Goal: Task Accomplishment & Management: Use online tool/utility

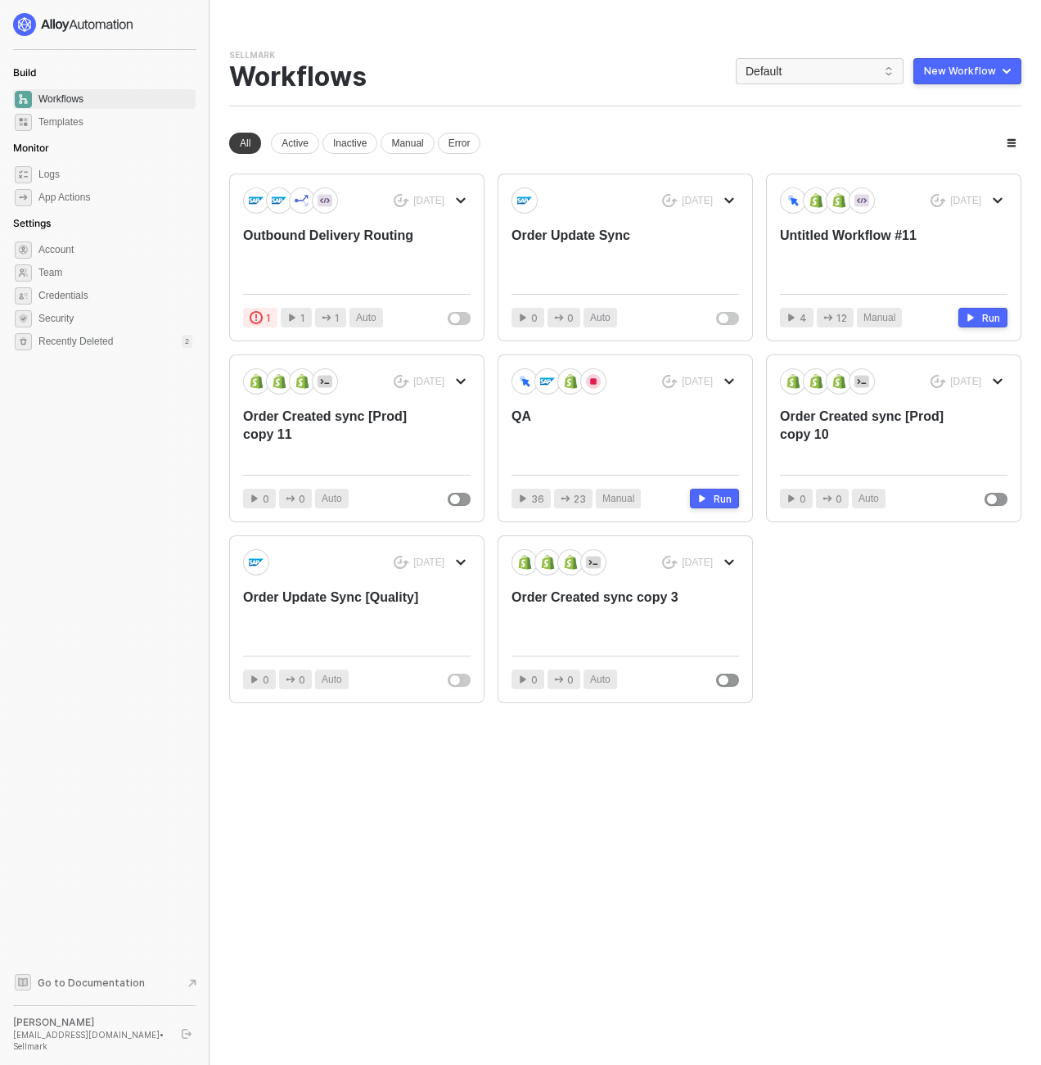
click at [681, 940] on div "You need to expand your browser window or switch to a computer with a bigger sc…" at bounding box center [626, 532] width 832 height 1065
click at [798, 70] on span "Default" at bounding box center [820, 71] width 148 height 25
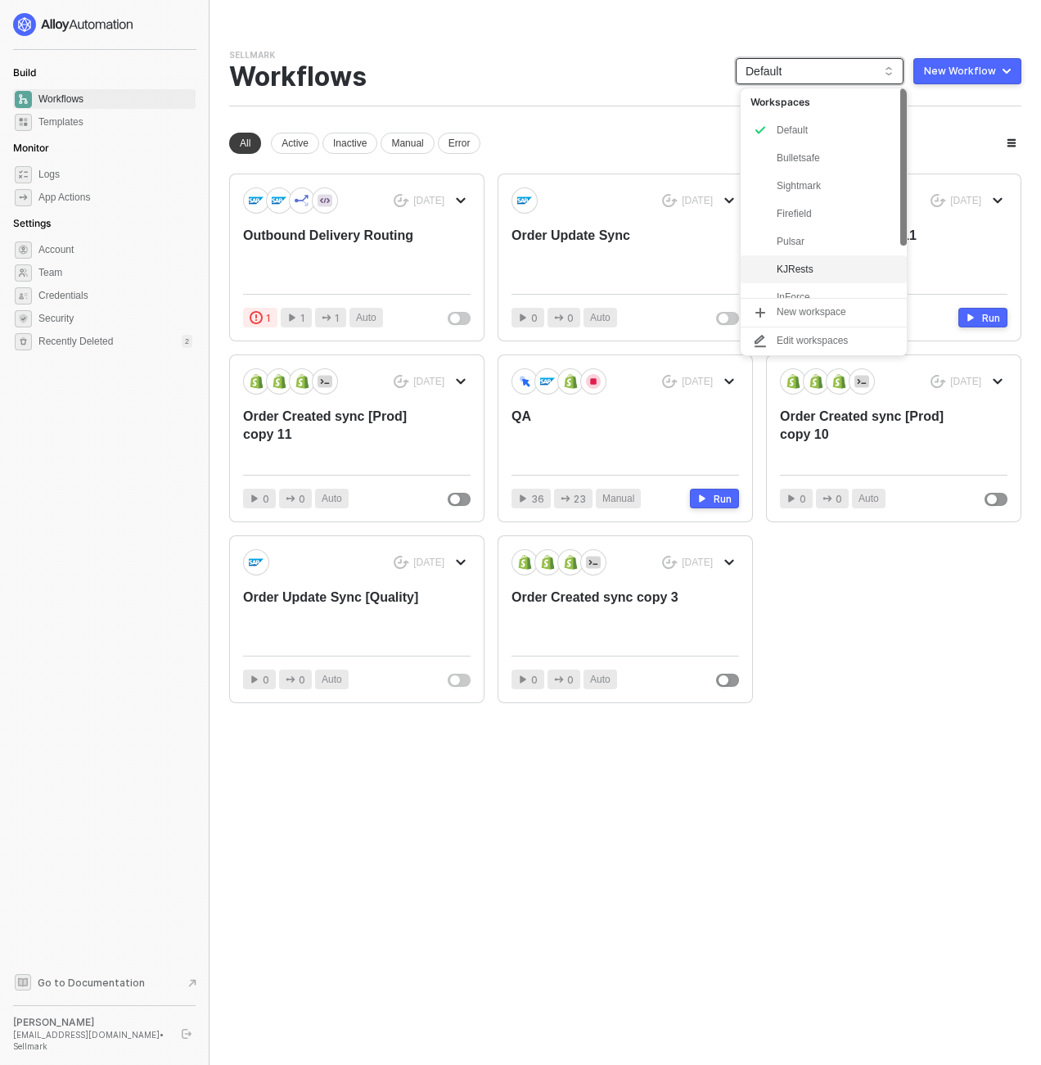
click at [803, 265] on div "KJRests" at bounding box center [837, 270] width 120 height 20
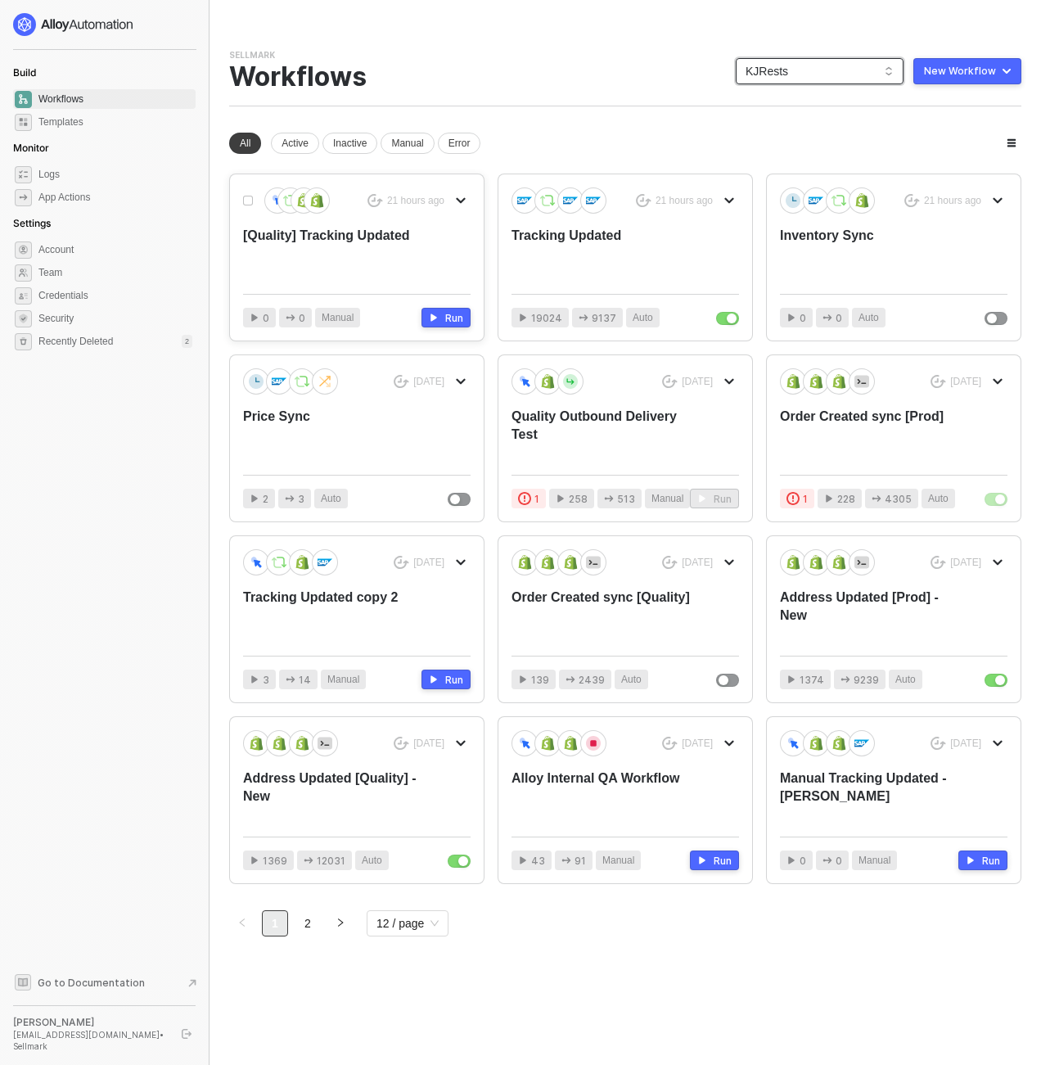
click at [377, 233] on div "[Quality] Tracking Updated" at bounding box center [334, 254] width 182 height 54
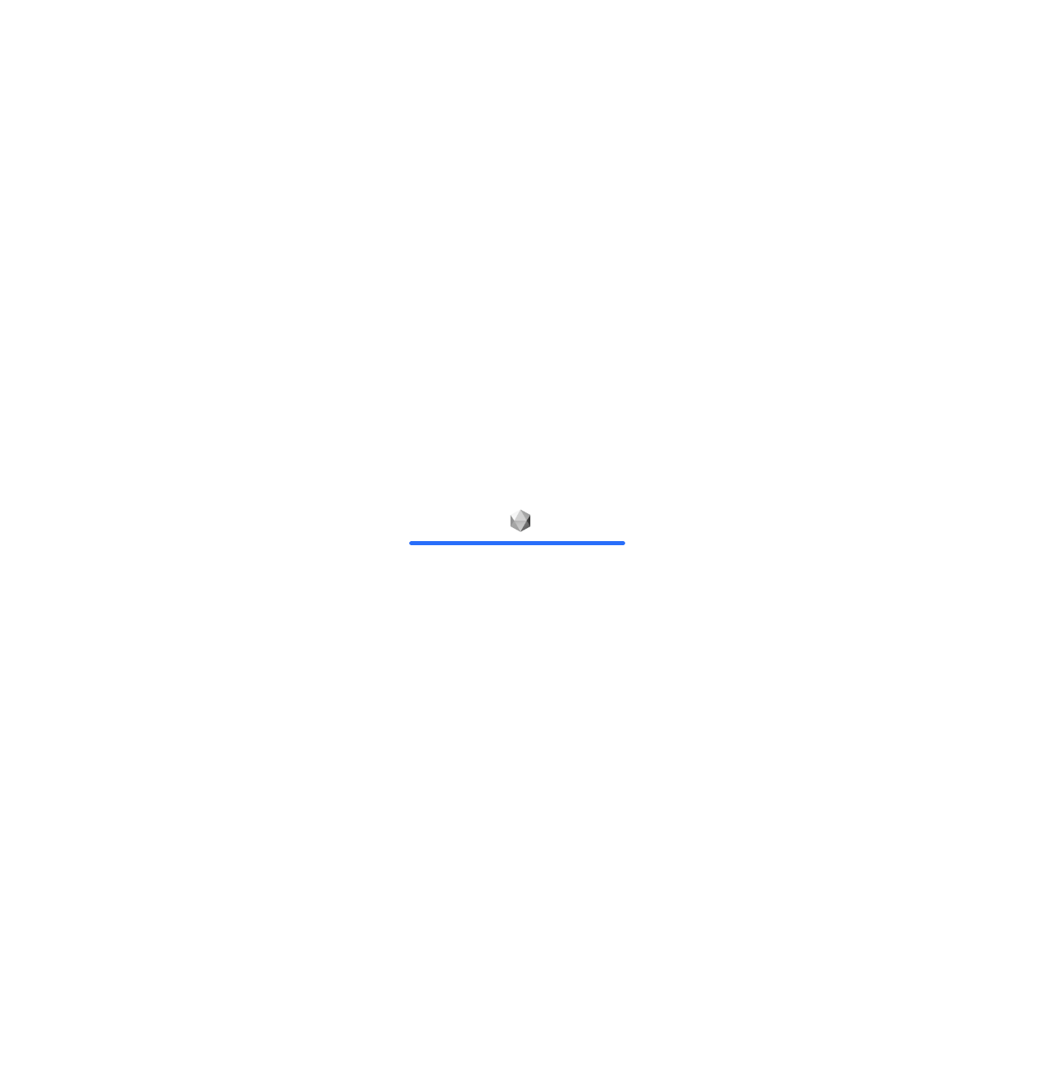
click at [228, 205] on div at bounding box center [520, 532] width 1041 height 1065
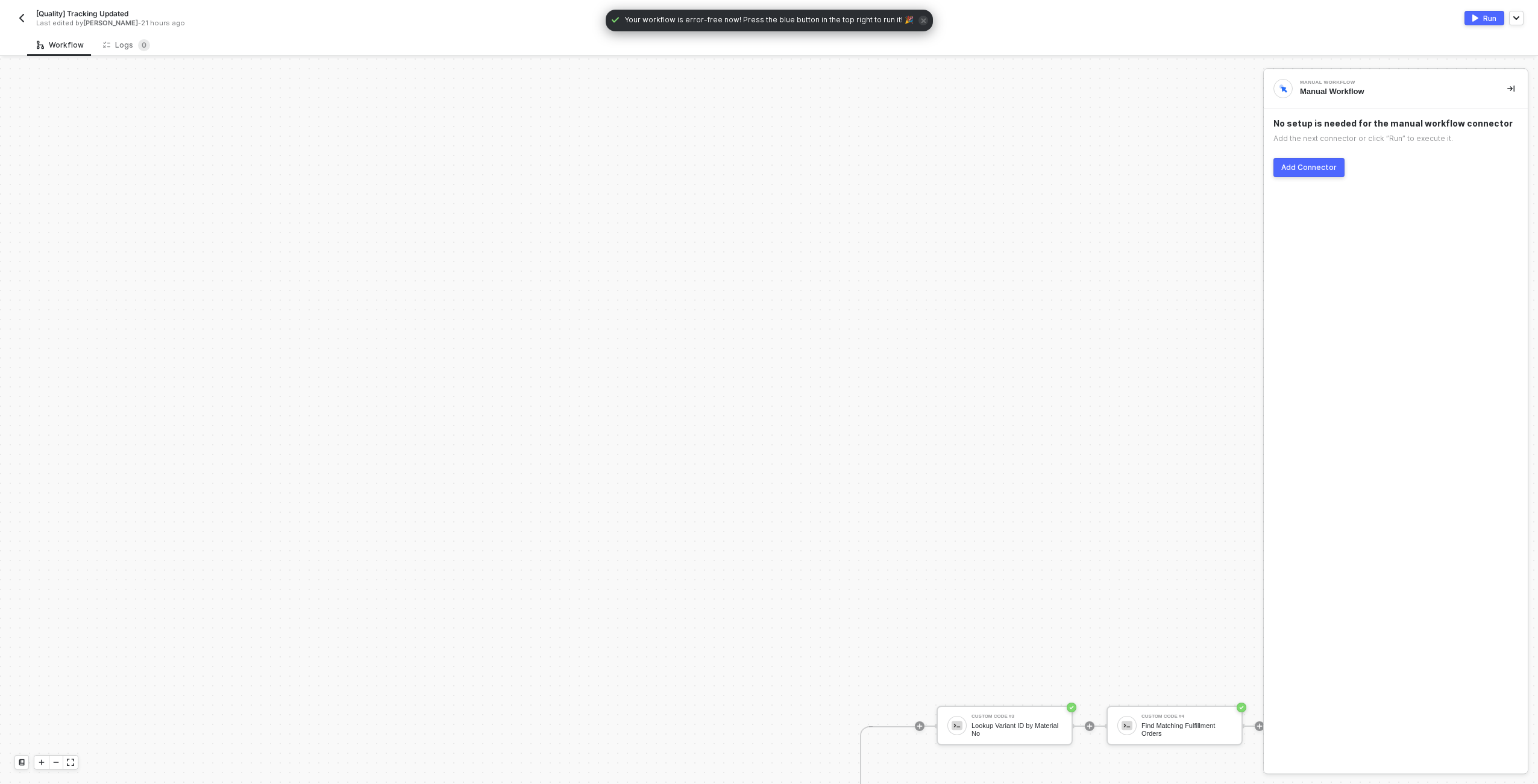
scroll to position [422, 0]
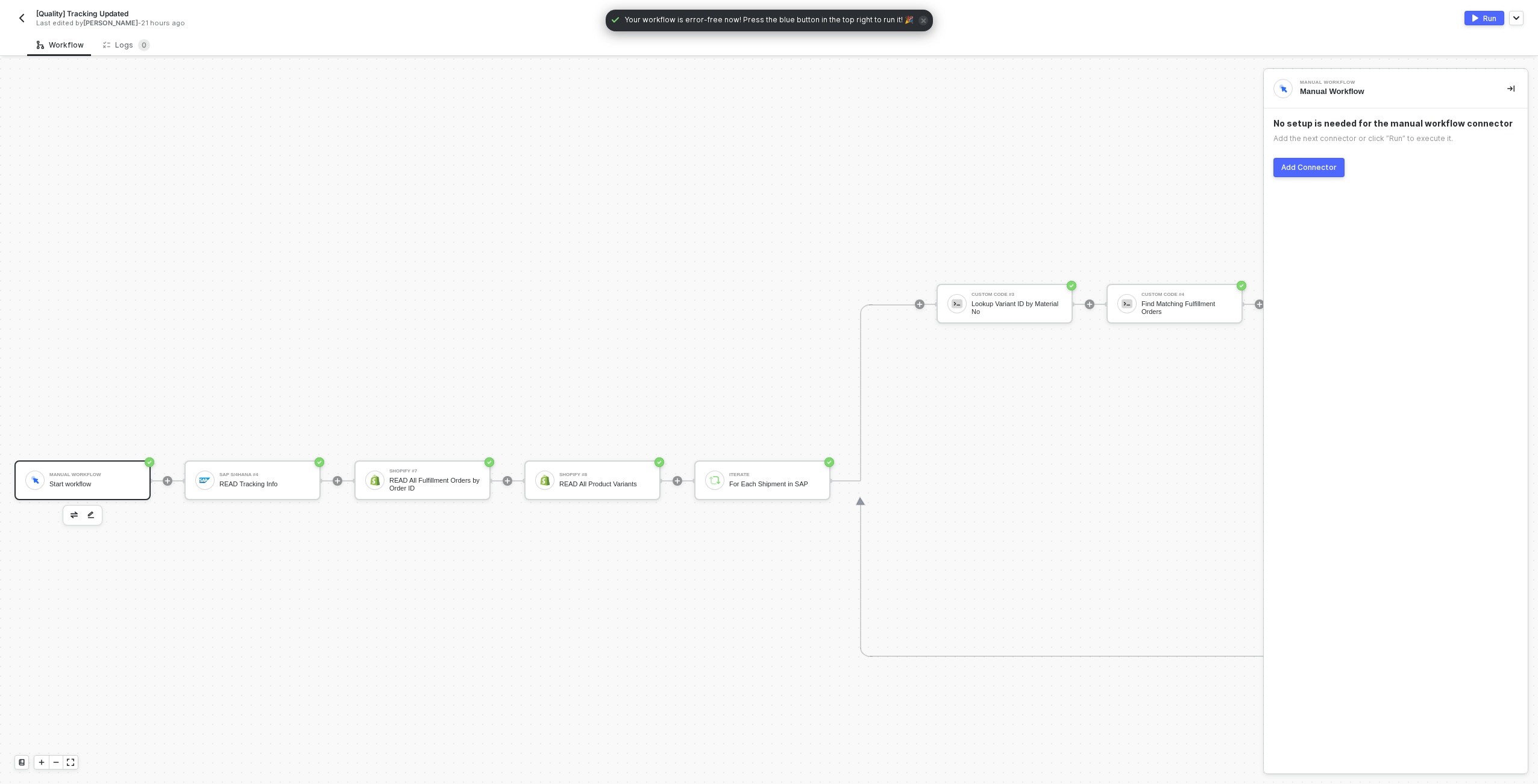
click at [123, 473] on div "Manual Workflow" at bounding box center [94, 475] width 91 height 5
click at [239, 474] on div "SAP S/4HANA #4" at bounding box center [264, 475] width 91 height 5
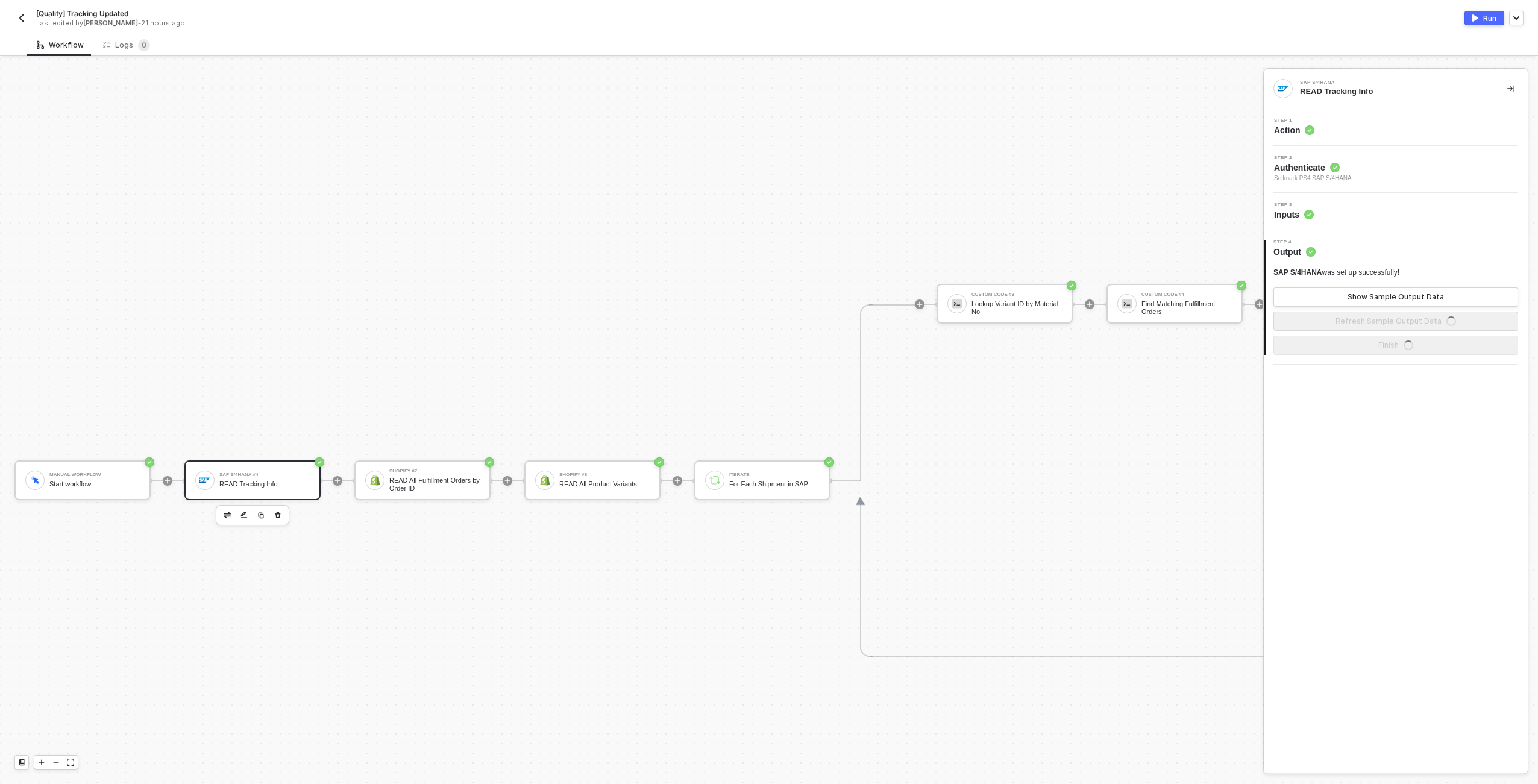
click at [766, 206] on div "Step 3 Inputs" at bounding box center [1397, 211] width 261 height 18
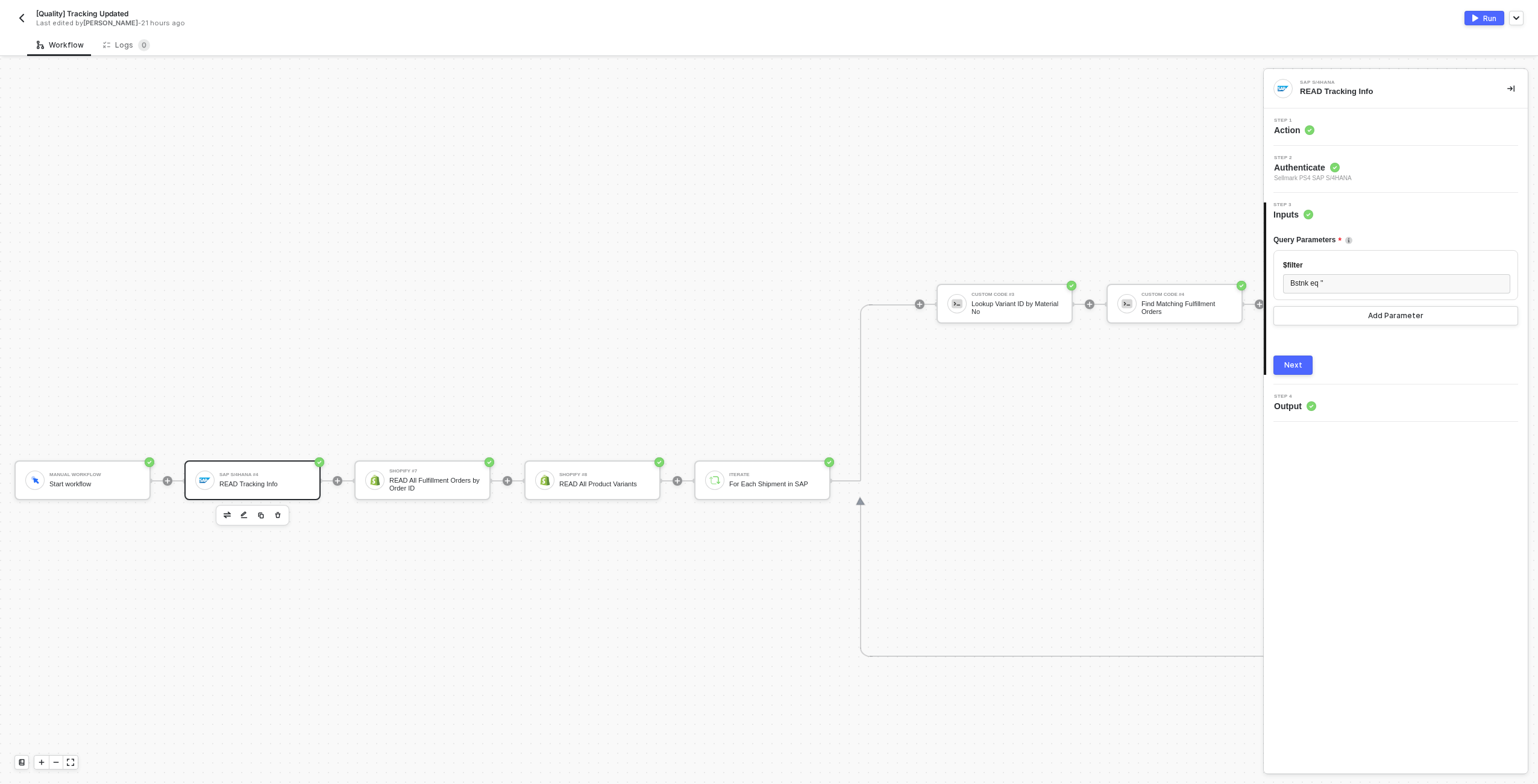
click at [766, 202] on div "Step 3 Inputs" at bounding box center [1397, 211] width 261 height 18
click at [766, 284] on div "Bstnk eq ' '" at bounding box center [1397, 283] width 213 height 12
click at [766, 284] on span "'" at bounding box center [1322, 283] width 1 height 8
click at [167, 481] on icon "icon-play" at bounding box center [167, 480] width 5 height 5
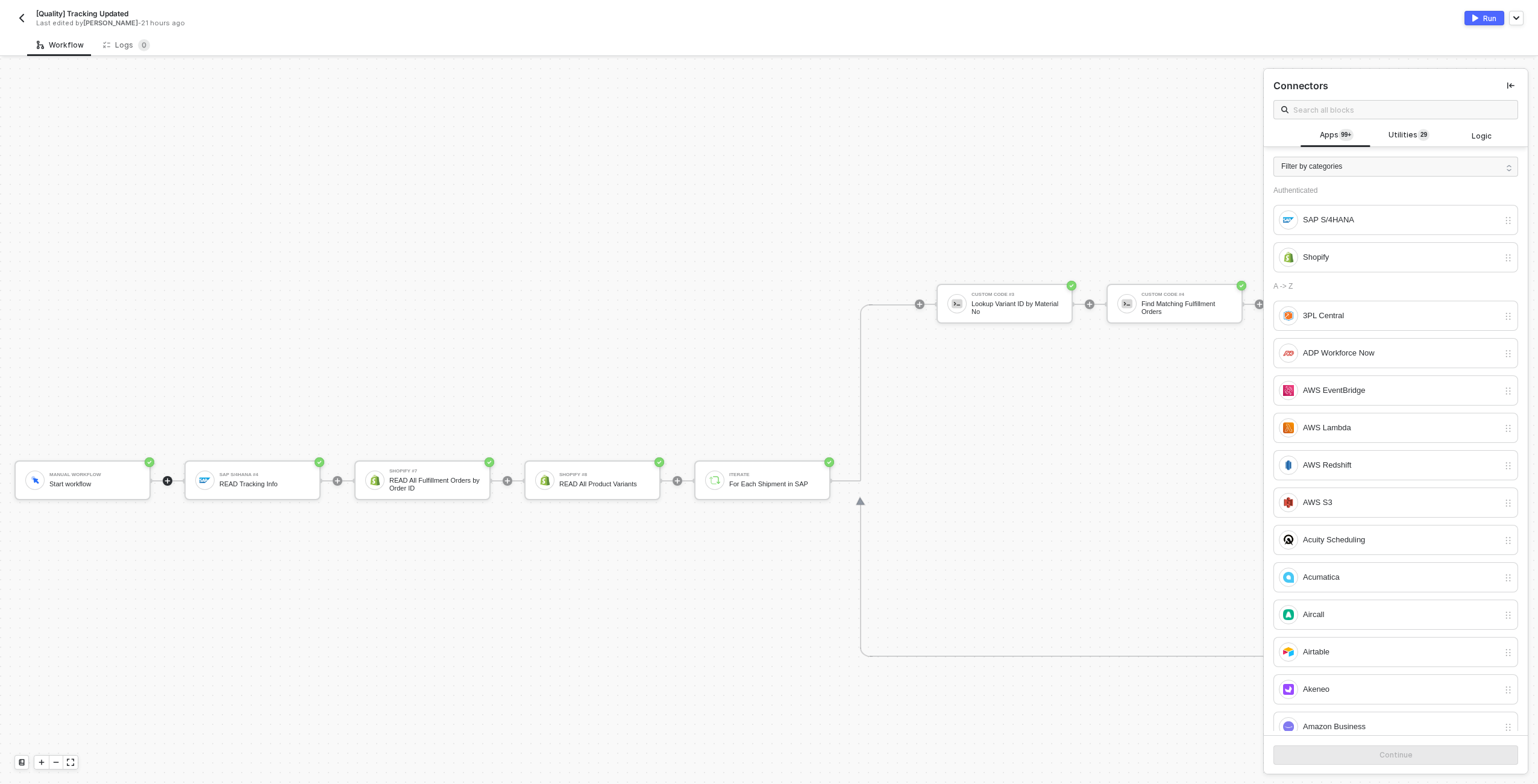
click at [166, 479] on icon "icon-play" at bounding box center [168, 481] width 7 height 7
click at [766, 222] on div "SAP S/4HANA" at bounding box center [1401, 220] width 196 height 13
click at [766, 211] on div "SAP S/4HANA" at bounding box center [1389, 220] width 220 height 19
click at [231, 643] on div "Manual Workflow Start workflow SAP S/4HANA #4 READ Tracking Info Shopify #7 REA…" at bounding box center [1333, 480] width 2665 height 1688
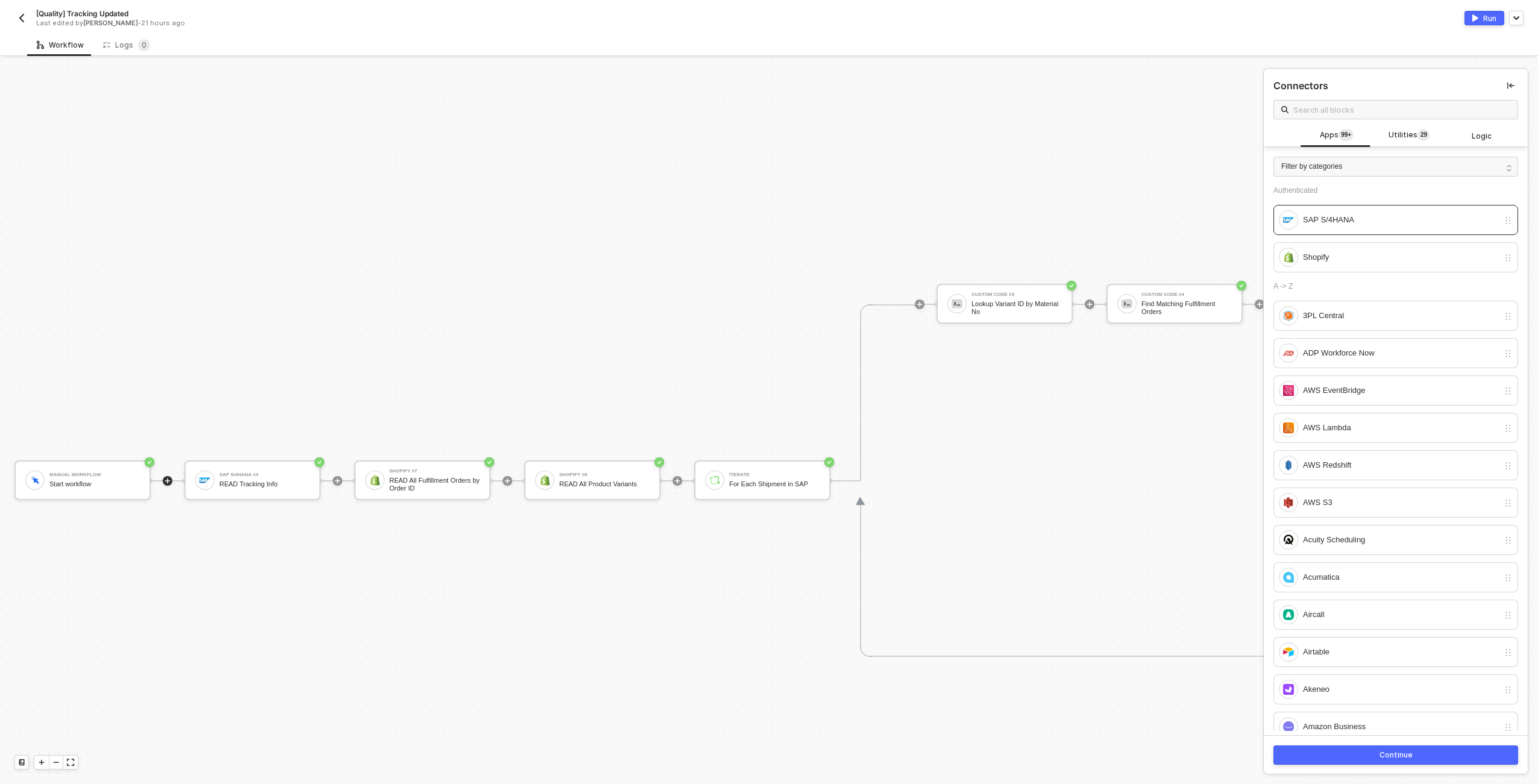
click at [168, 480] on icon "icon-play" at bounding box center [168, 481] width 7 height 7
click at [442, 286] on div "Manual Workflow Start workflow SAP S/4HANA #4 READ Tracking Info Shopify #7 REA…" at bounding box center [1333, 480] width 2665 height 1688
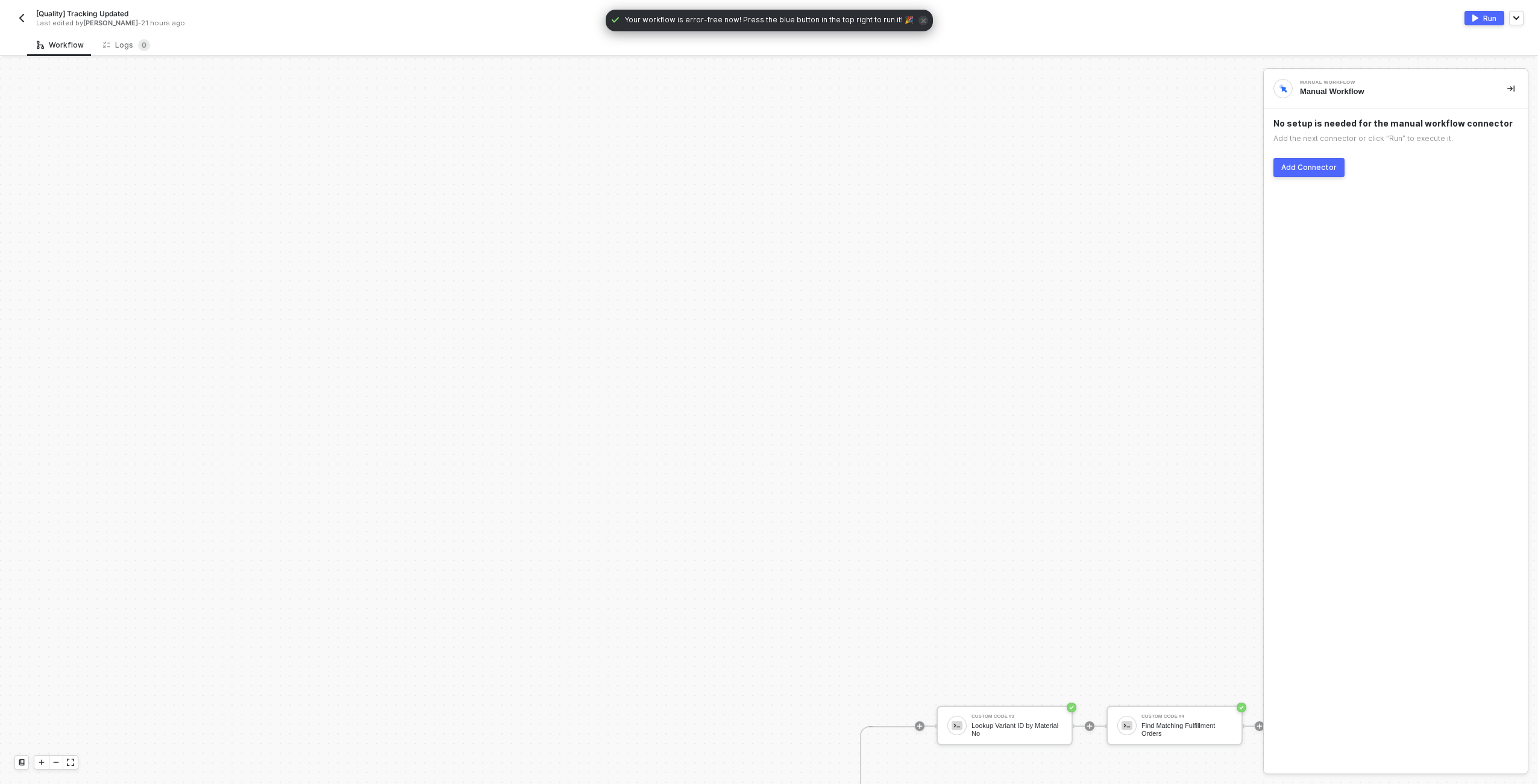
scroll to position [422, 0]
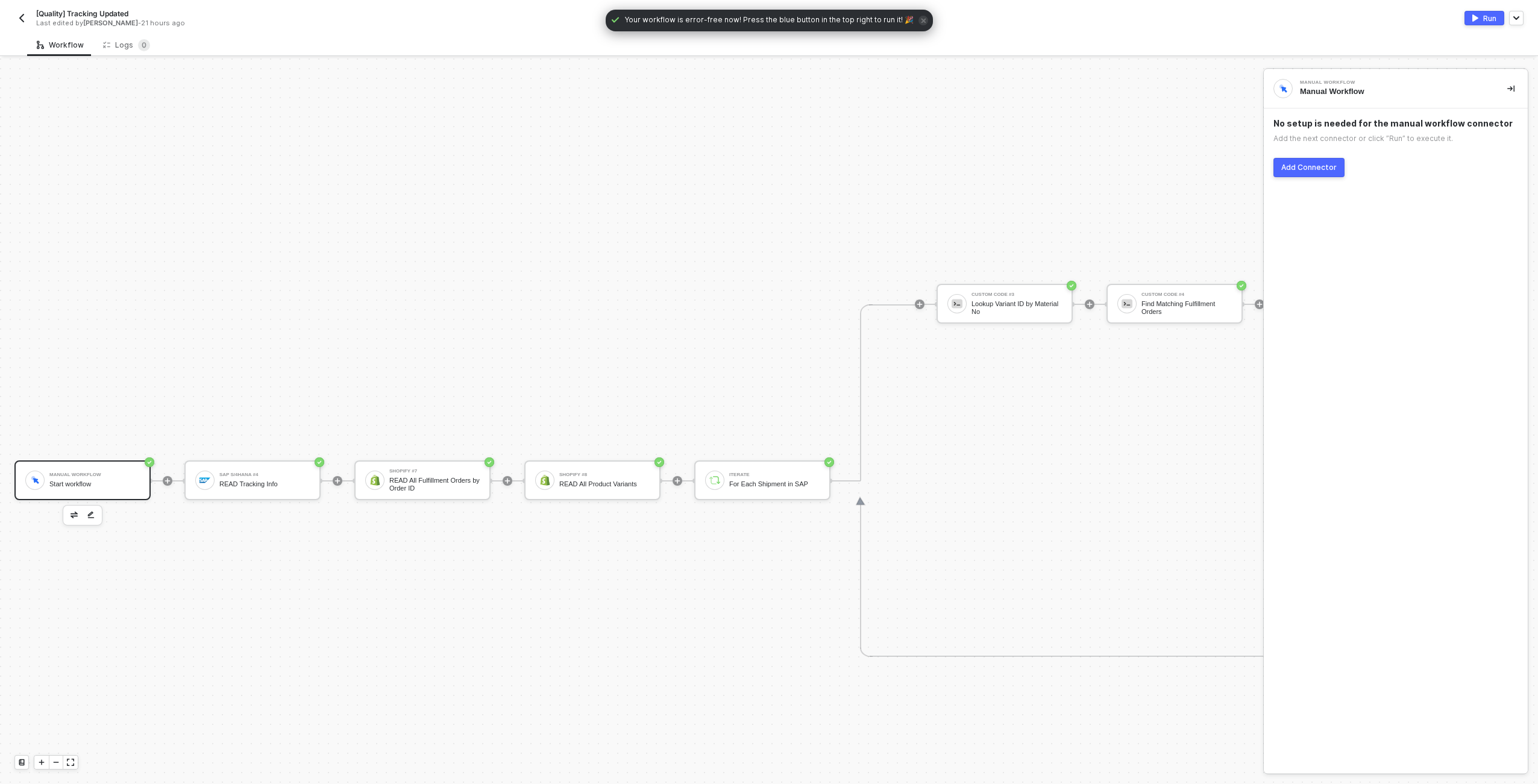
click at [26, 17] on img "button" at bounding box center [21, 18] width 10 height 10
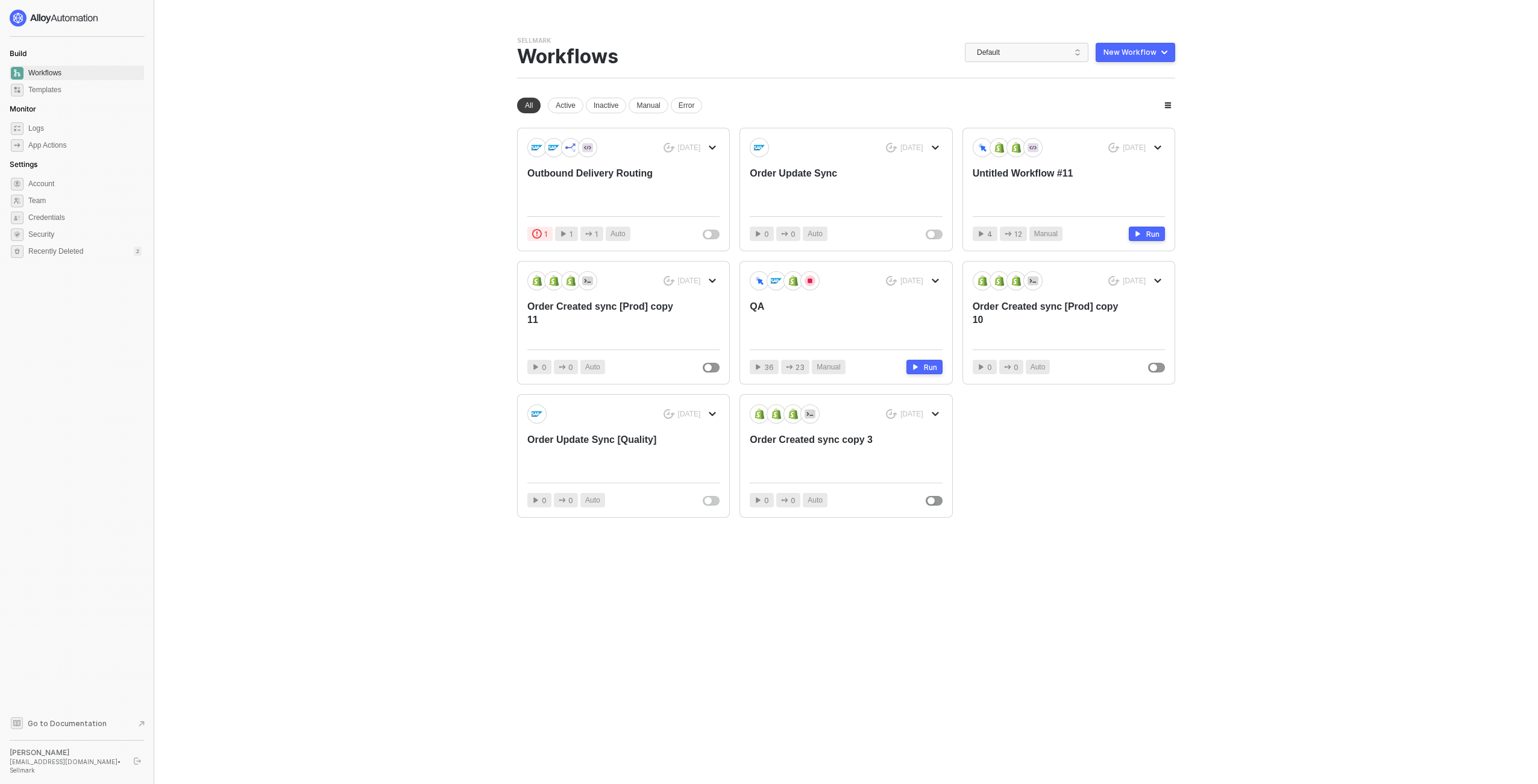
click at [157, 291] on main "You need to expand your browser window or switch to a computer with a bigger sc…" at bounding box center [769, 392] width 1538 height 784
click at [1020, 55] on span "Default" at bounding box center [1029, 52] width 105 height 18
click at [1035, 191] on div "KJRests" at bounding box center [1040, 199] width 88 height 15
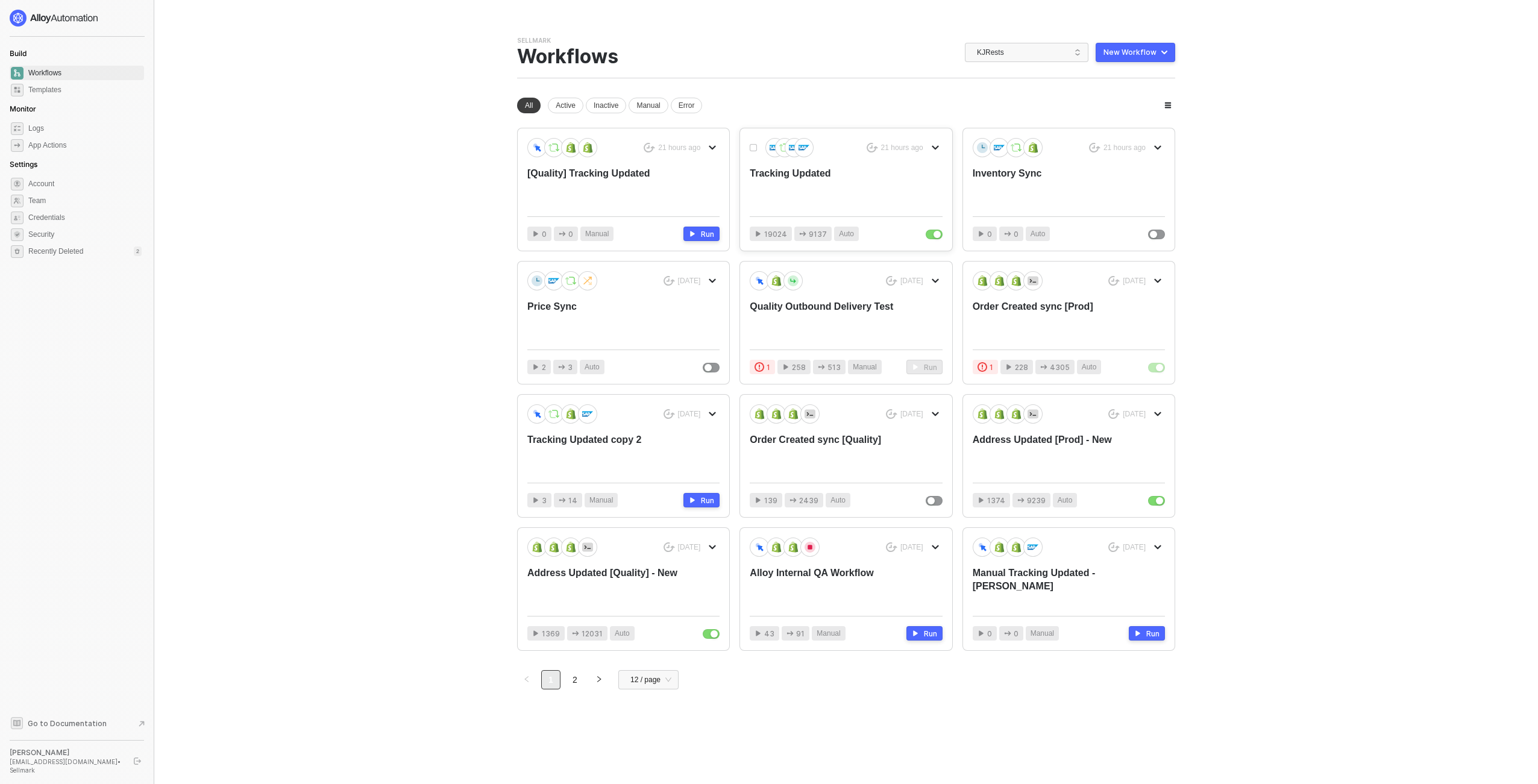
click at [829, 186] on div "Tracking Updated" at bounding box center [826, 187] width 154 height 40
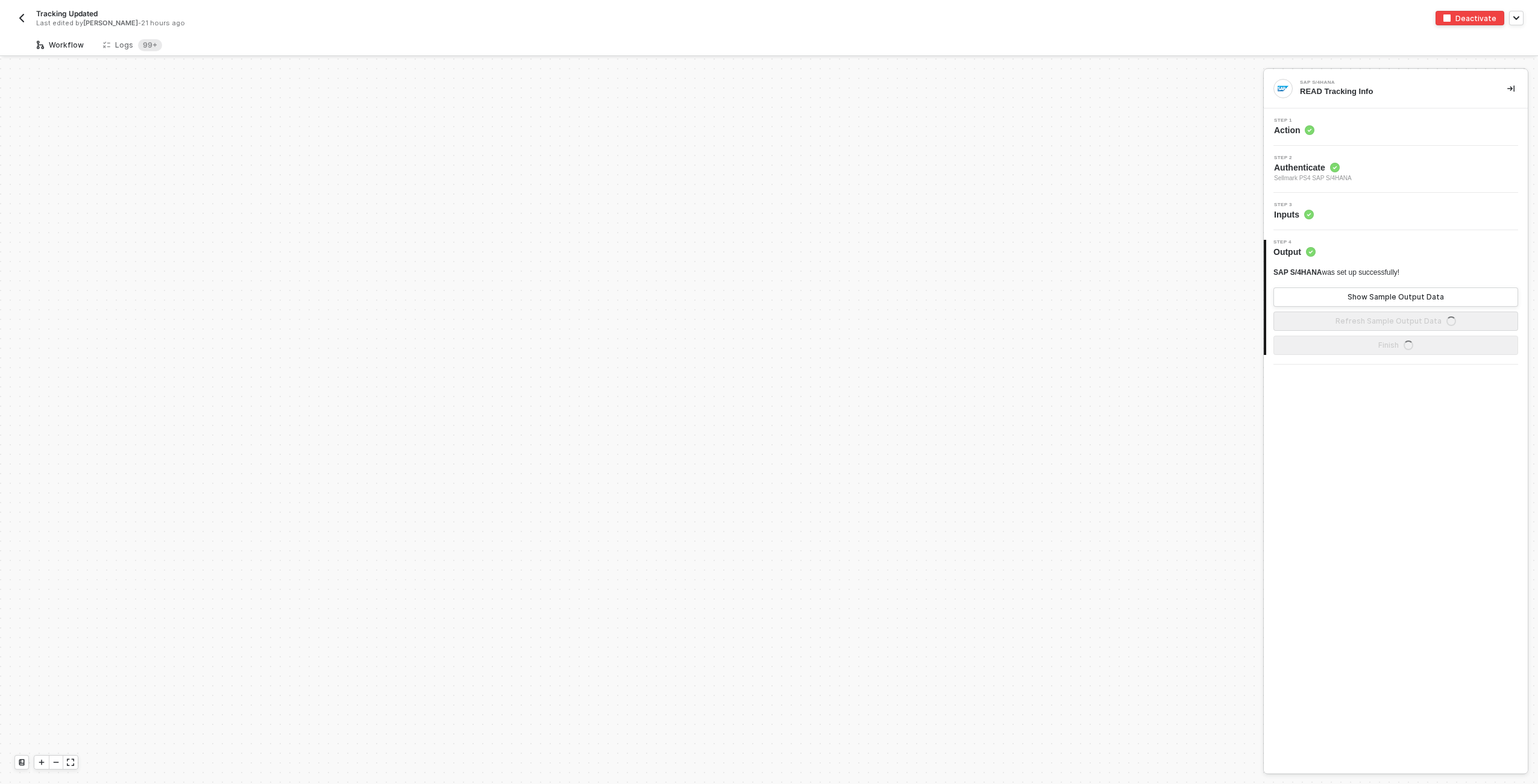
scroll to position [497, 0]
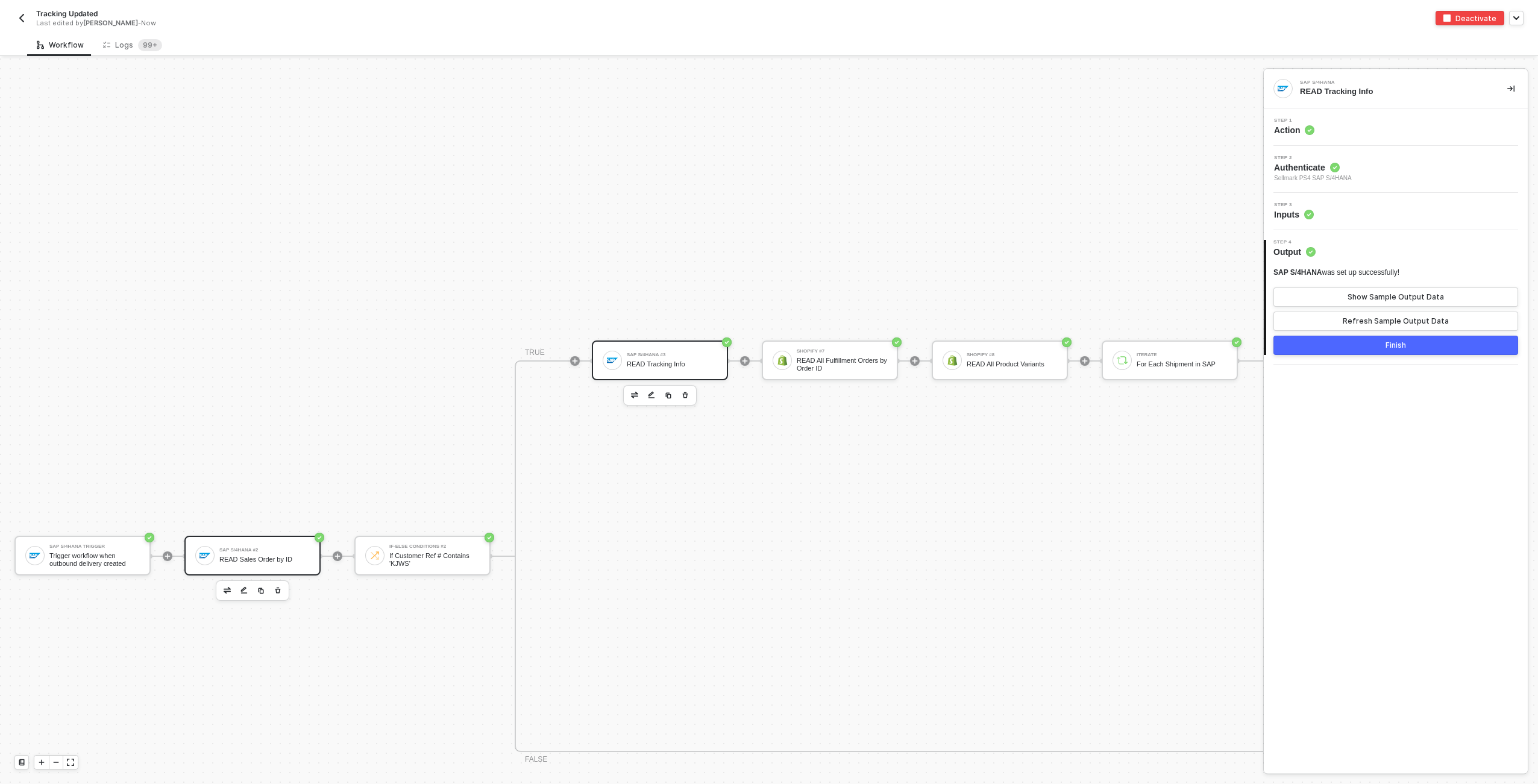
click at [285, 560] on div "READ Sales Order by ID" at bounding box center [264, 559] width 91 height 8
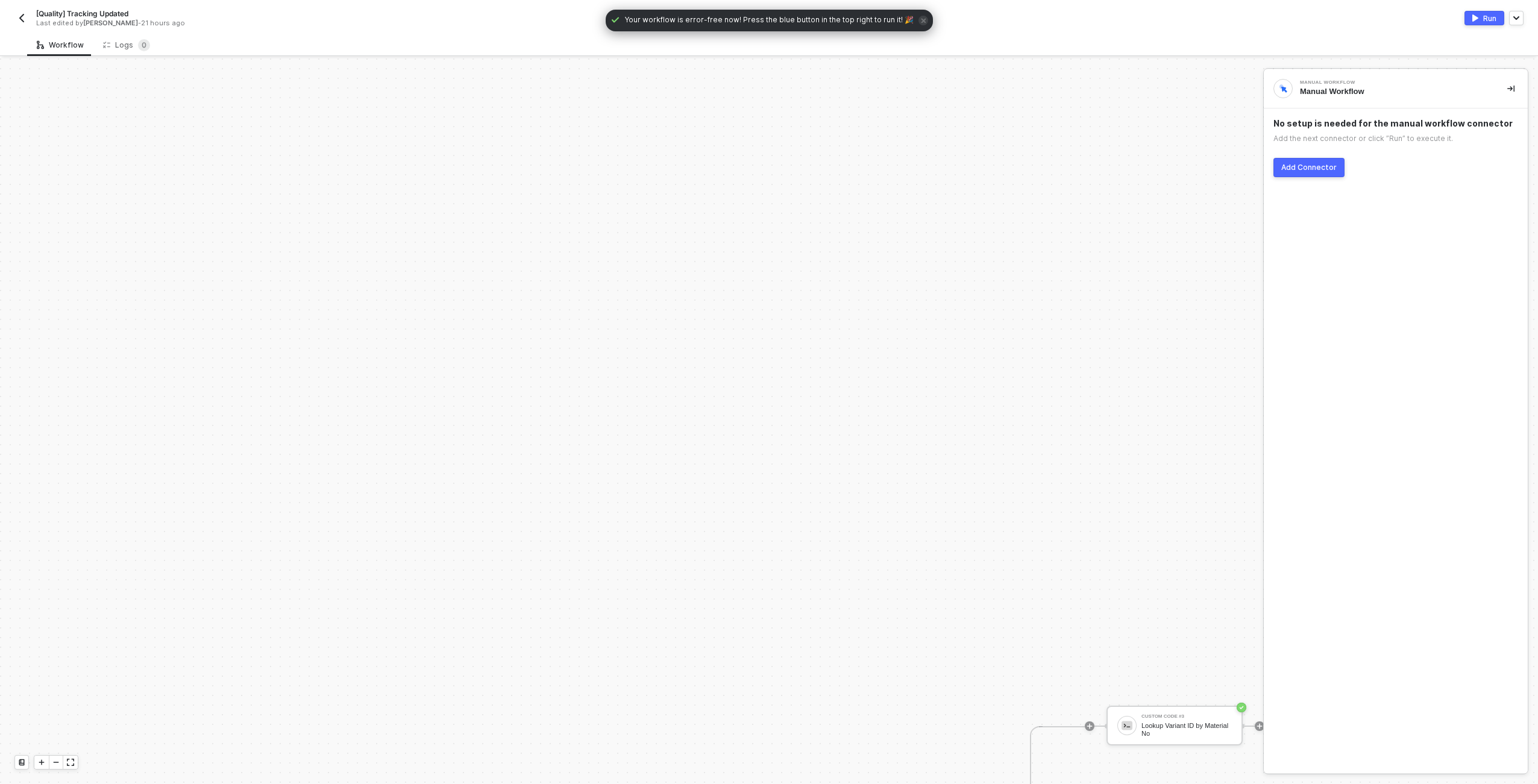
scroll to position [422, 0]
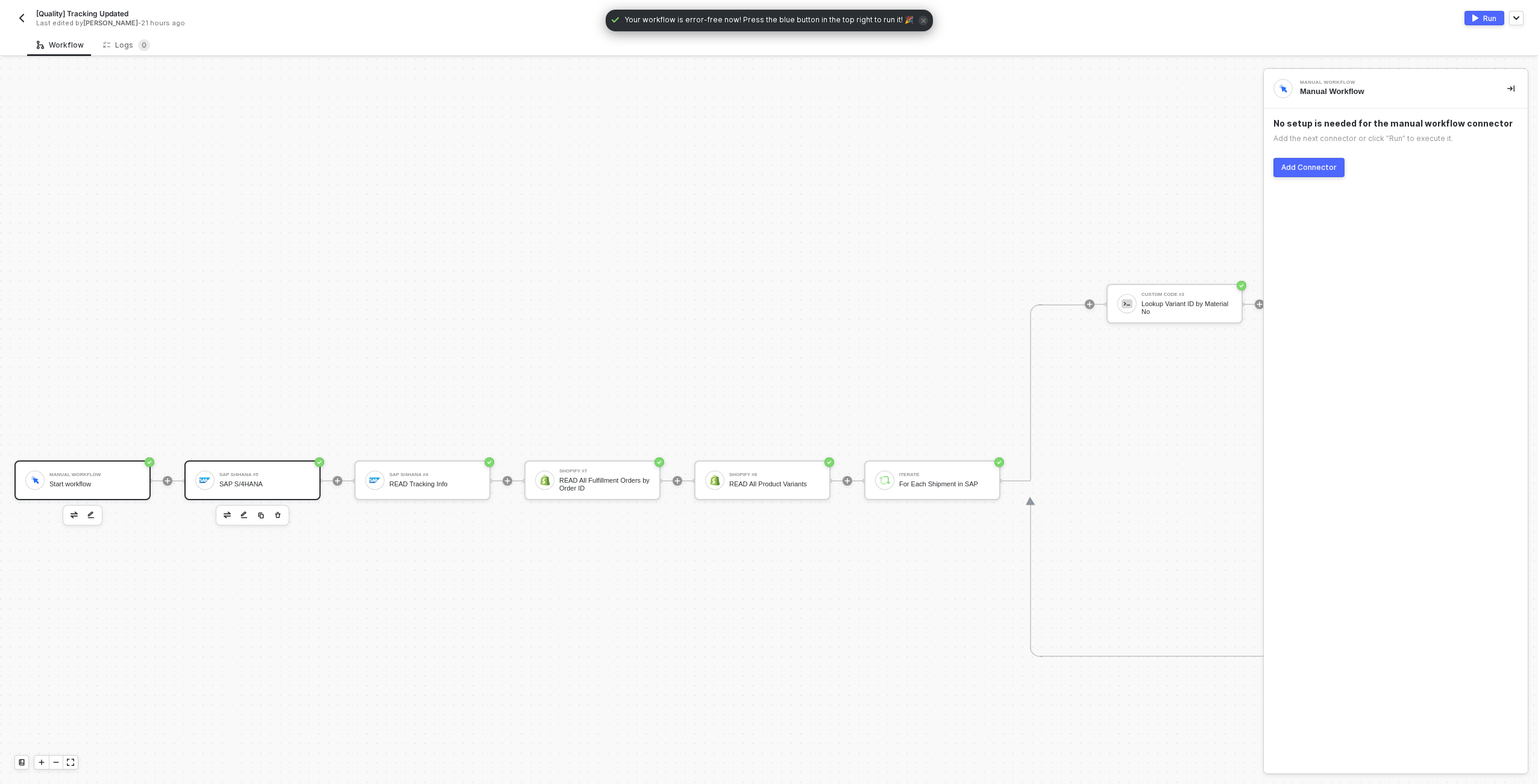
click at [253, 486] on div "SAP S/4HANA" at bounding box center [264, 484] width 91 height 8
click at [285, 481] on div "SAP S/4HANA" at bounding box center [264, 484] width 91 height 8
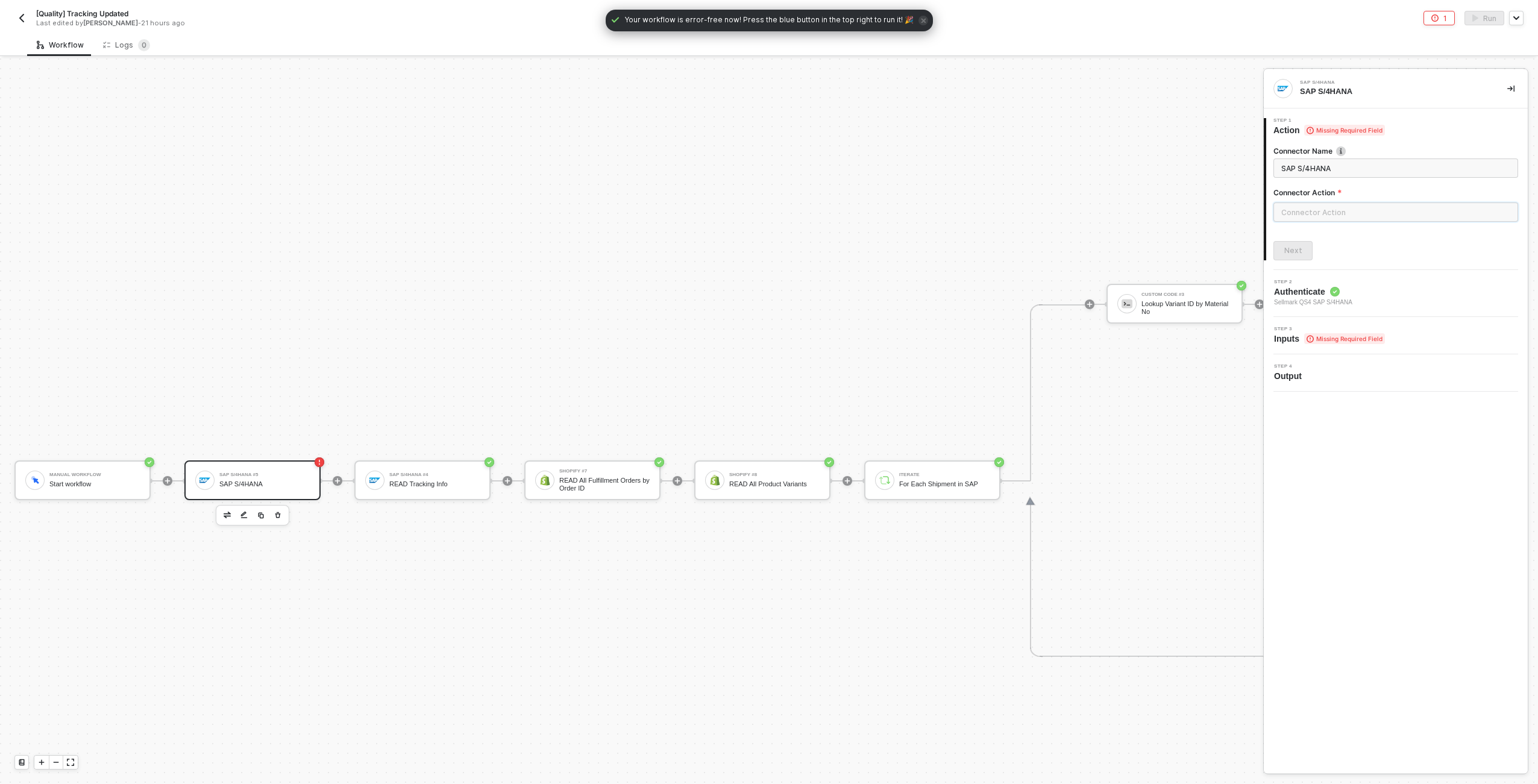
click at [1349, 213] on input "text" at bounding box center [1396, 212] width 244 height 19
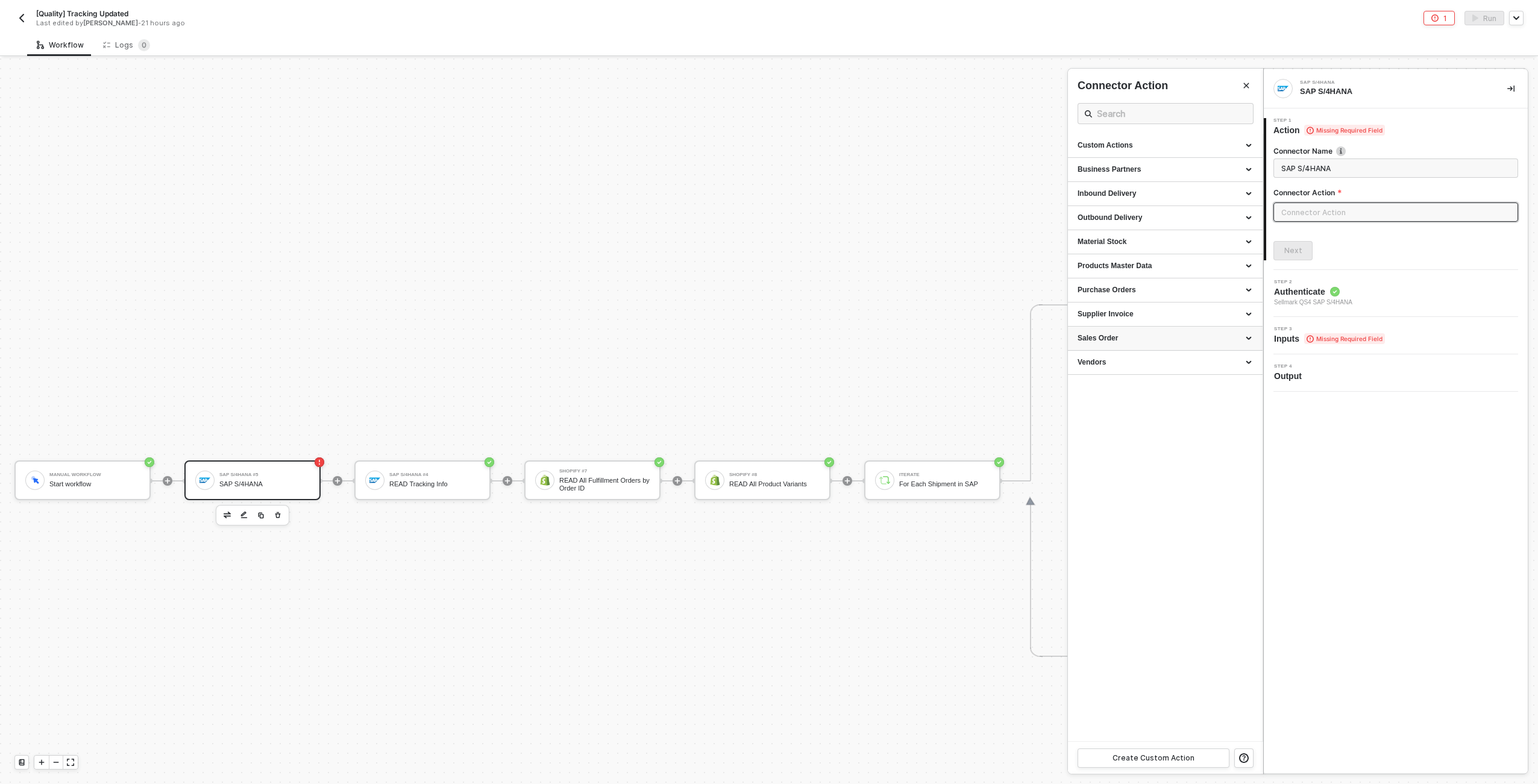
click at [1236, 335] on div "Sales Order" at bounding box center [1165, 339] width 175 height 10
click at [1162, 431] on span "Reads the data of a specific sales order" at bounding box center [1131, 431] width 106 height 7
type input "Reads the data of a specific sales order"
type input "Sales Order - Retrieve A Sales Order"
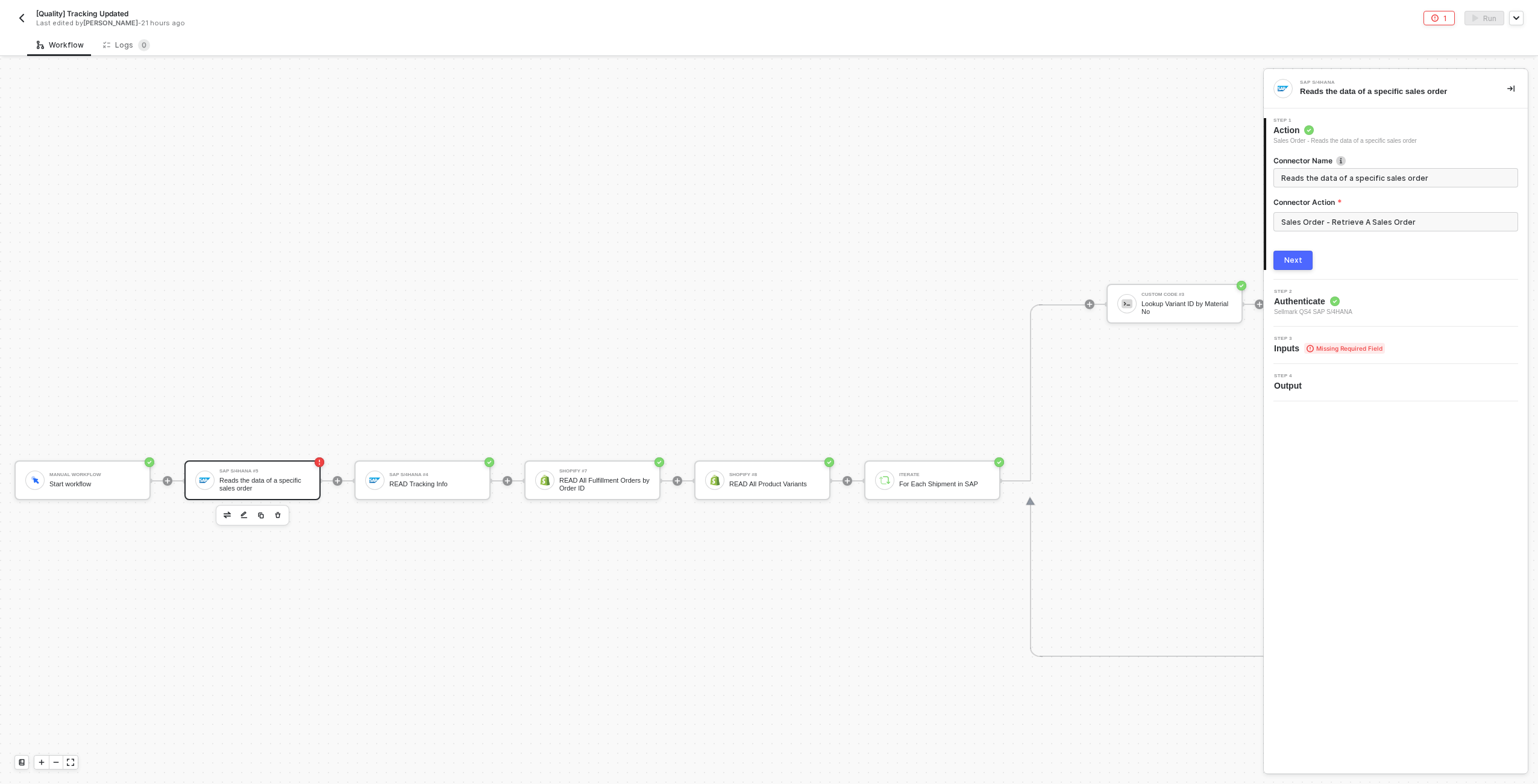
click at [1305, 185] on span "Reads the data of a specific sales order" at bounding box center [1396, 177] width 244 height 19
click at [1309, 176] on input "Reads the data of a specific sales order" at bounding box center [1395, 178] width 227 height 13
type input "READ Sales Order by ID"
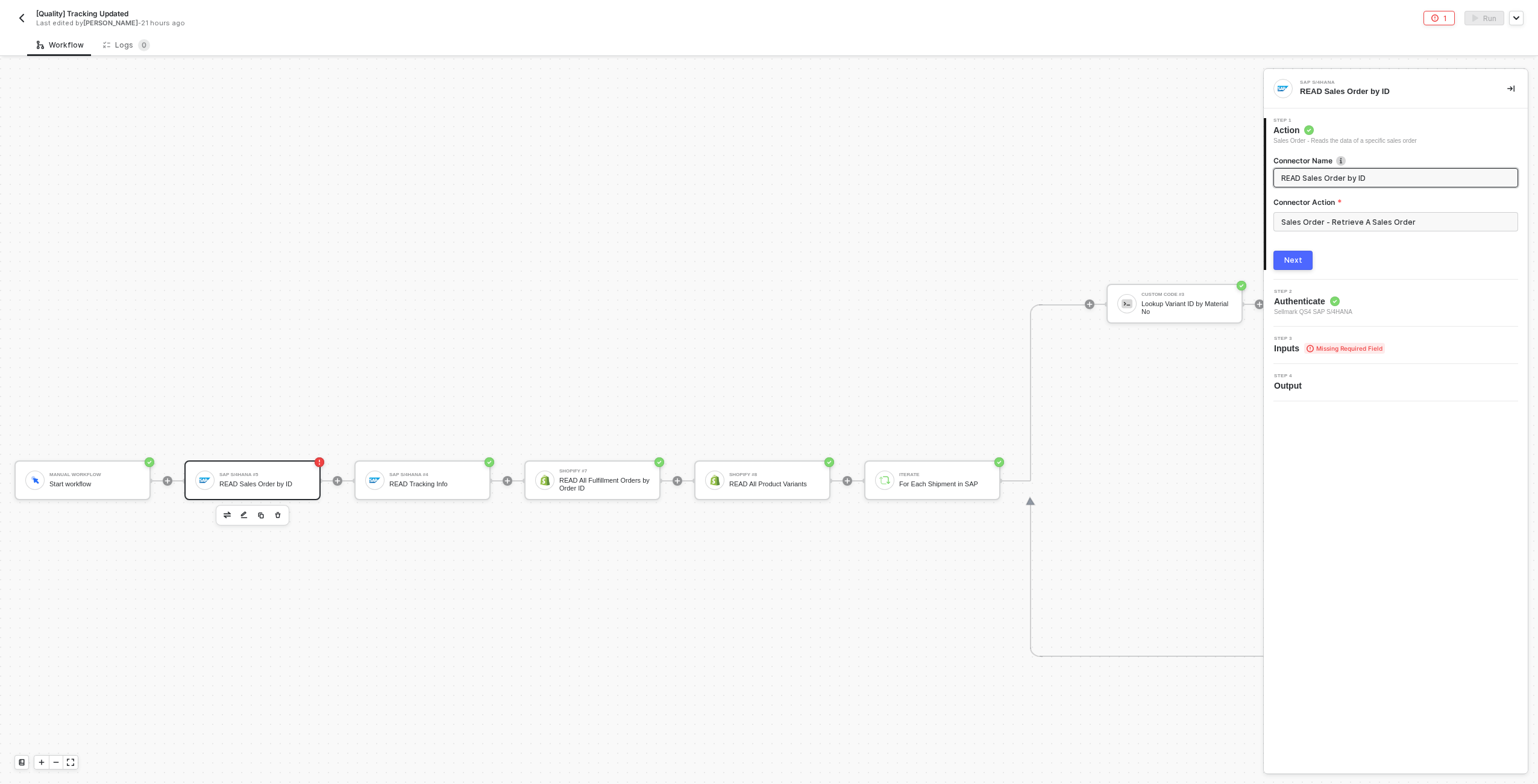
click at [1298, 258] on div "Next" at bounding box center [1294, 260] width 18 height 10
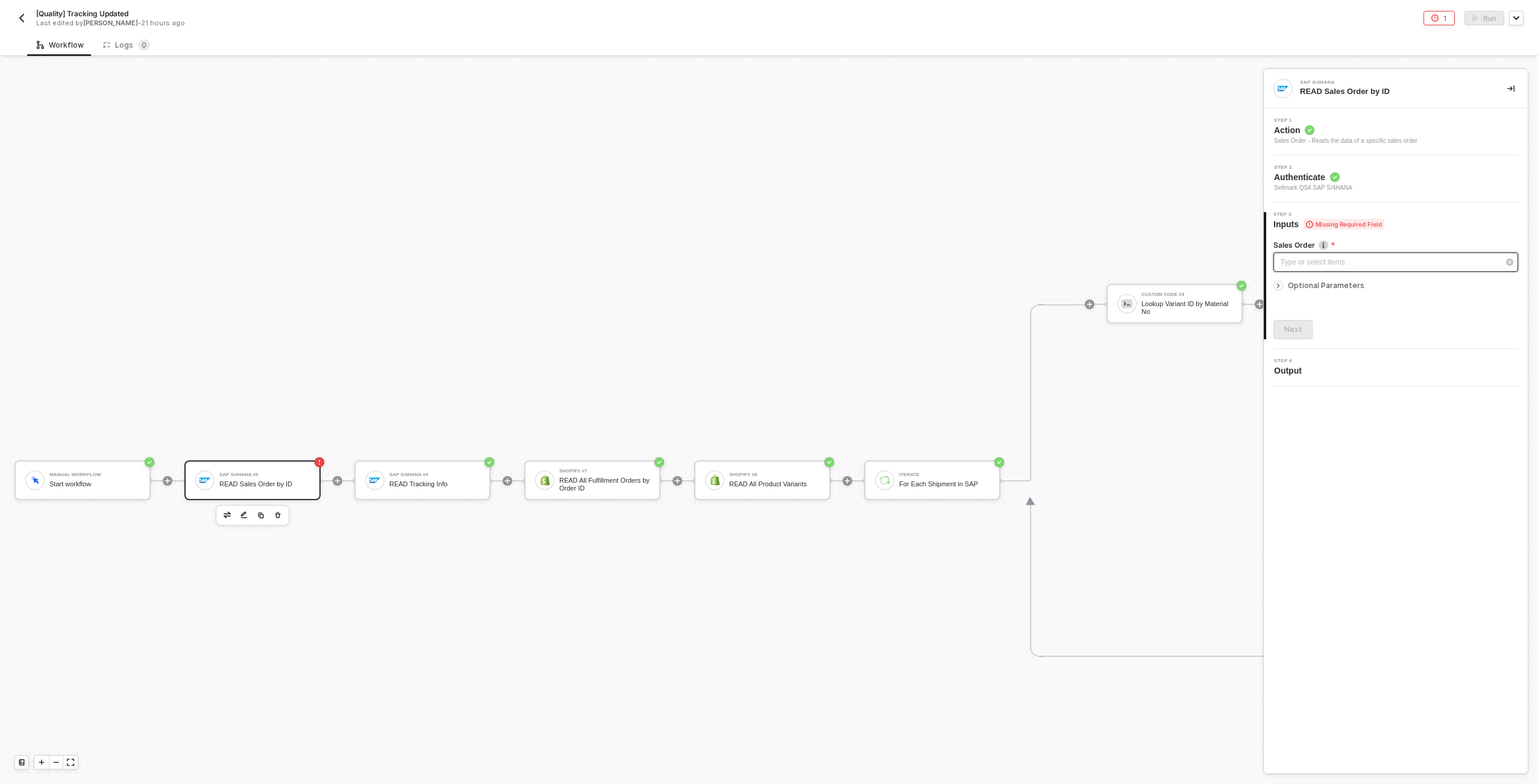
click at [1312, 267] on div "Type or select items ﻿" at bounding box center [1390, 263] width 218 height 12
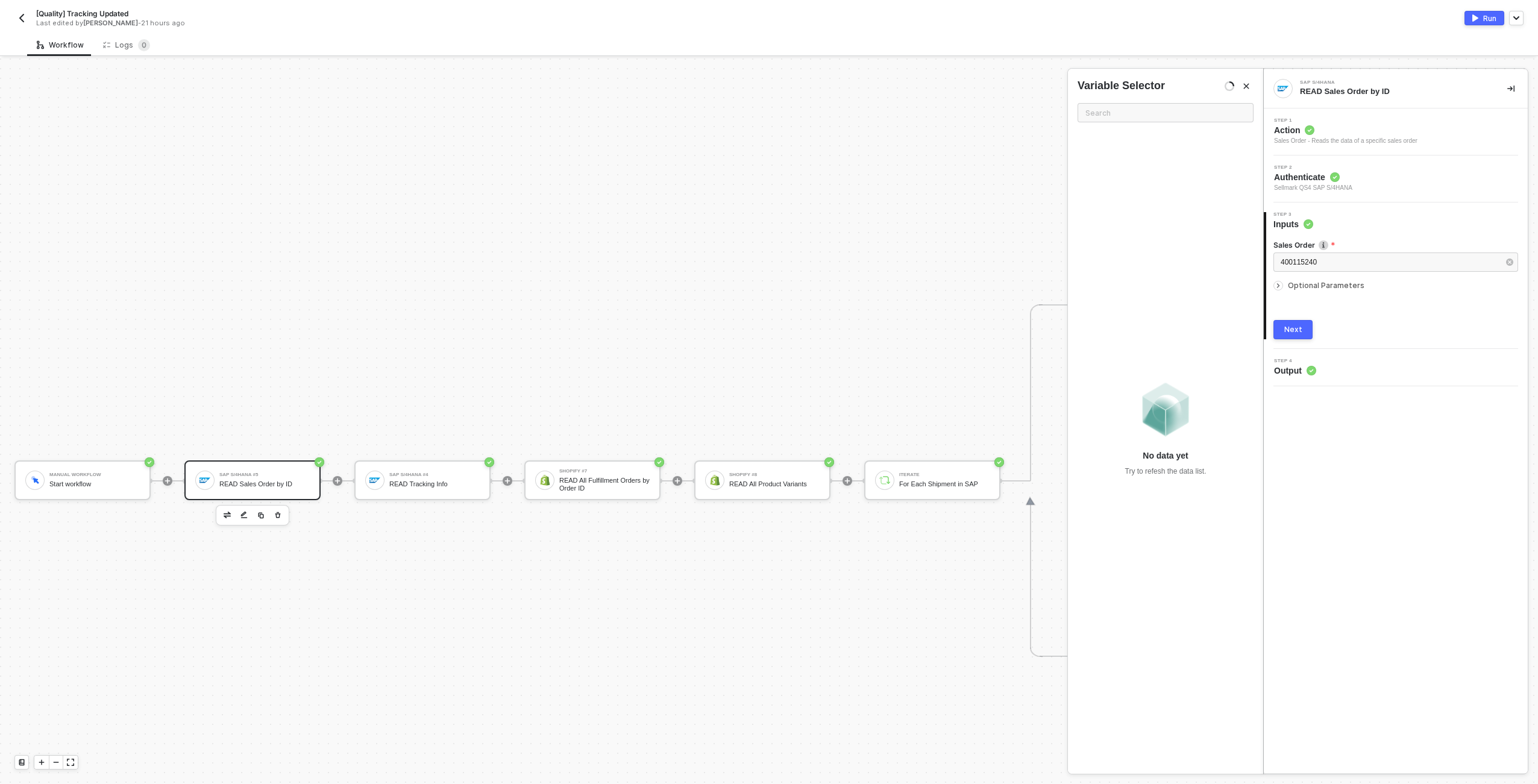
click at [1302, 333] on button "Next" at bounding box center [1293, 330] width 39 height 19
click at [959, 102] on div "Manual Workflow Start workflow SAP S/4HANA #5 READ Sales Order by ID SAP S/4HAN…" at bounding box center [1417, 480] width 2835 height 1688
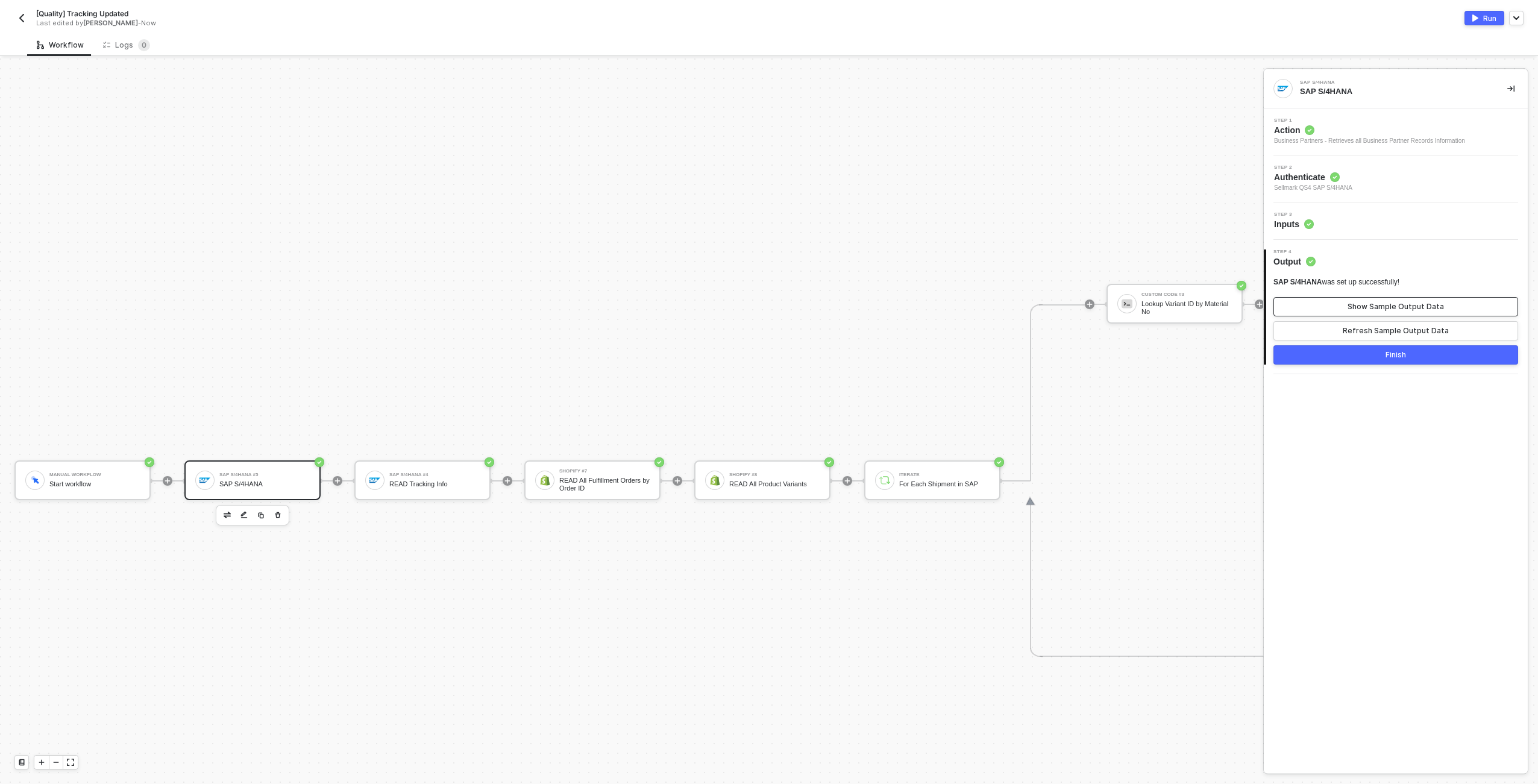
click at [1370, 302] on div "Show Sample Output Data" at bounding box center [1396, 306] width 96 height 10
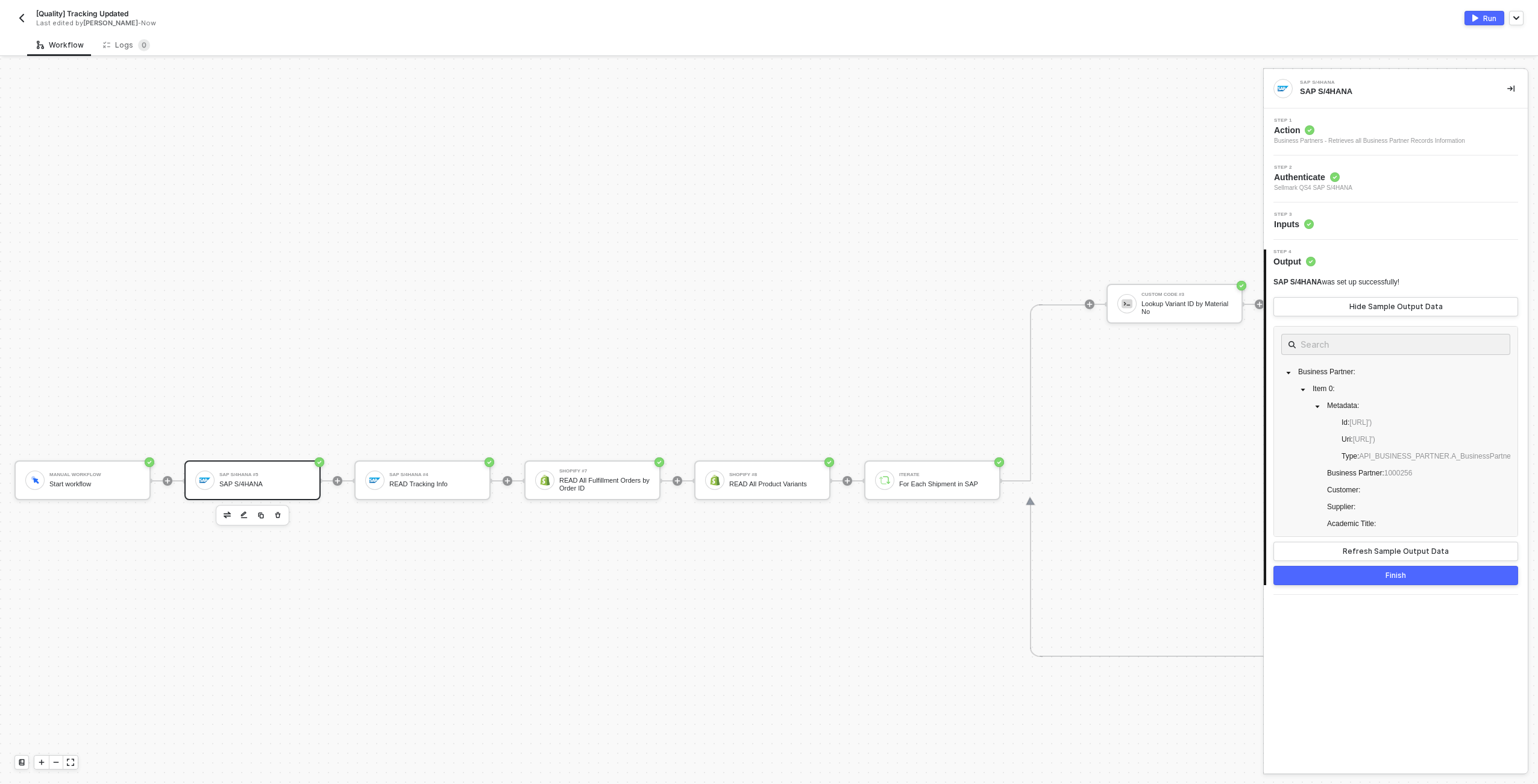
click at [1385, 578] on button "Finish" at bounding box center [1396, 576] width 244 height 19
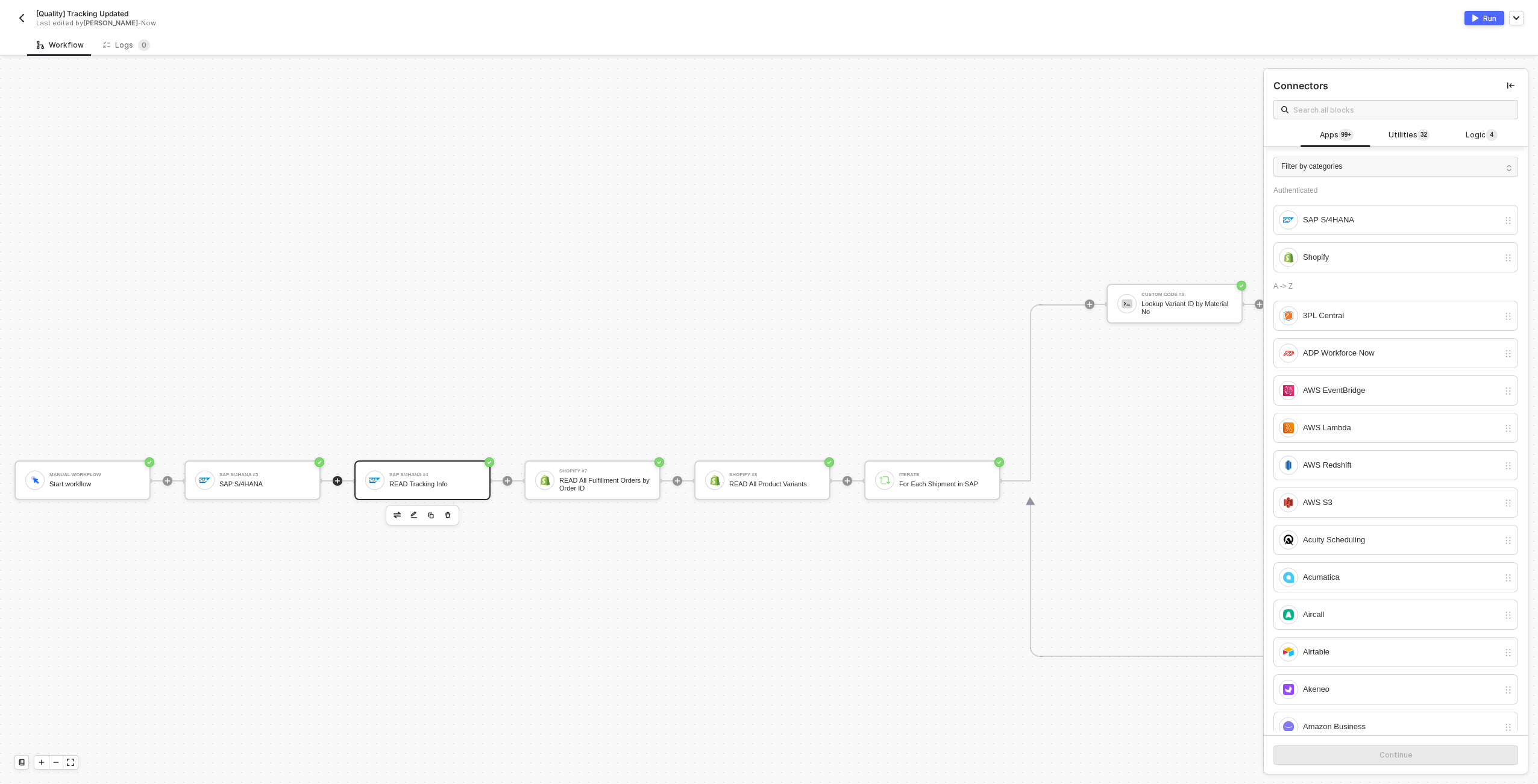
click at [437, 473] on div "SAP S/4HANA #4" at bounding box center [434, 475] width 91 height 5
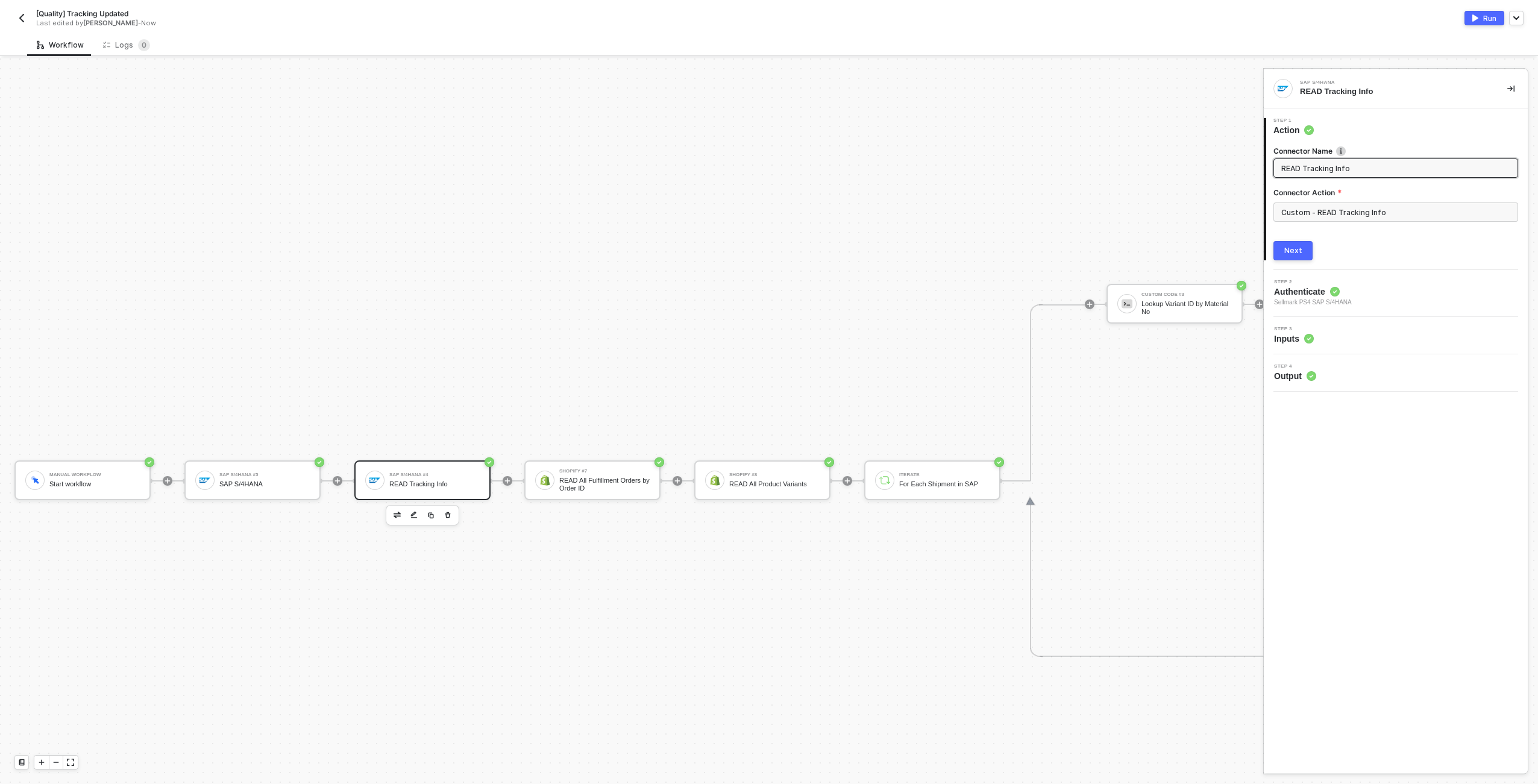
click at [1344, 329] on div "Step 3 Inputs" at bounding box center [1397, 336] width 261 height 18
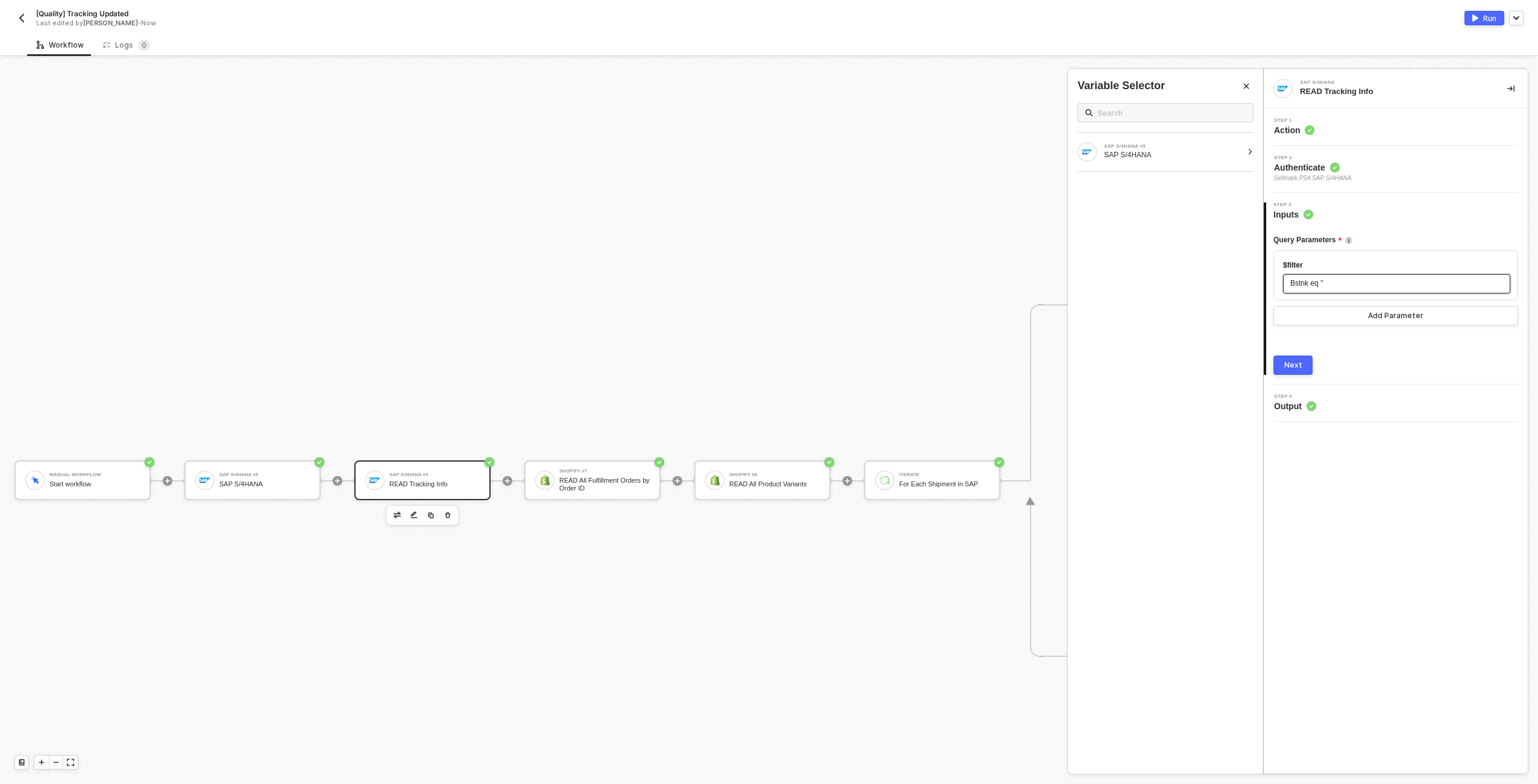
click at [1323, 283] on span "'" at bounding box center [1322, 283] width 1 height 8
click at [1323, 284] on span "'" at bounding box center [1322, 283] width 1 height 8
click at [1294, 371] on button "Next" at bounding box center [1293, 365] width 39 height 19
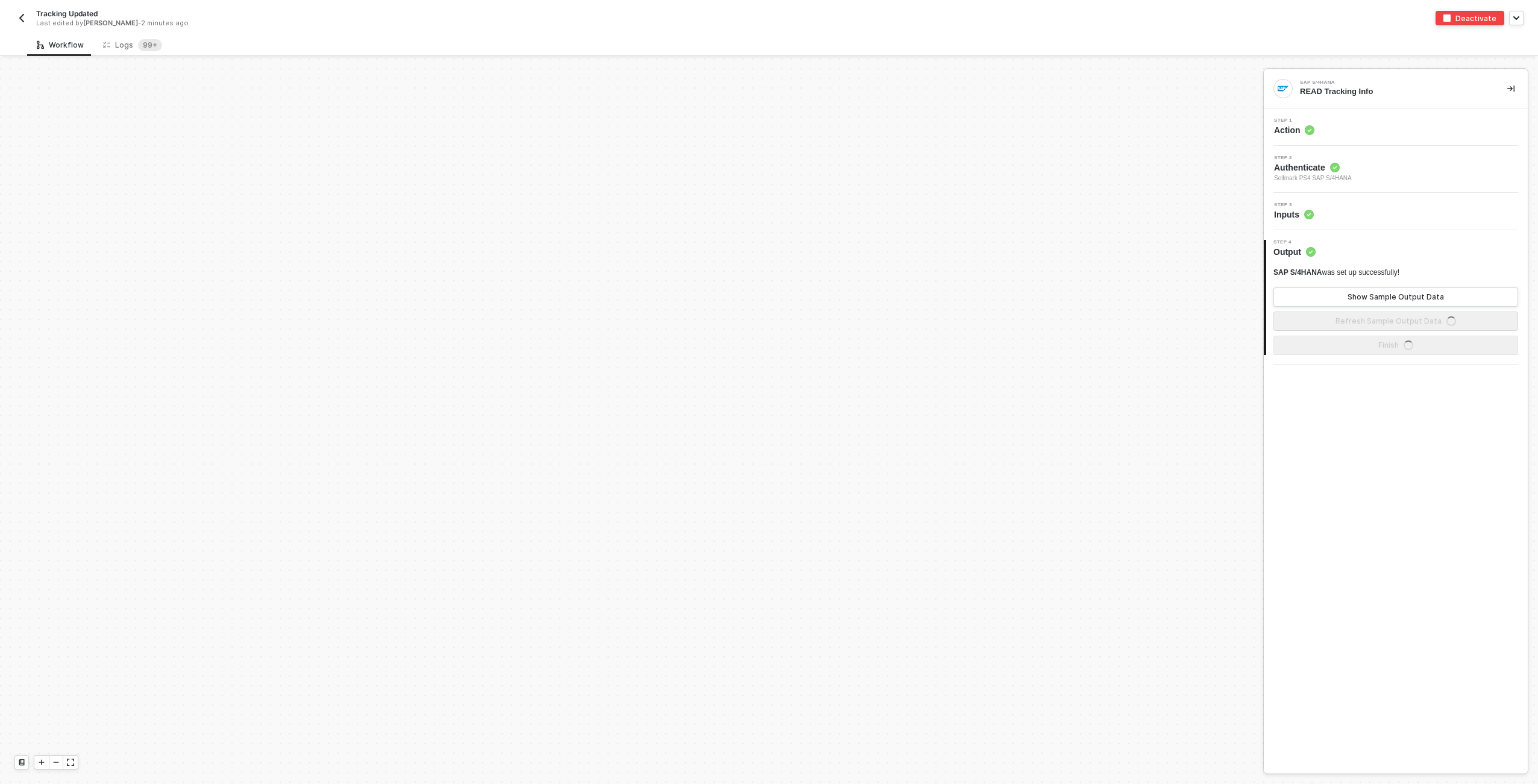
scroll to position [497, 0]
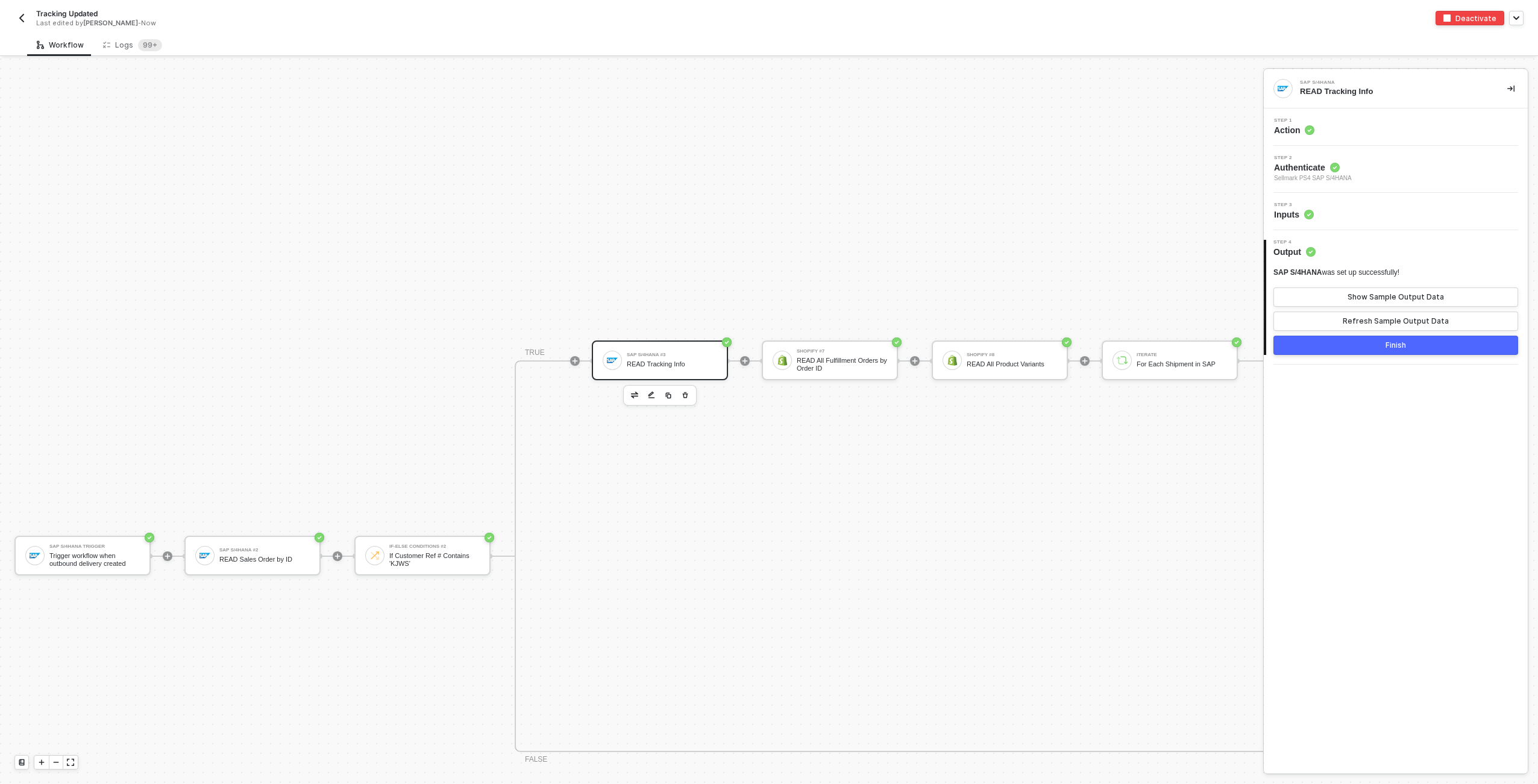
click at [26, 17] on img "button" at bounding box center [21, 18] width 10 height 10
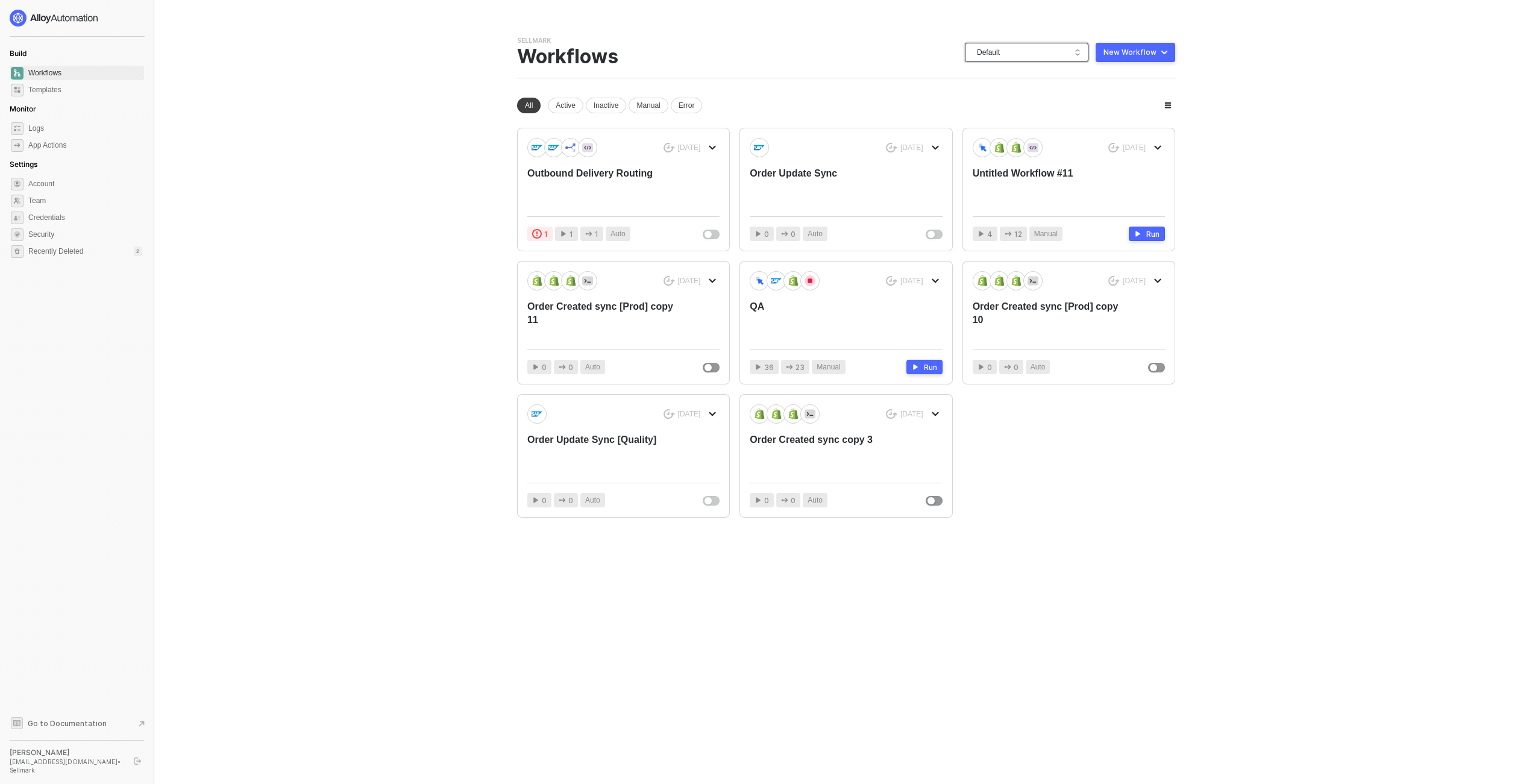
click at [1031, 58] on span "Default" at bounding box center [1029, 52] width 105 height 18
click at [1038, 192] on div "KJRests" at bounding box center [1040, 199] width 88 height 15
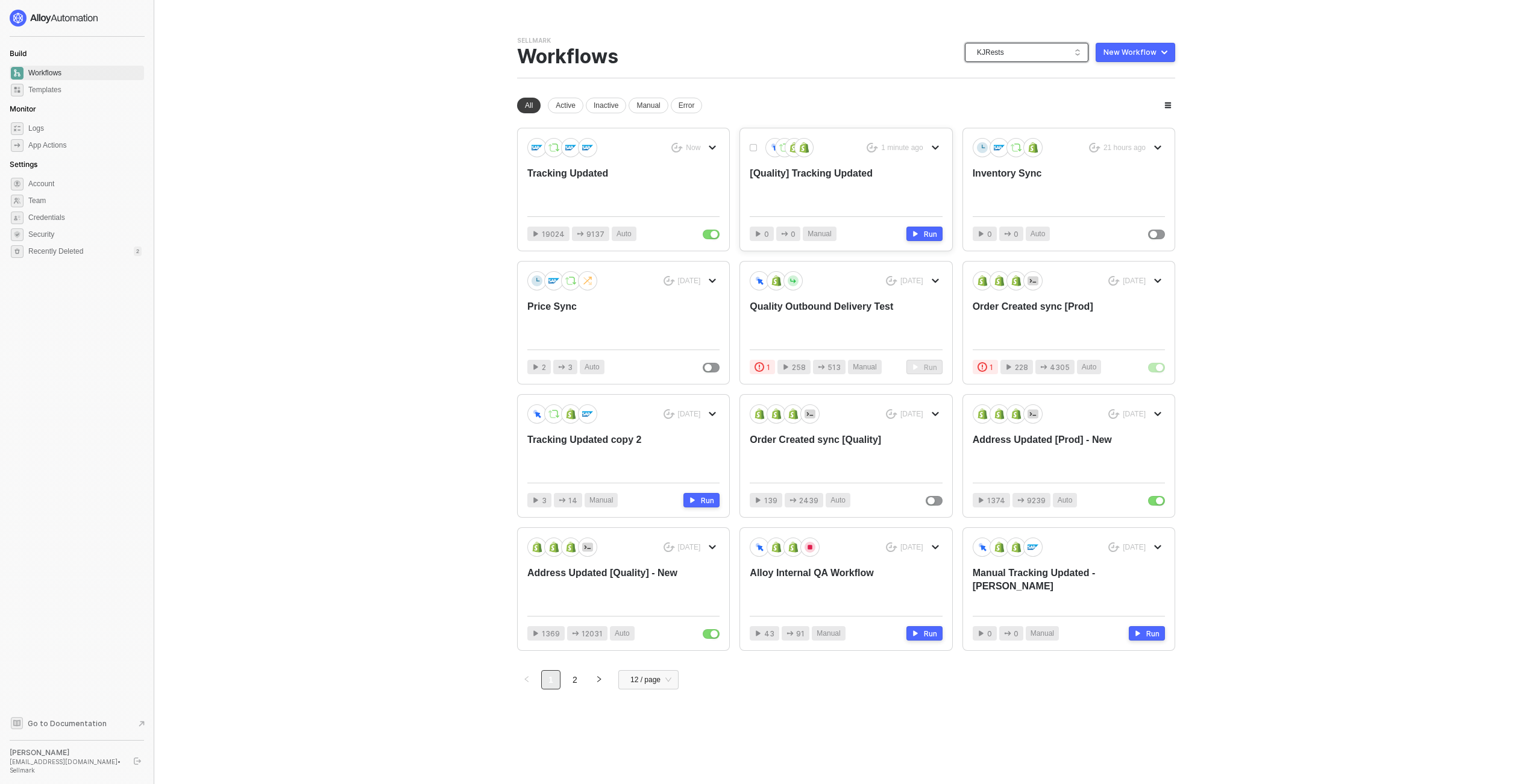
click at [866, 175] on div "[Quality] Tracking Updated" at bounding box center [826, 187] width 154 height 40
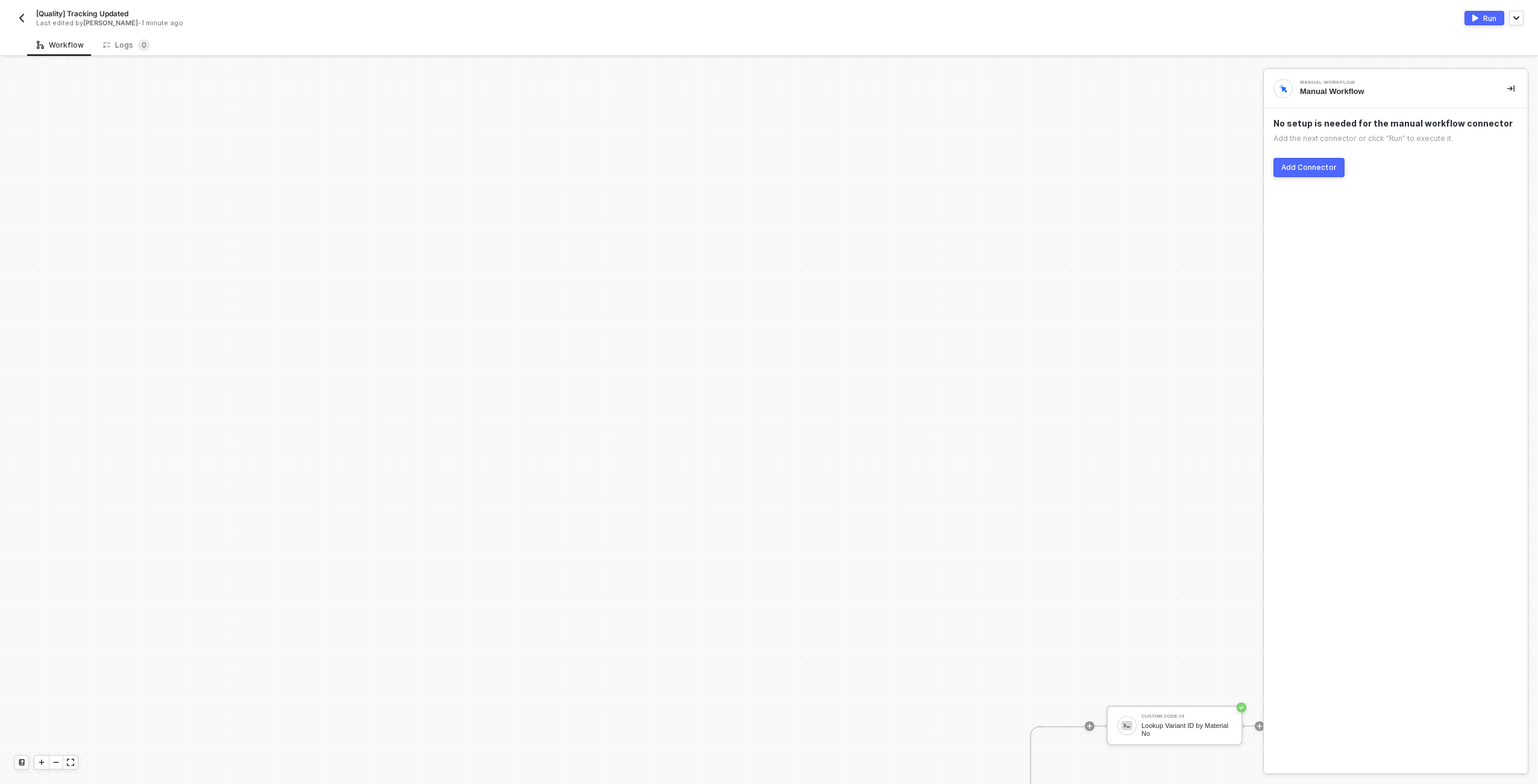
scroll to position [422, 0]
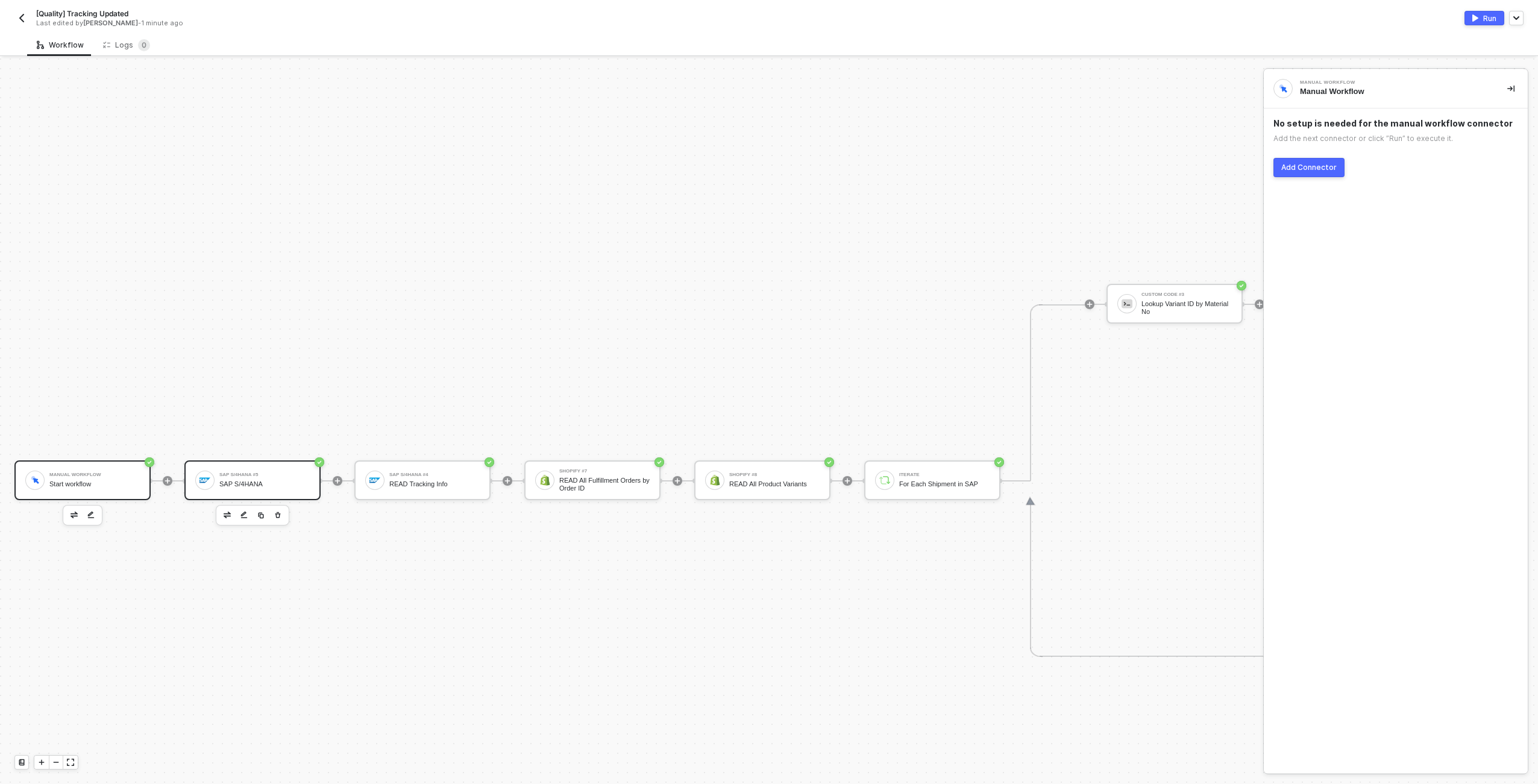
click at [250, 477] on div "SAP S/4HANA #5 SAP S/4HANA" at bounding box center [264, 480] width 91 height 23
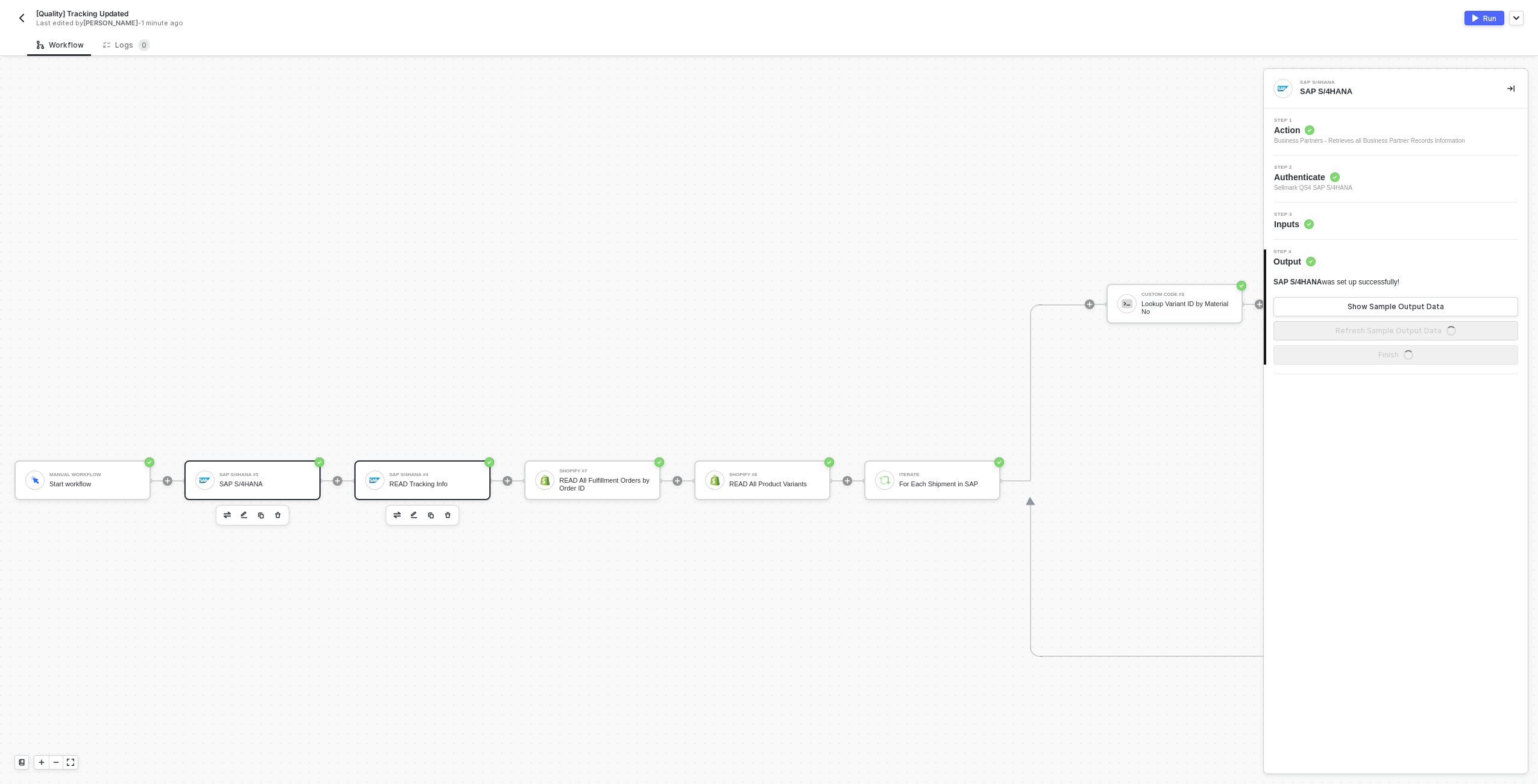
click at [442, 474] on div "SAP S/4HANA #4" at bounding box center [434, 475] width 91 height 5
click at [1399, 180] on div "Step 2 Authenticate Sellmark PS4 SAP S/4HANA" at bounding box center [1397, 169] width 261 height 28
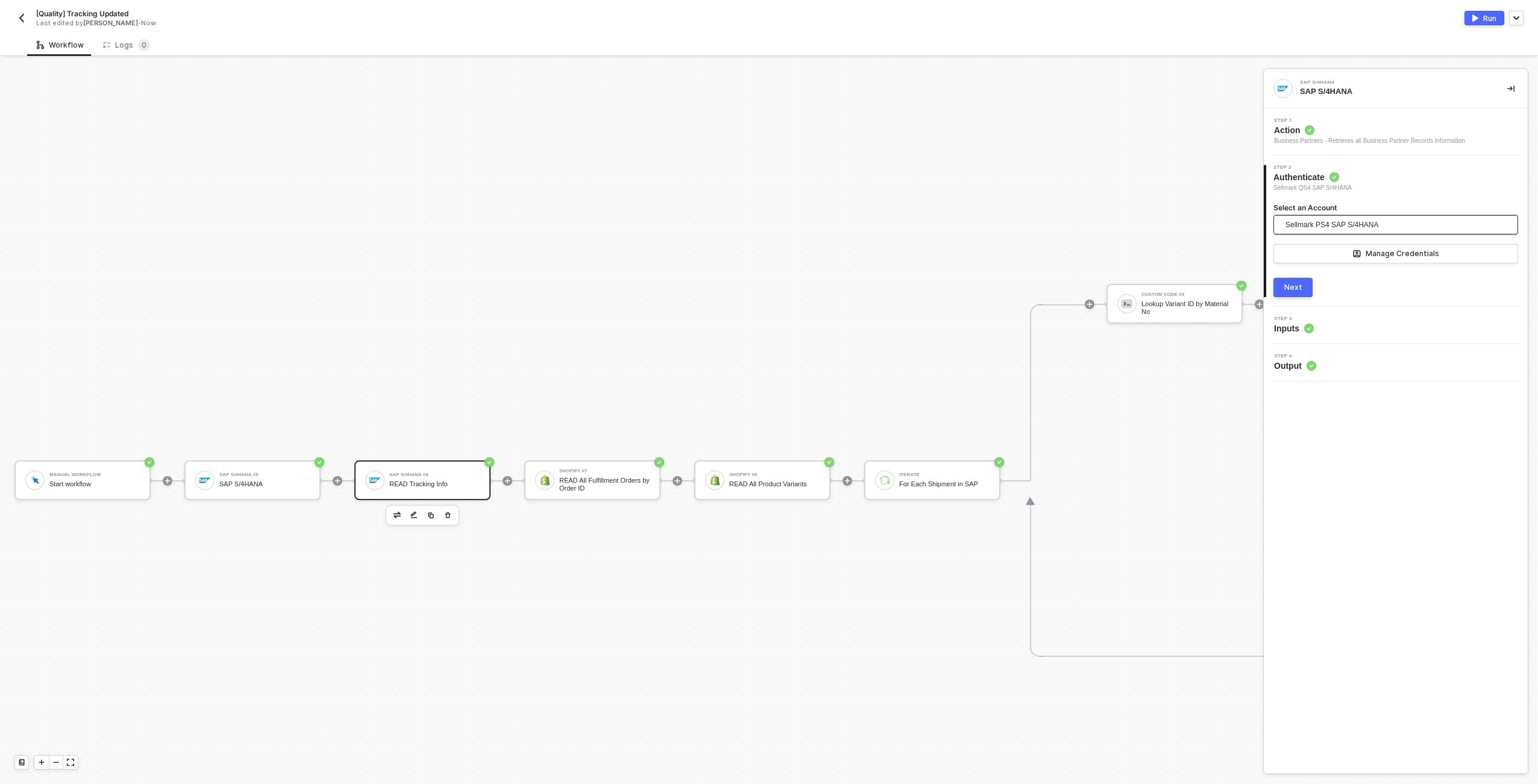
click at [1361, 223] on span "Sellmark PS4 SAP S/4HANA" at bounding box center [1332, 225] width 94 height 18
drag, startPoint x: 1360, startPoint y: 267, endPoint x: 1354, endPoint y: 249, distance: 19.0
click at [1354, 249] on div "Sellmark QS4 SAP S/4HANA Sellmark PS4 SAP S/4HANA" at bounding box center [1396, 265] width 240 height 52
click at [1354, 249] on span "Sellmark QS4 SAP S/4HANA" at bounding box center [1347, 252] width 129 height 13
click at [1302, 284] on button "Next" at bounding box center [1293, 287] width 39 height 19
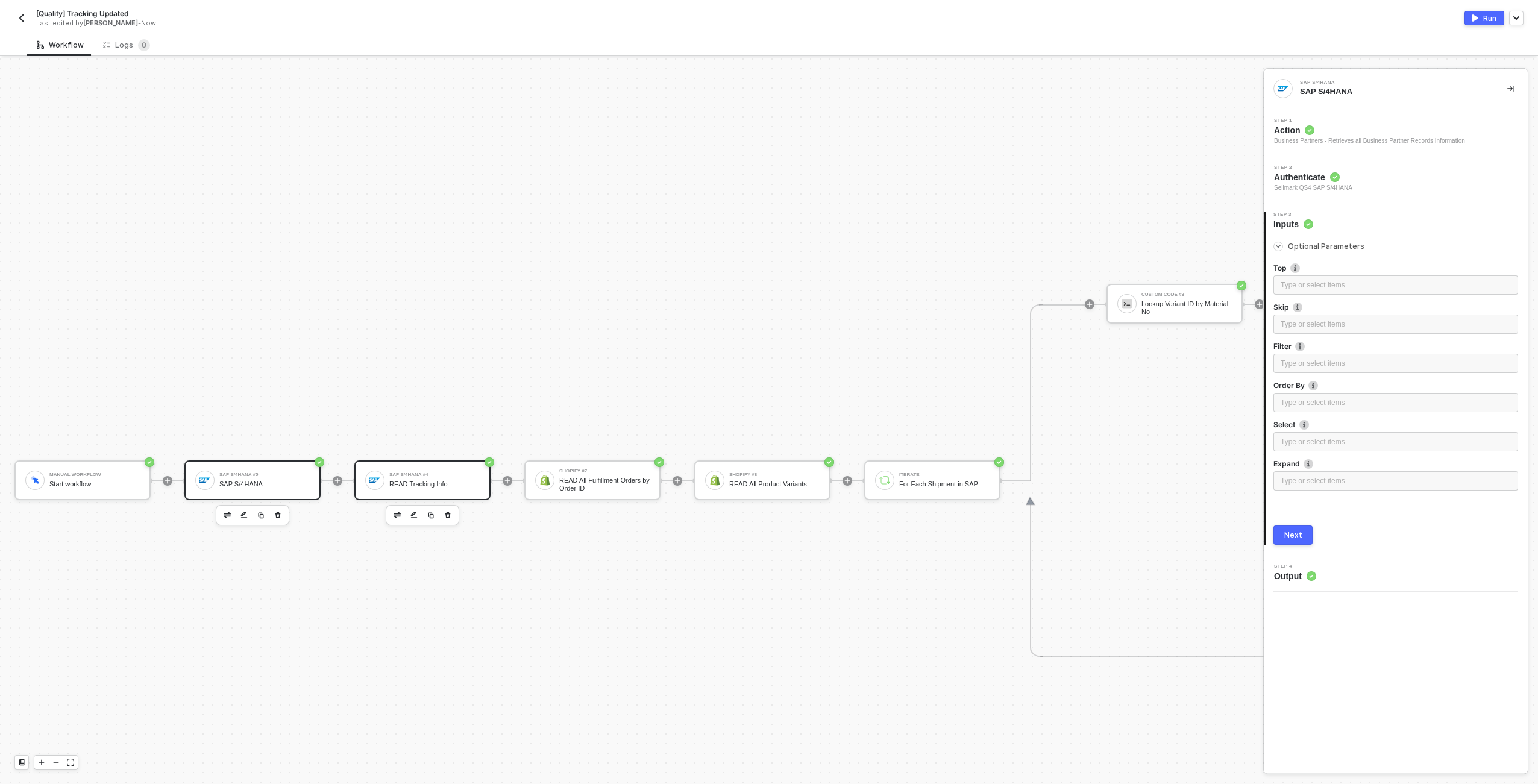
click at [258, 485] on div "SAP S/4HANA" at bounding box center [264, 484] width 91 height 8
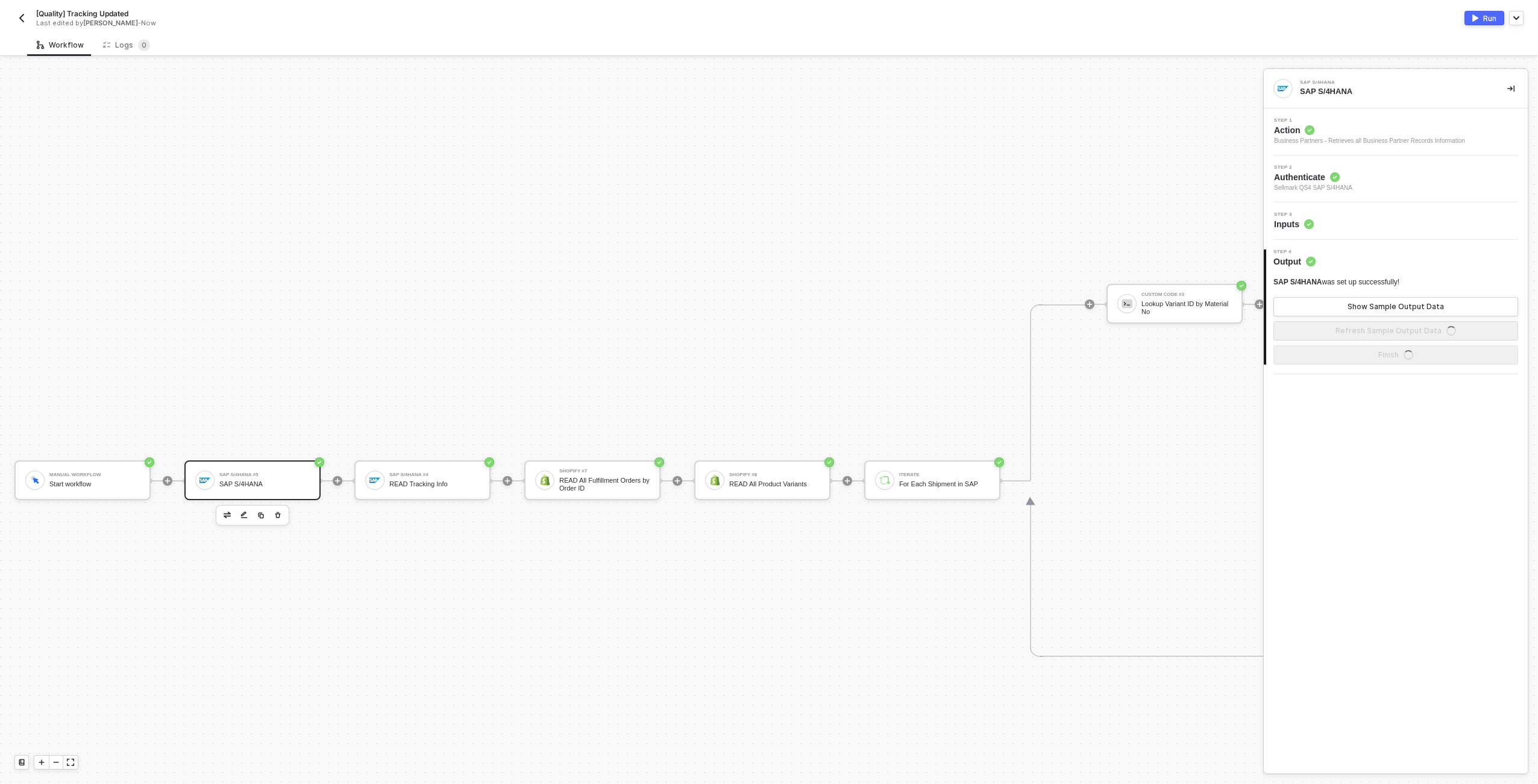
click at [1414, 121] on span "Step 1" at bounding box center [1370, 120] width 191 height 5
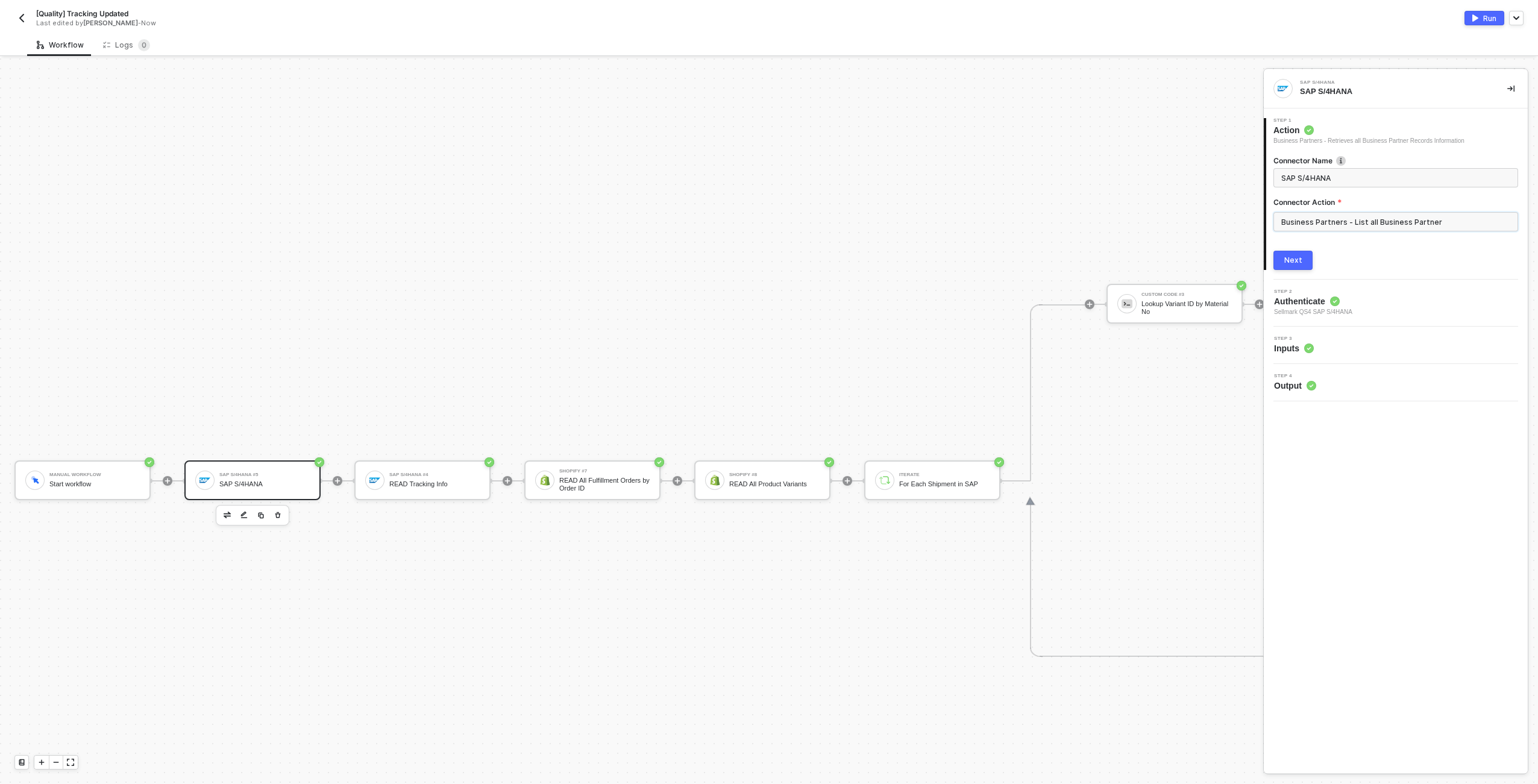
click at [1370, 227] on input "Business Partners - List all Business Partner" at bounding box center [1396, 222] width 244 height 19
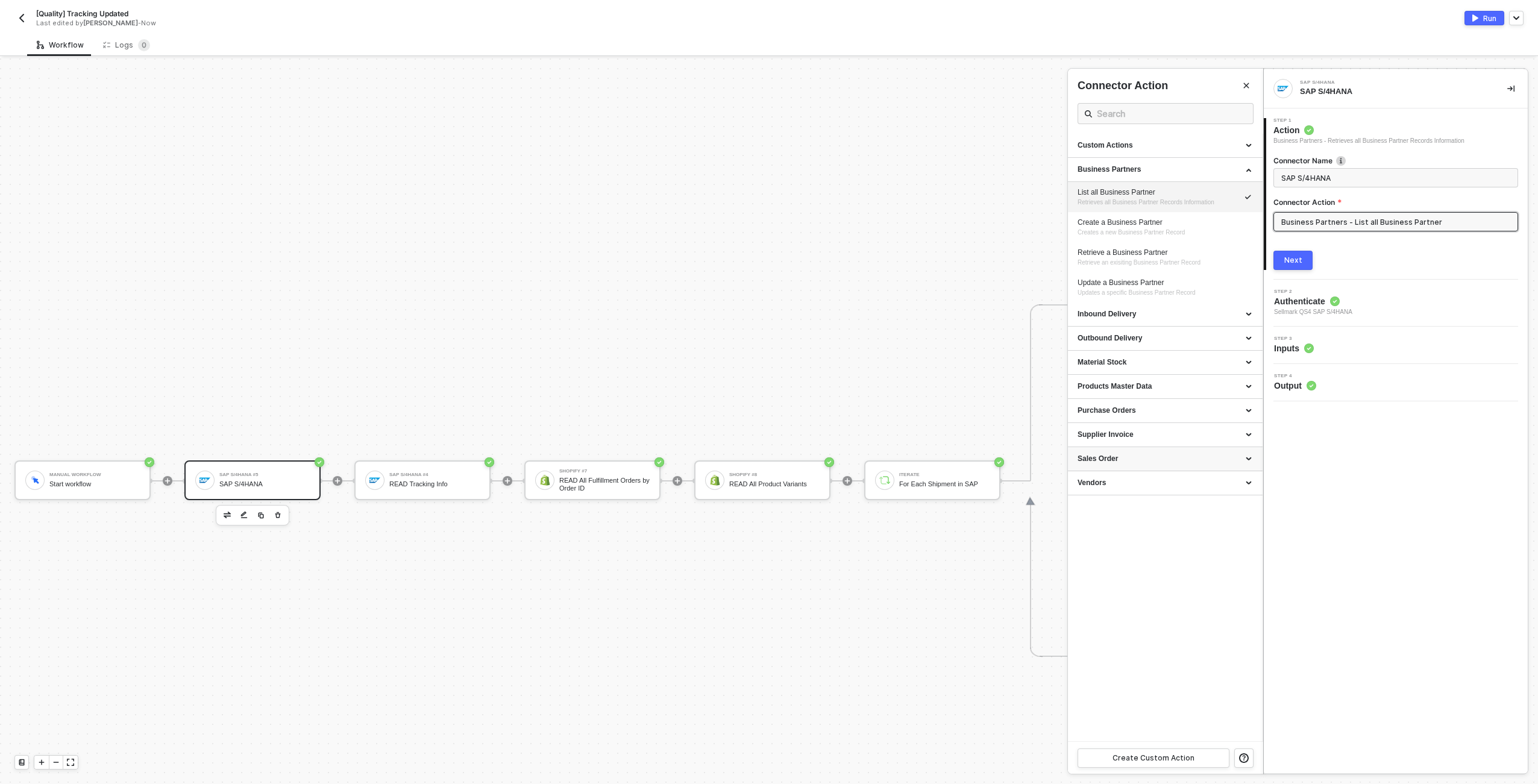
click at [1149, 457] on div "Sales Order" at bounding box center [1165, 459] width 175 height 10
click at [1137, 540] on div "Retrieve A Sales Order" at bounding box center [1165, 542] width 175 height 10
type input "Reads the data of a specific sales order"
type input "Sales Order - Retrieve A Sales Order"
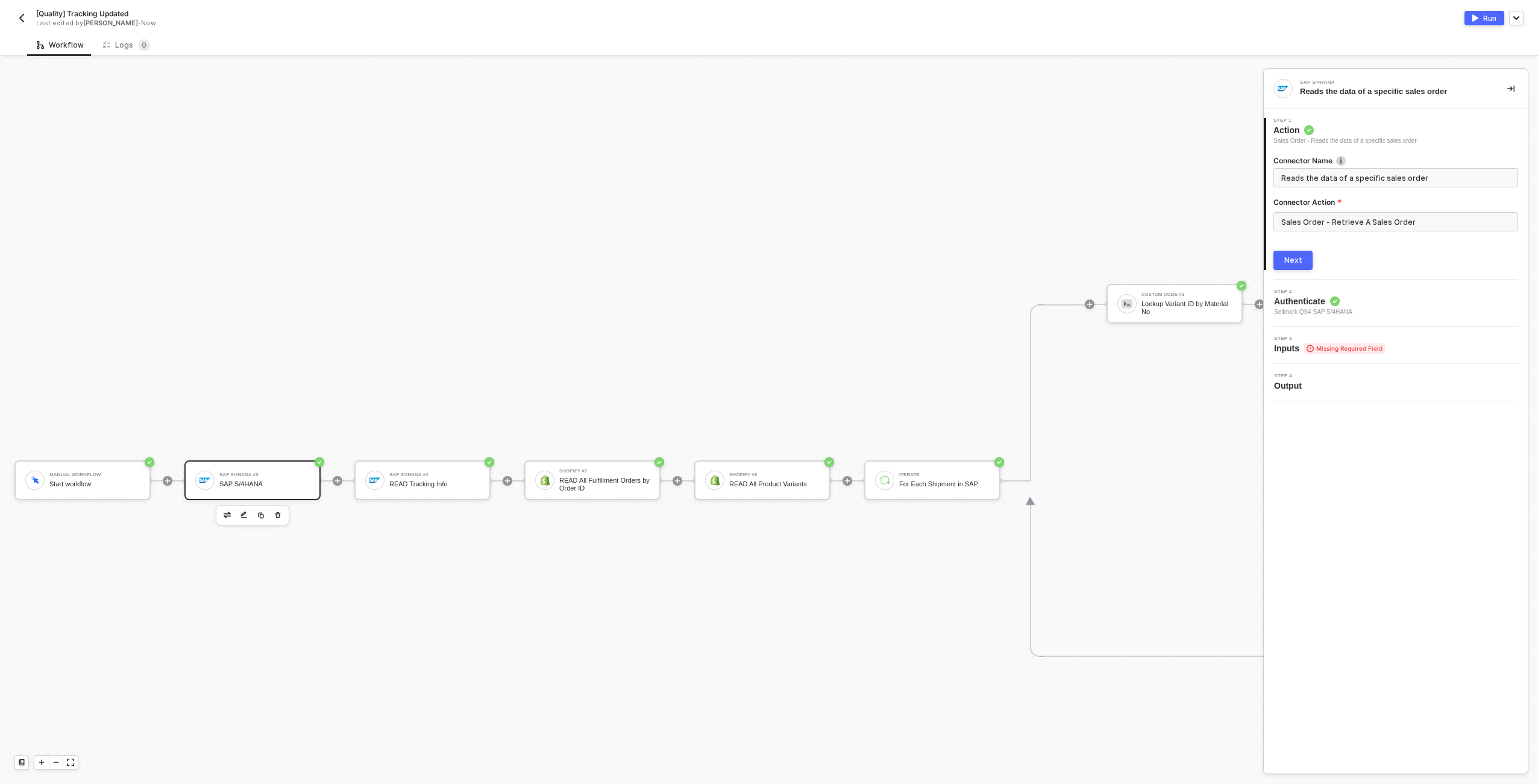
click at [1292, 261] on div "Next" at bounding box center [1294, 260] width 18 height 10
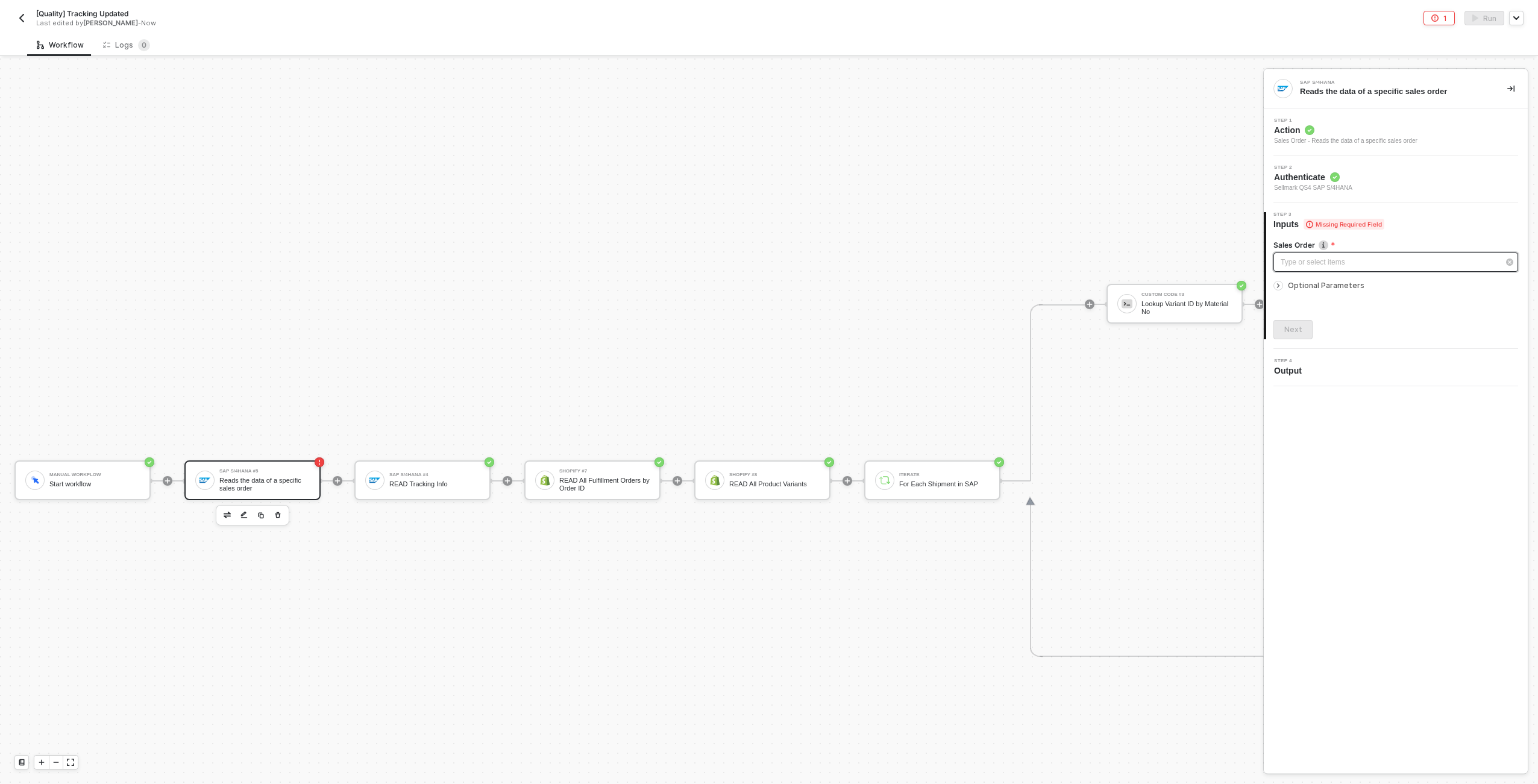
click at [1328, 259] on div "Type or select items ﻿" at bounding box center [1390, 263] width 218 height 12
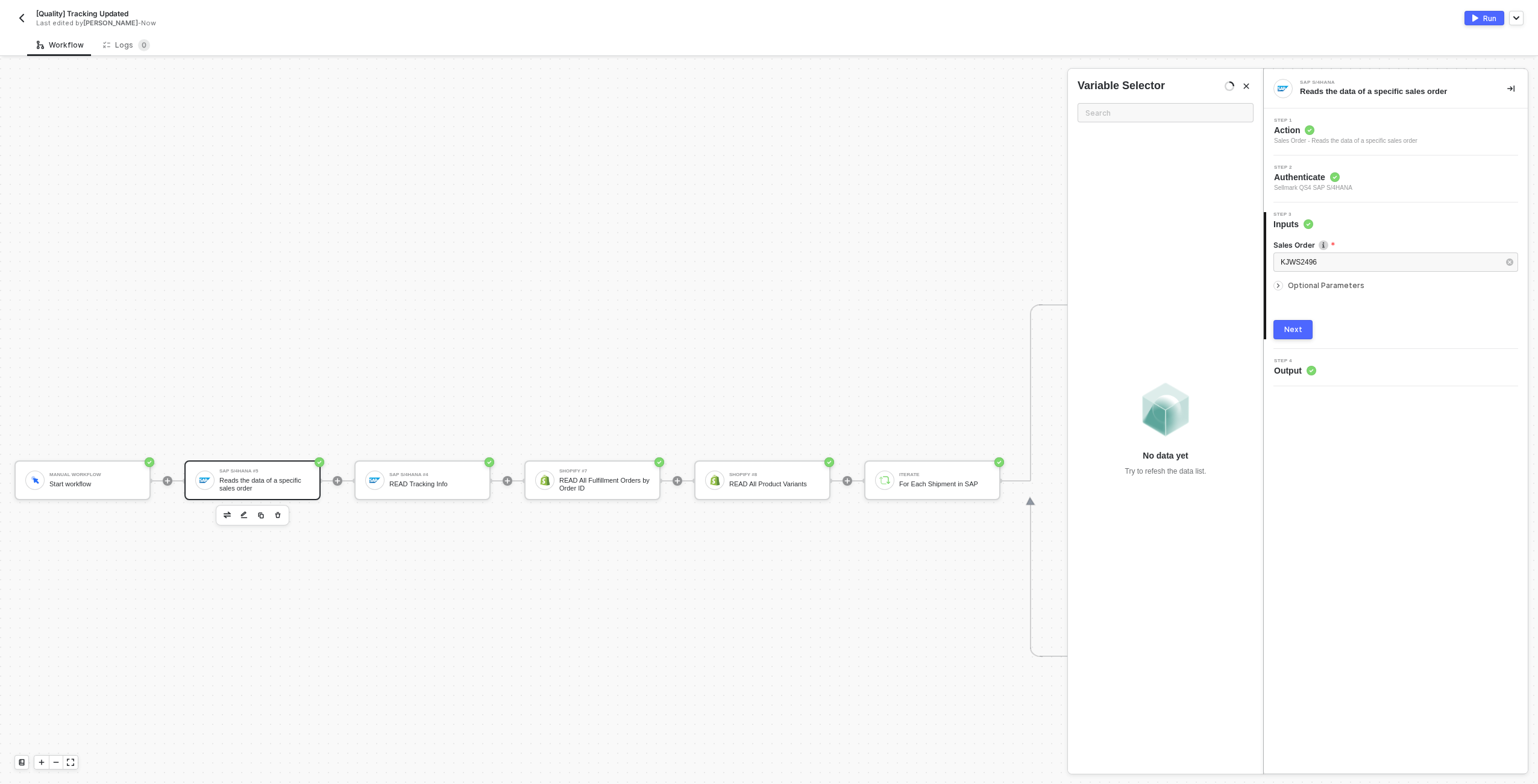
click at [1315, 249] on label "Sales Order" at bounding box center [1396, 245] width 244 height 10
click at [1316, 257] on div "KJWS2496" at bounding box center [1390, 263] width 218 height 12
click at [1303, 324] on button "Next" at bounding box center [1293, 330] width 39 height 19
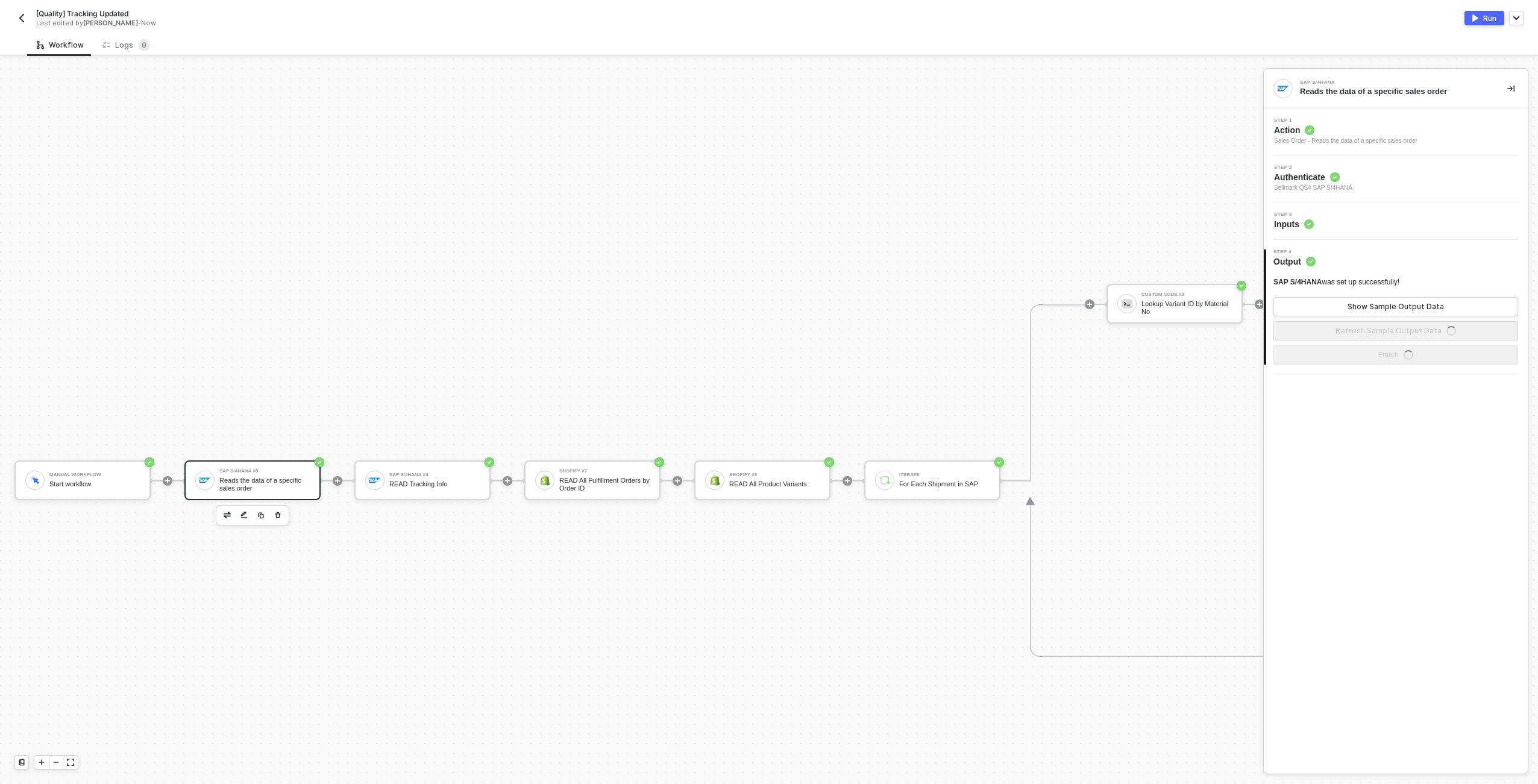
click at [21, 15] on img "button" at bounding box center [21, 18] width 10 height 10
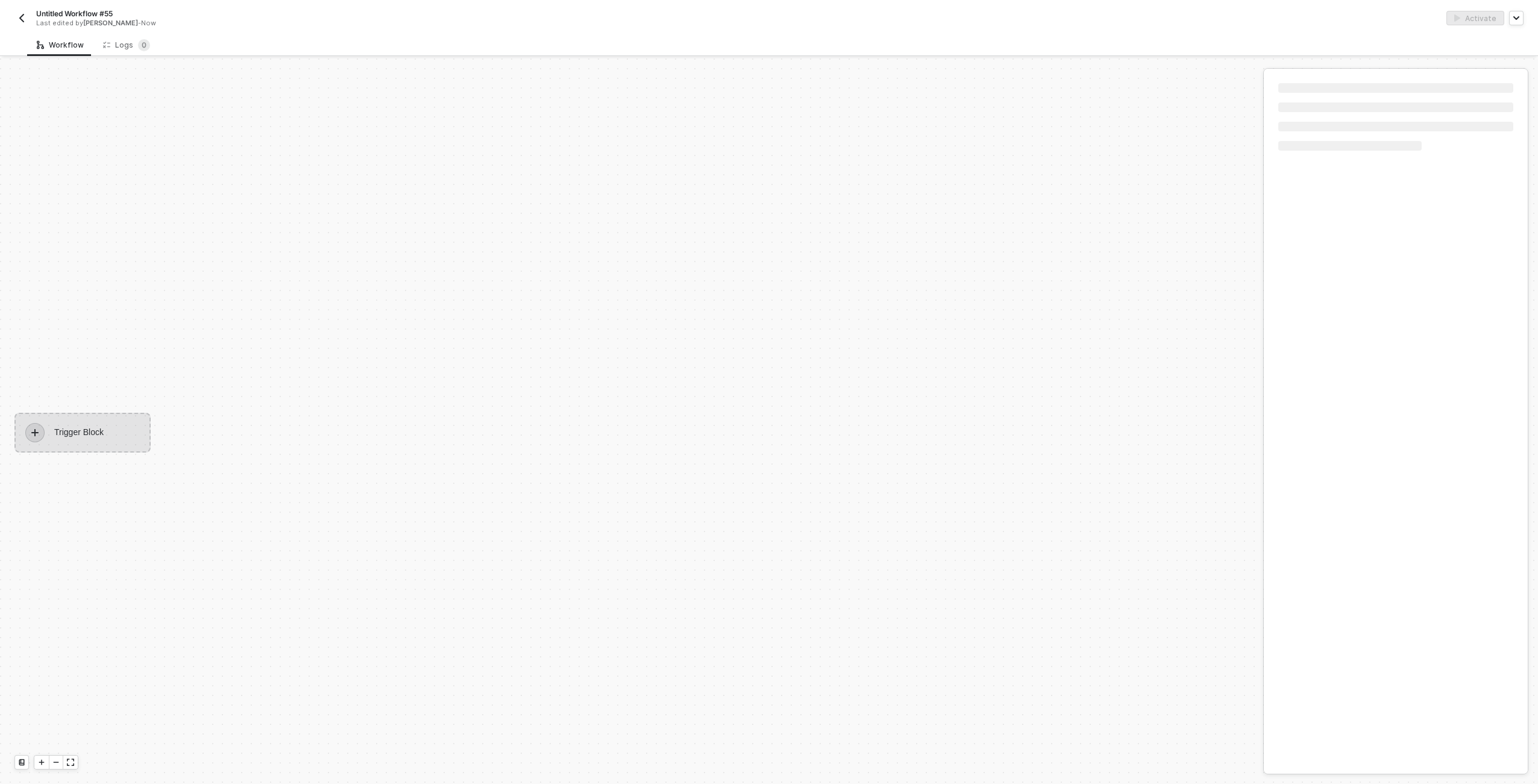
scroll to position [22, 0]
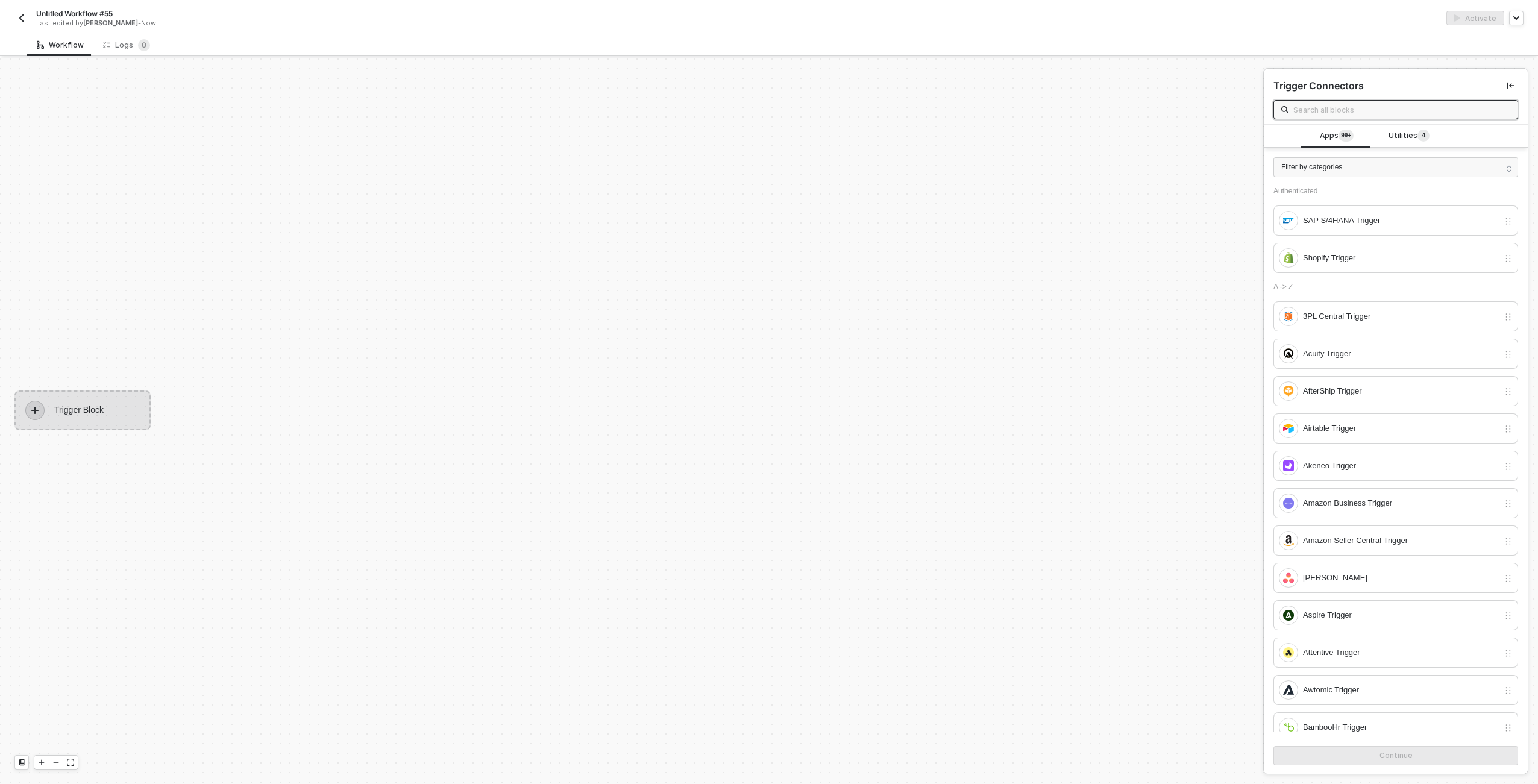
click at [54, 13] on span "Untitled Workflow #55" at bounding box center [74, 13] width 77 height 10
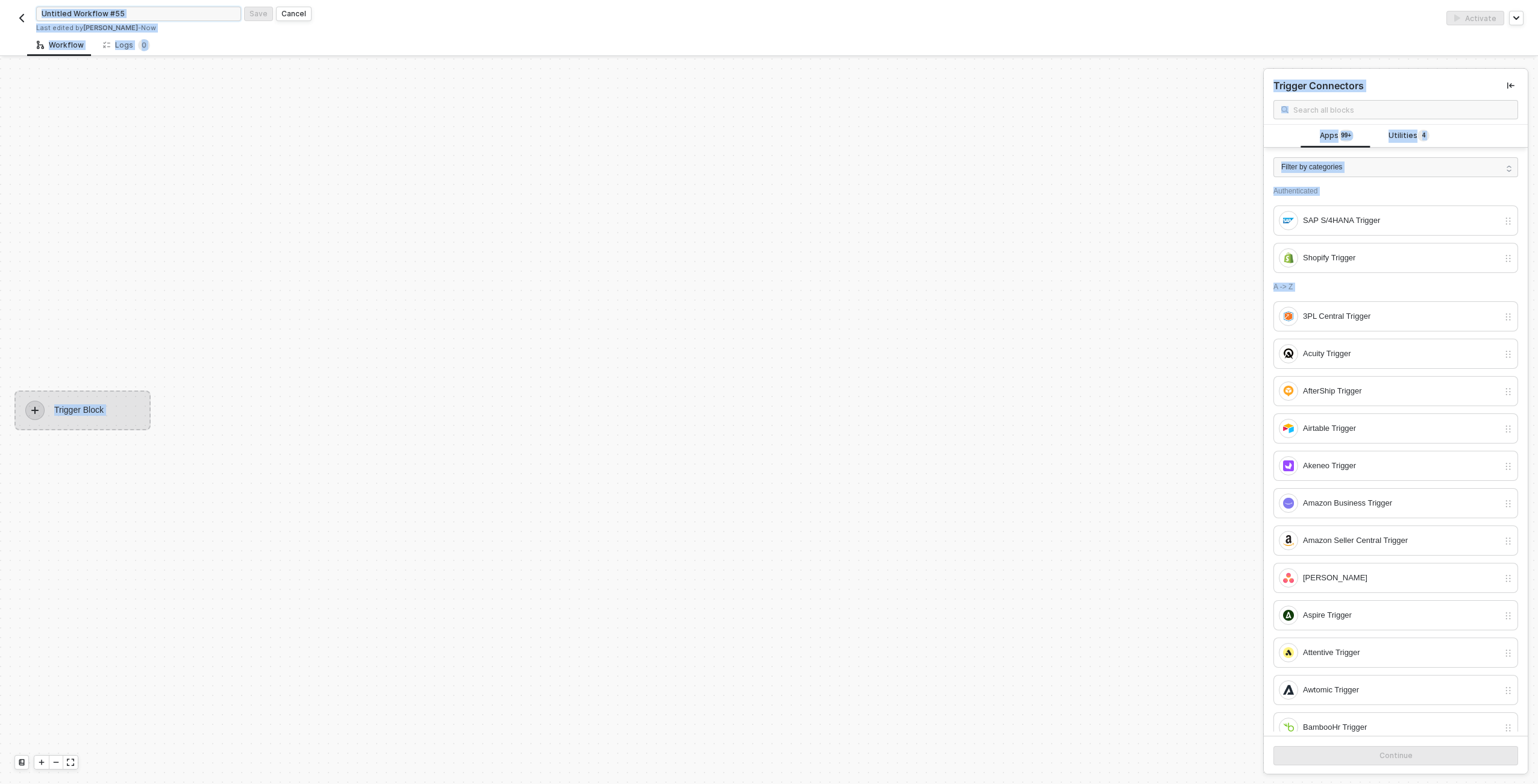
click at [54, 13] on input "Untitled Workflow #55" at bounding box center [138, 14] width 205 height 15
type input "[QA] Tracking Updated"
click button "Save" at bounding box center [258, 14] width 29 height 15
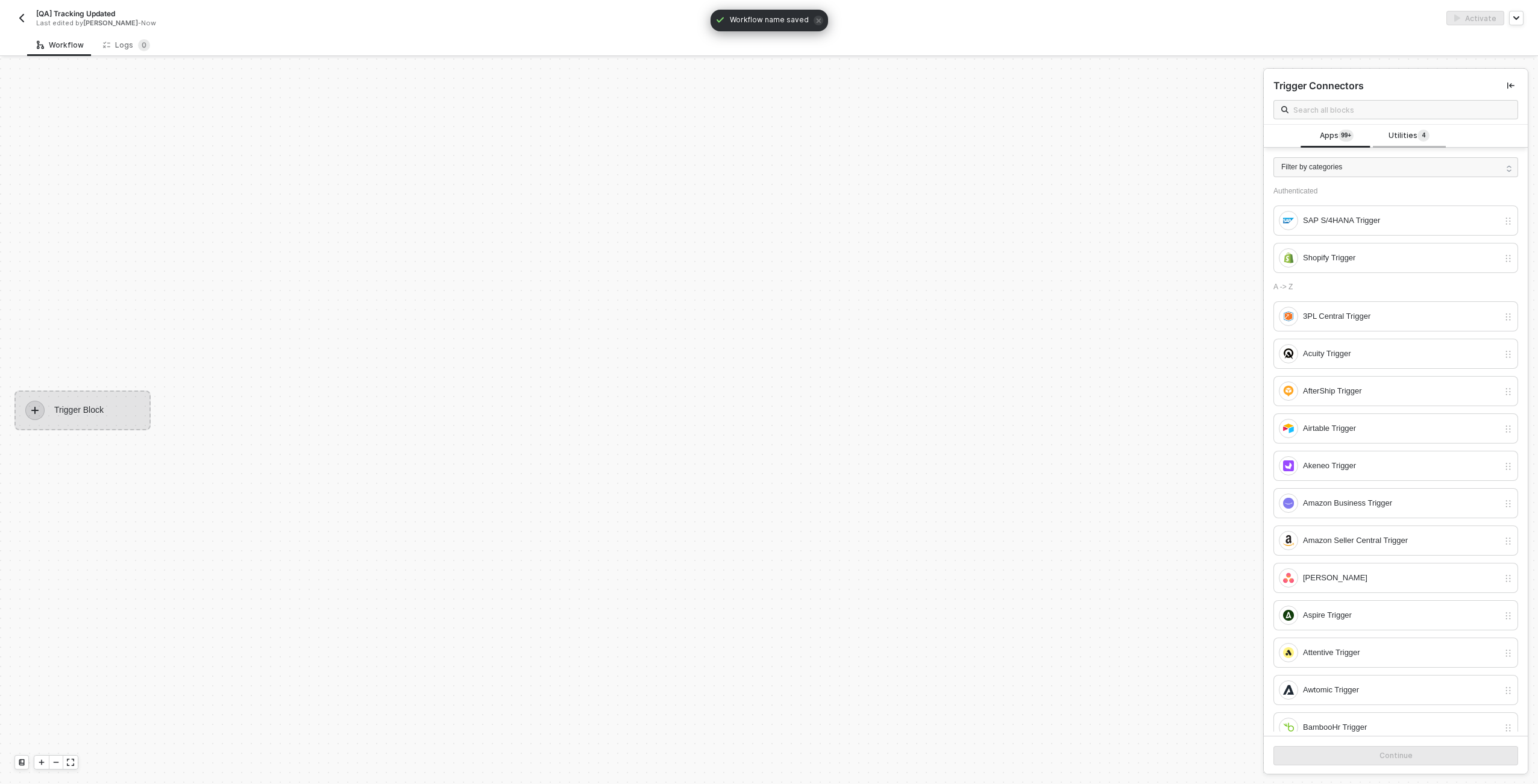
click at [1391, 146] on div "Utilities 4" at bounding box center [1409, 135] width 72 height 23
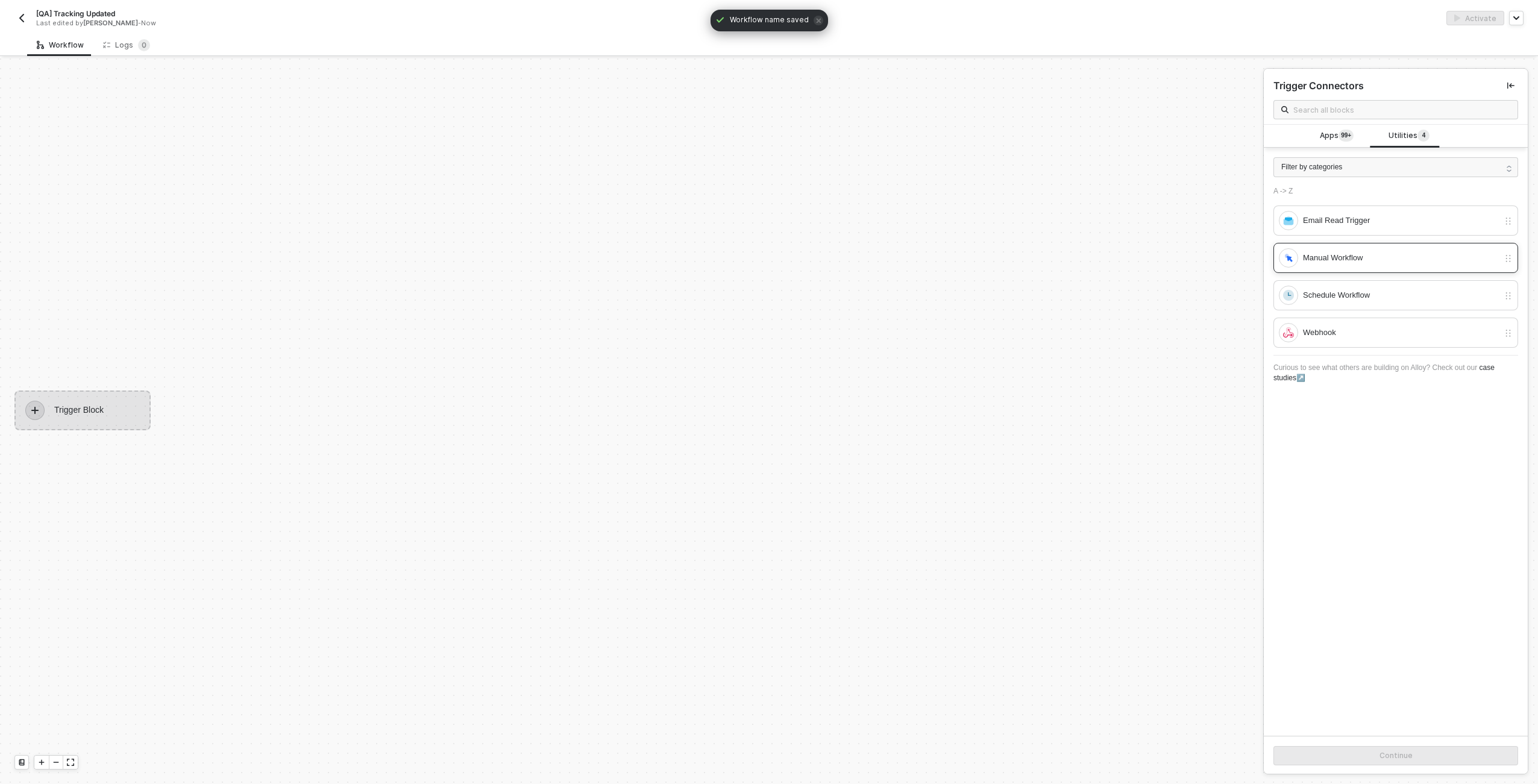
click at [1370, 270] on div "Manual Workflow" at bounding box center [1396, 258] width 244 height 30
click at [1316, 753] on button "Continue" at bounding box center [1396, 756] width 244 height 19
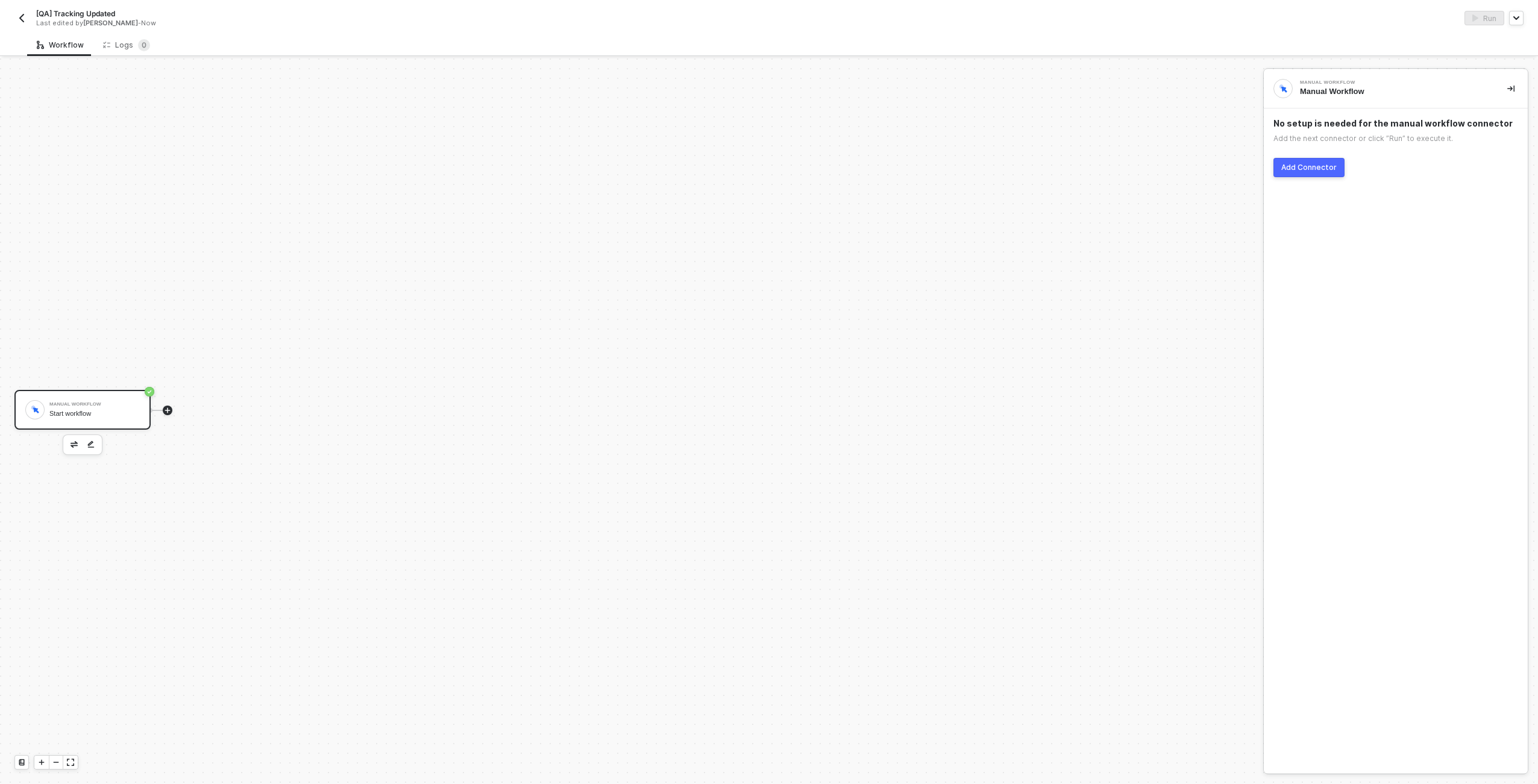
click at [164, 410] on icon "icon-play" at bounding box center [168, 411] width 7 height 7
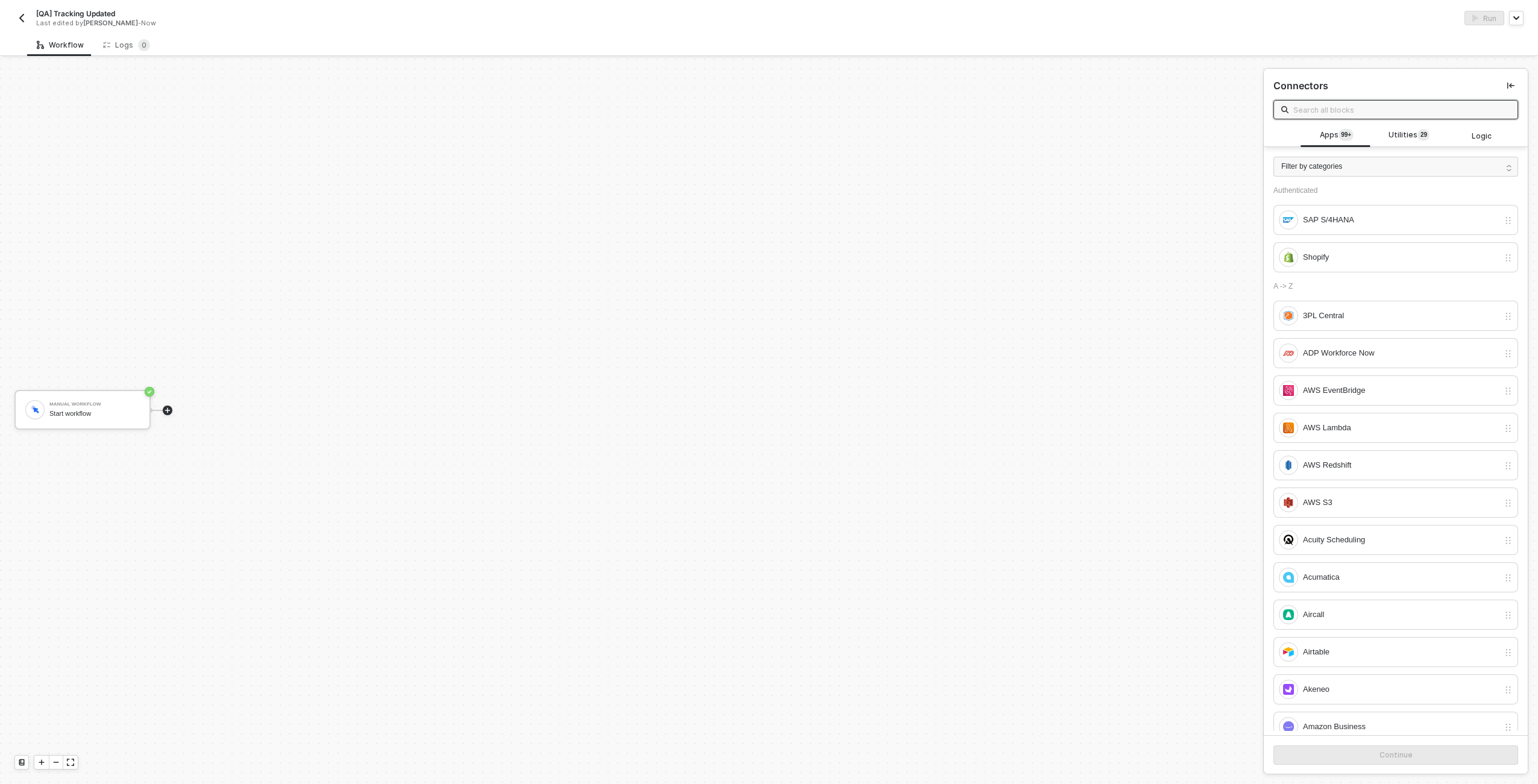
click at [1374, 236] on div "Authenticated SAP S/4HANA Shopify" at bounding box center [1396, 229] width 244 height 86
click at [1373, 228] on div "SAP S/4HANA" at bounding box center [1389, 220] width 220 height 19
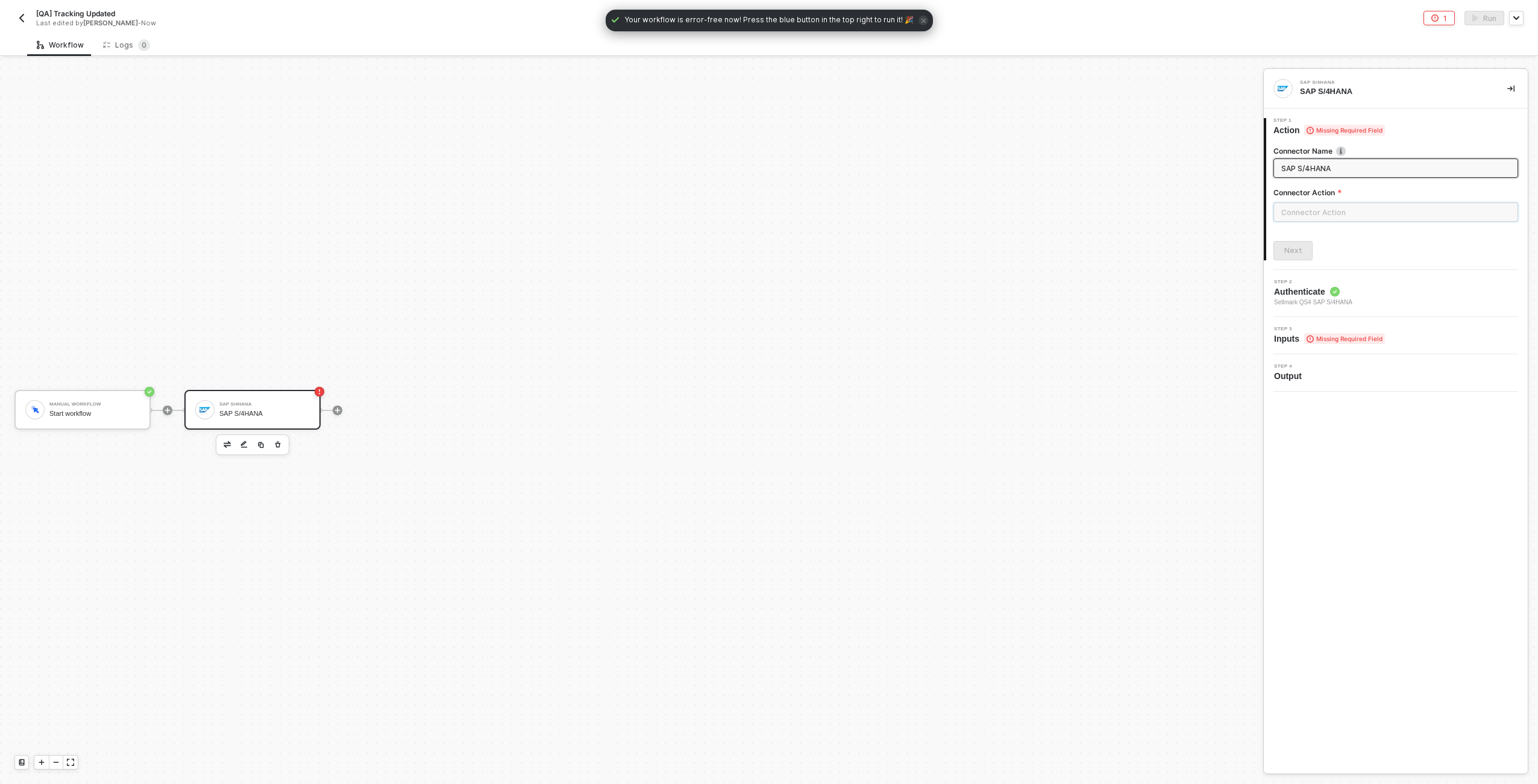
click at [1375, 217] on input "text" at bounding box center [1396, 212] width 244 height 19
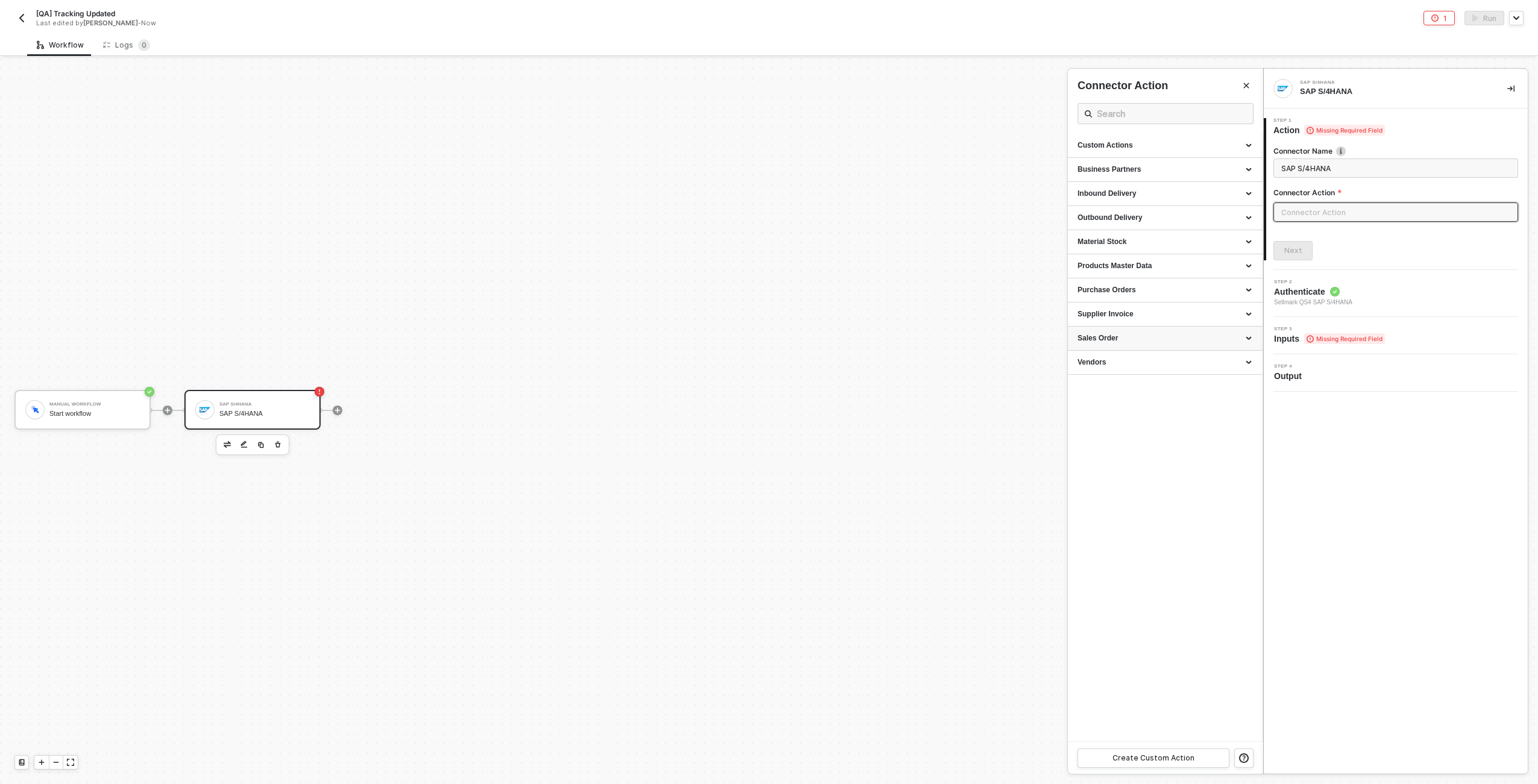
click at [1154, 333] on div "Sales Order" at bounding box center [1165, 339] width 175 height 10
click at [1140, 428] on span "Reads the data of a specific sales order" at bounding box center [1131, 431] width 106 height 7
type input "Reads the data of a specific sales order"
type input "Sales Order - Retrieve A Sales Order"
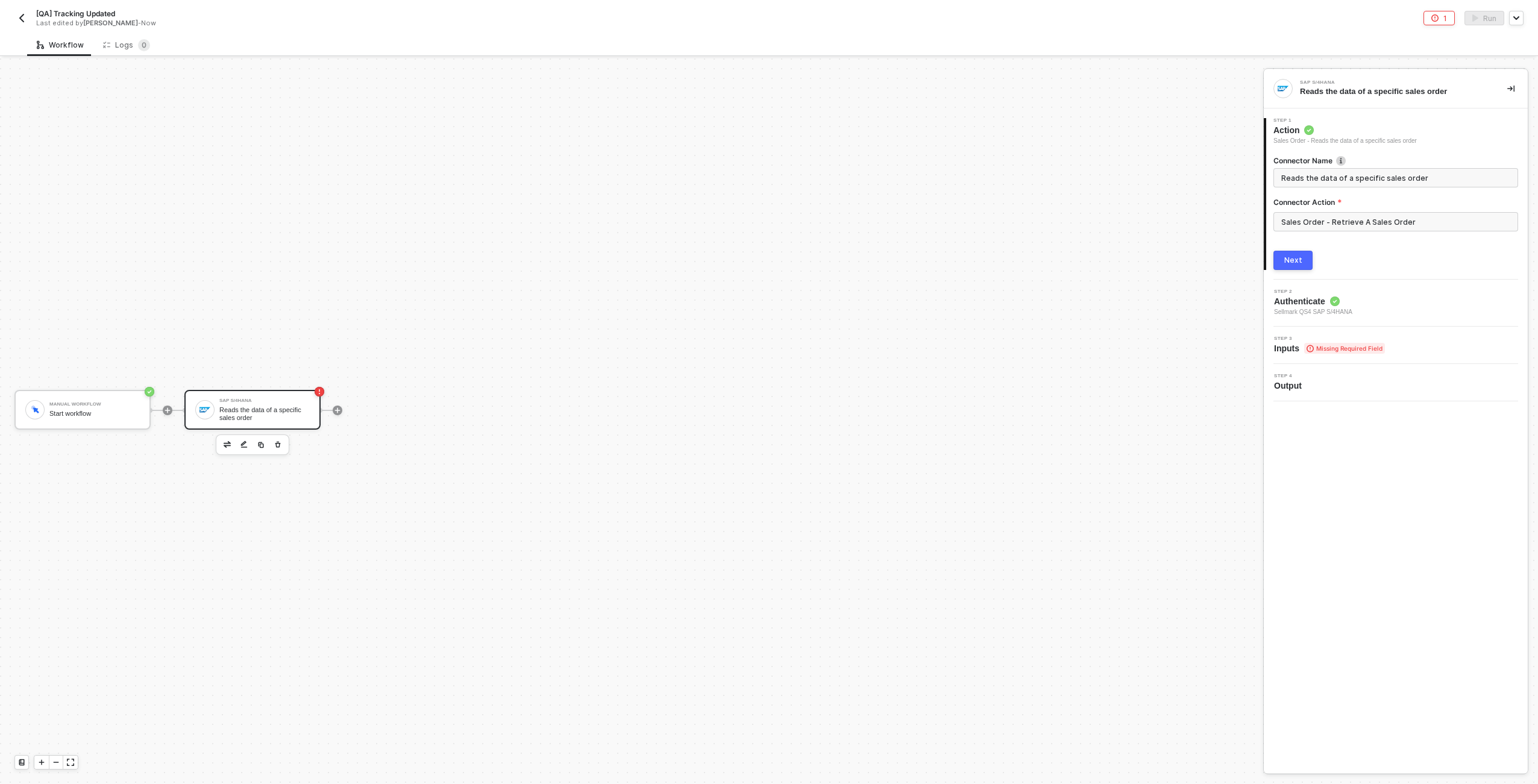
click at [1287, 264] on div "Next" at bounding box center [1294, 260] width 18 height 10
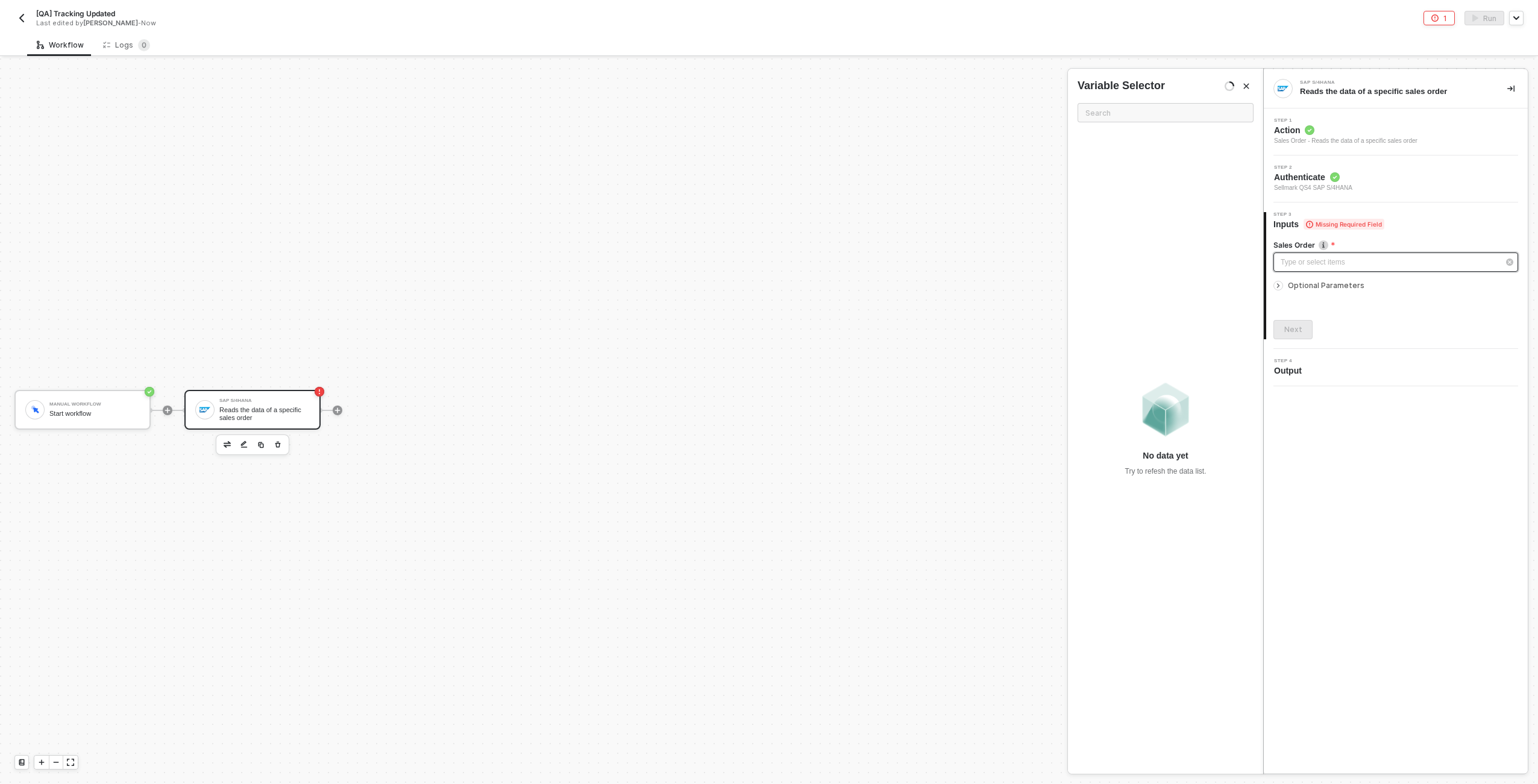
click at [1332, 264] on div "Type or select items ﻿" at bounding box center [1390, 263] width 218 height 12
click at [1302, 321] on button "Next" at bounding box center [1293, 330] width 39 height 19
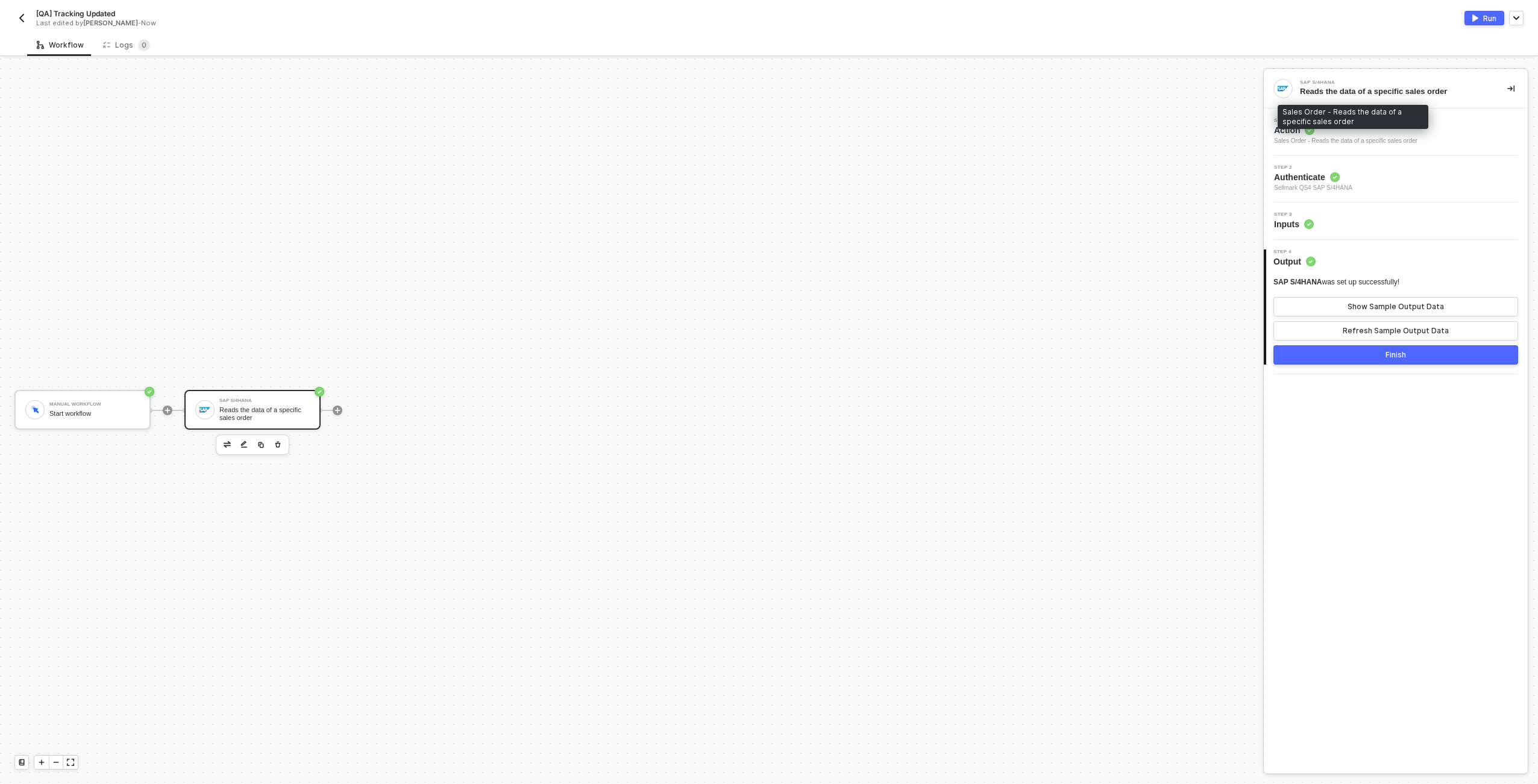
click at [1365, 133] on span "Action" at bounding box center [1346, 130] width 144 height 12
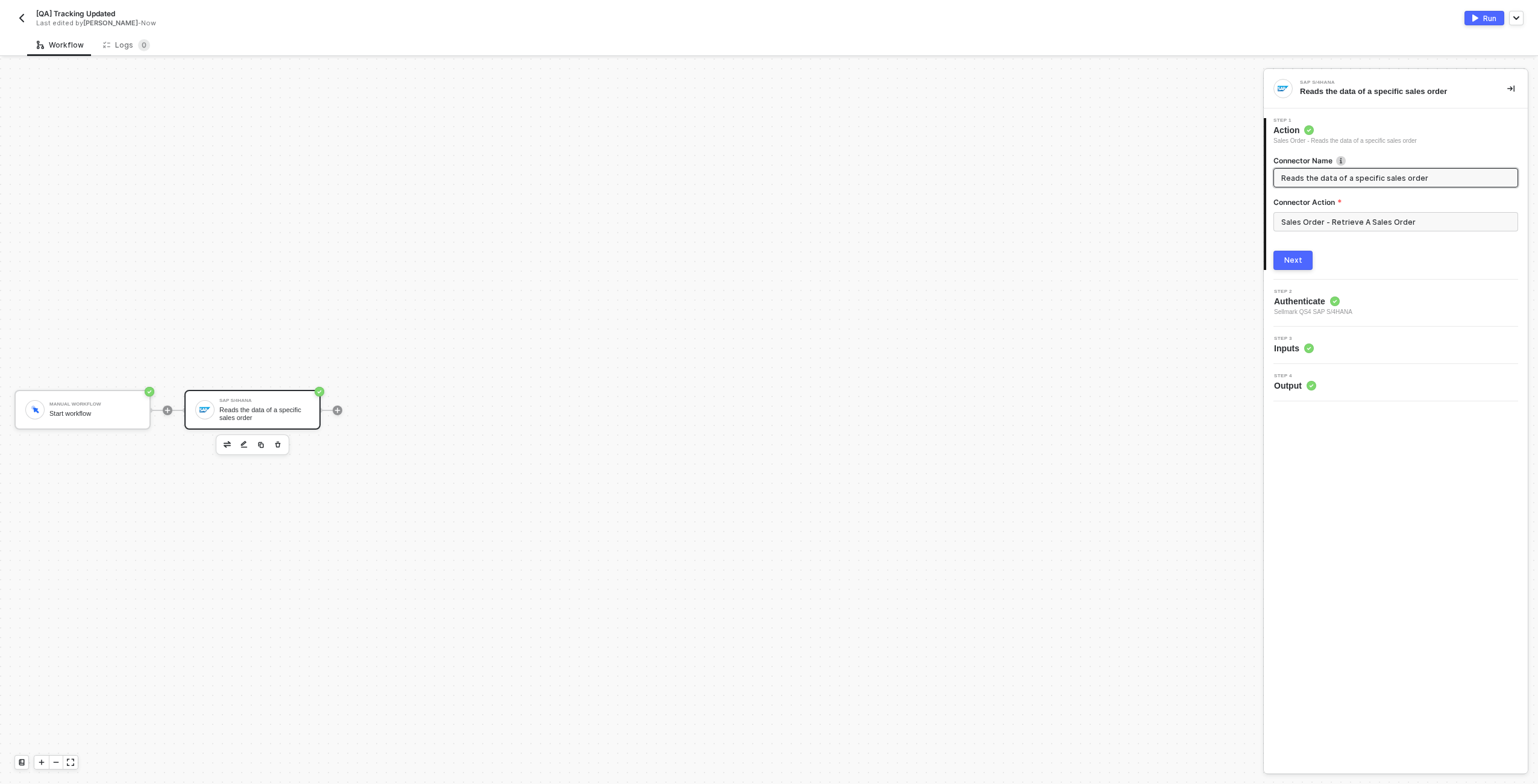
click at [1366, 180] on input "Reads the data of a specific sales order" at bounding box center [1395, 178] width 227 height 13
type input "READ Sales Order by ID"
click at [1274, 251] on button "Next" at bounding box center [1293, 261] width 39 height 19
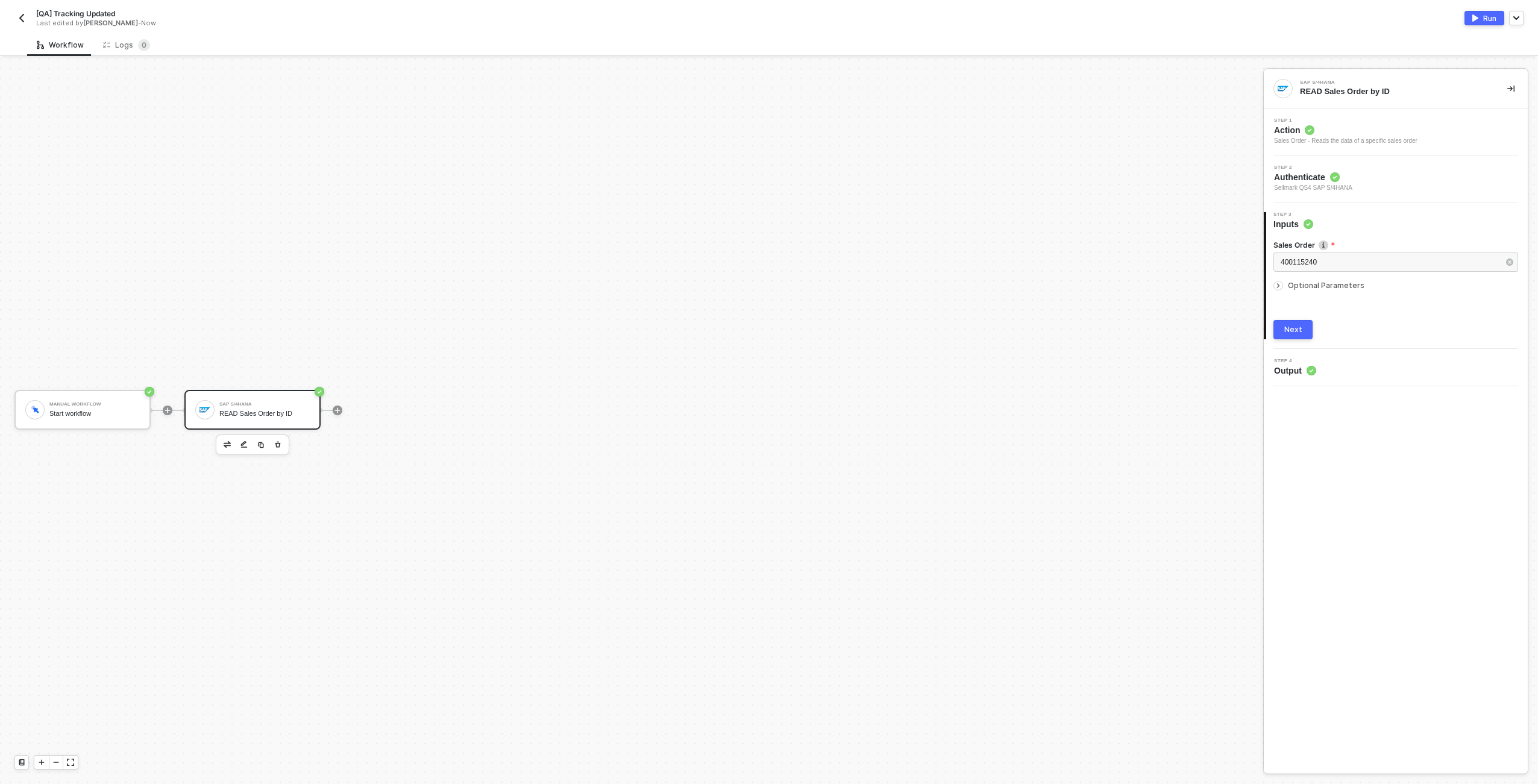
click at [1278, 324] on button "Next" at bounding box center [1293, 330] width 39 height 19
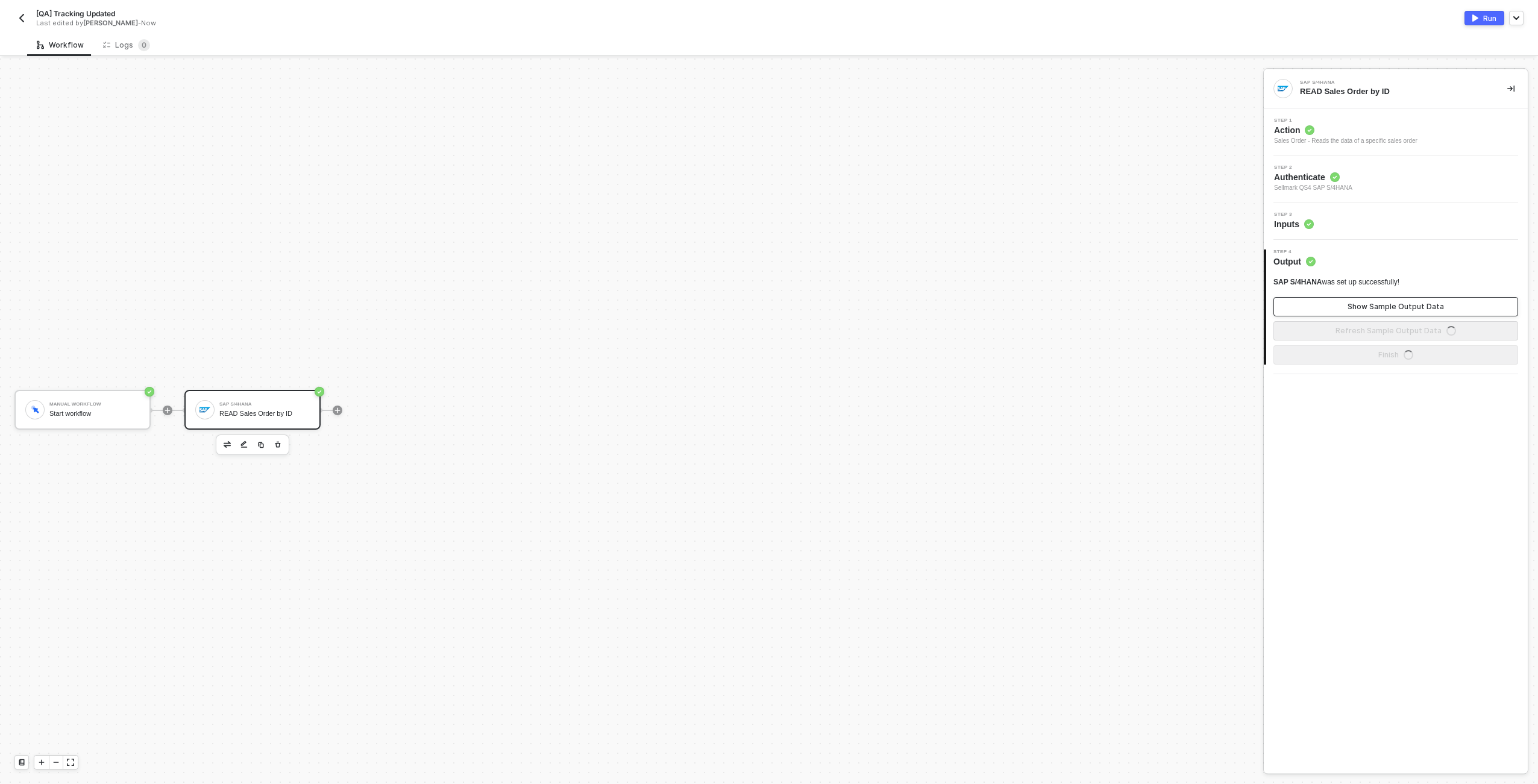
click at [1336, 311] on button "Show Sample Output Data" at bounding box center [1396, 307] width 244 height 19
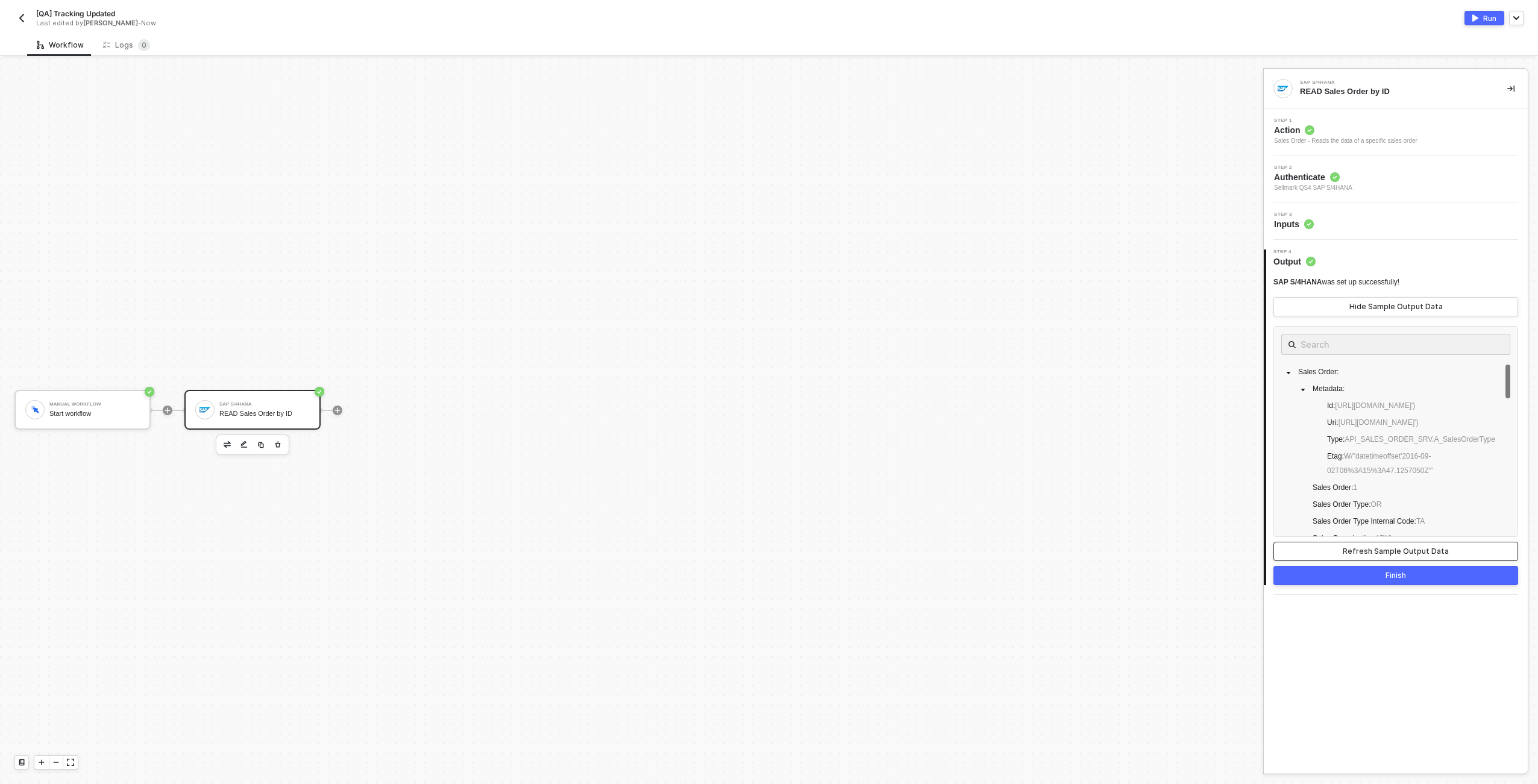
click at [1385, 548] on div "Refresh Sample Output Data" at bounding box center [1396, 551] width 106 height 10
click at [1384, 580] on button "Finish" at bounding box center [1396, 576] width 244 height 19
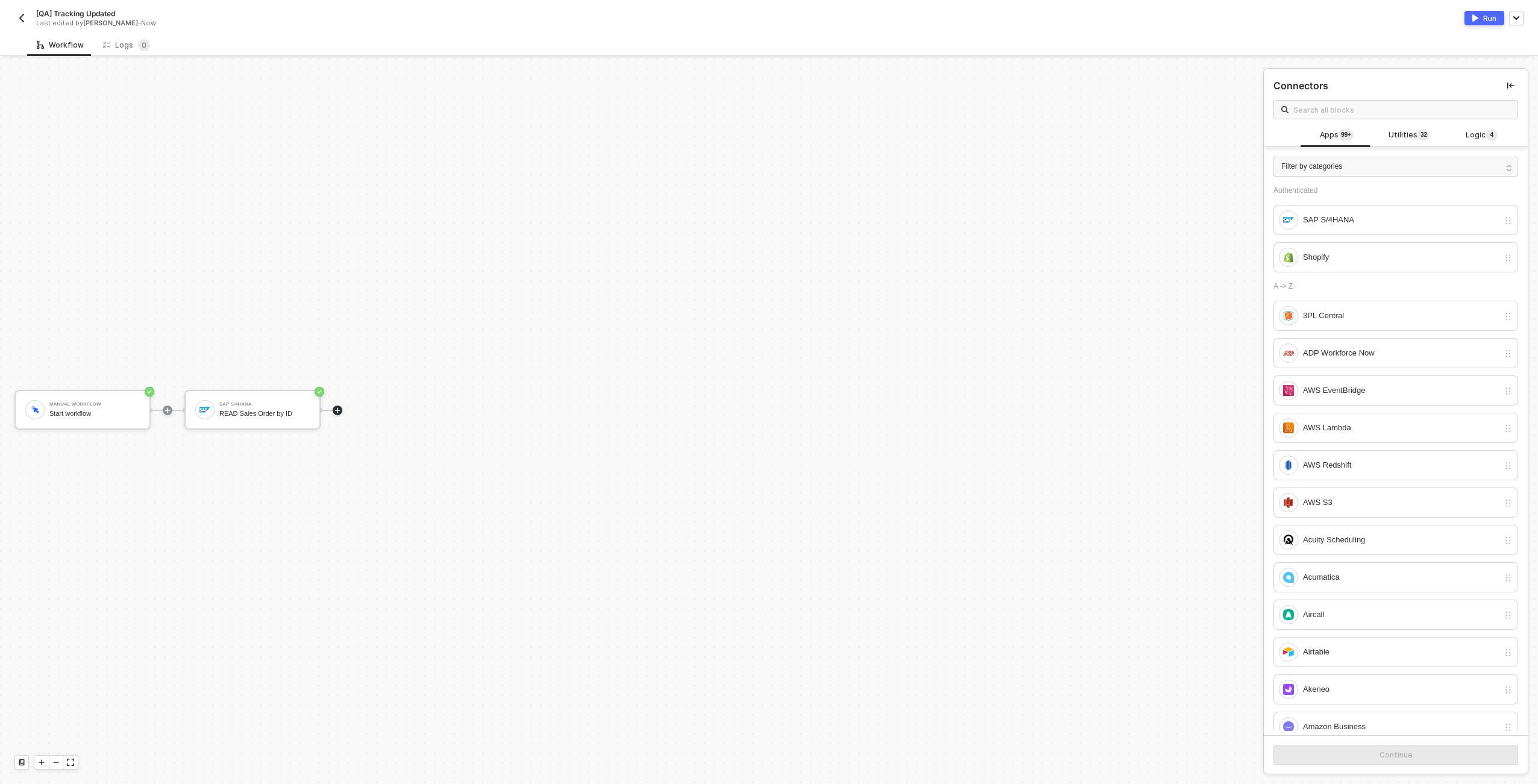
click at [345, 412] on div at bounding box center [338, 411] width 160 height 94
click at [339, 412] on icon "icon-play" at bounding box center [338, 411] width 7 height 7
click at [339, 414] on div at bounding box center [337, 410] width 10 height 10
click at [338, 409] on icon "icon-play" at bounding box center [338, 411] width 7 height 7
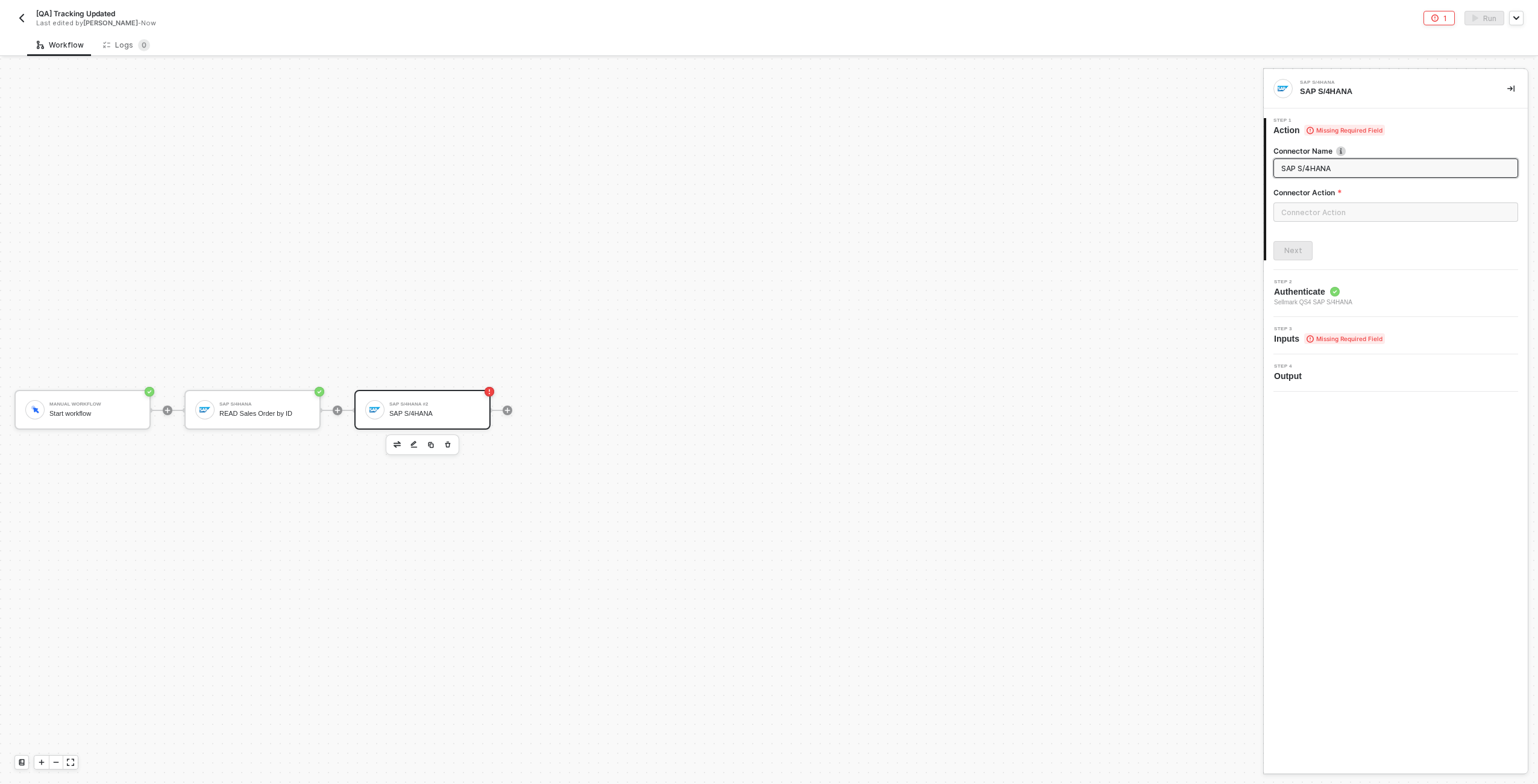
click at [407, 402] on div "SAP S/4HANA #2" at bounding box center [434, 404] width 91 height 5
click at [1308, 213] on input "text" at bounding box center [1396, 212] width 244 height 19
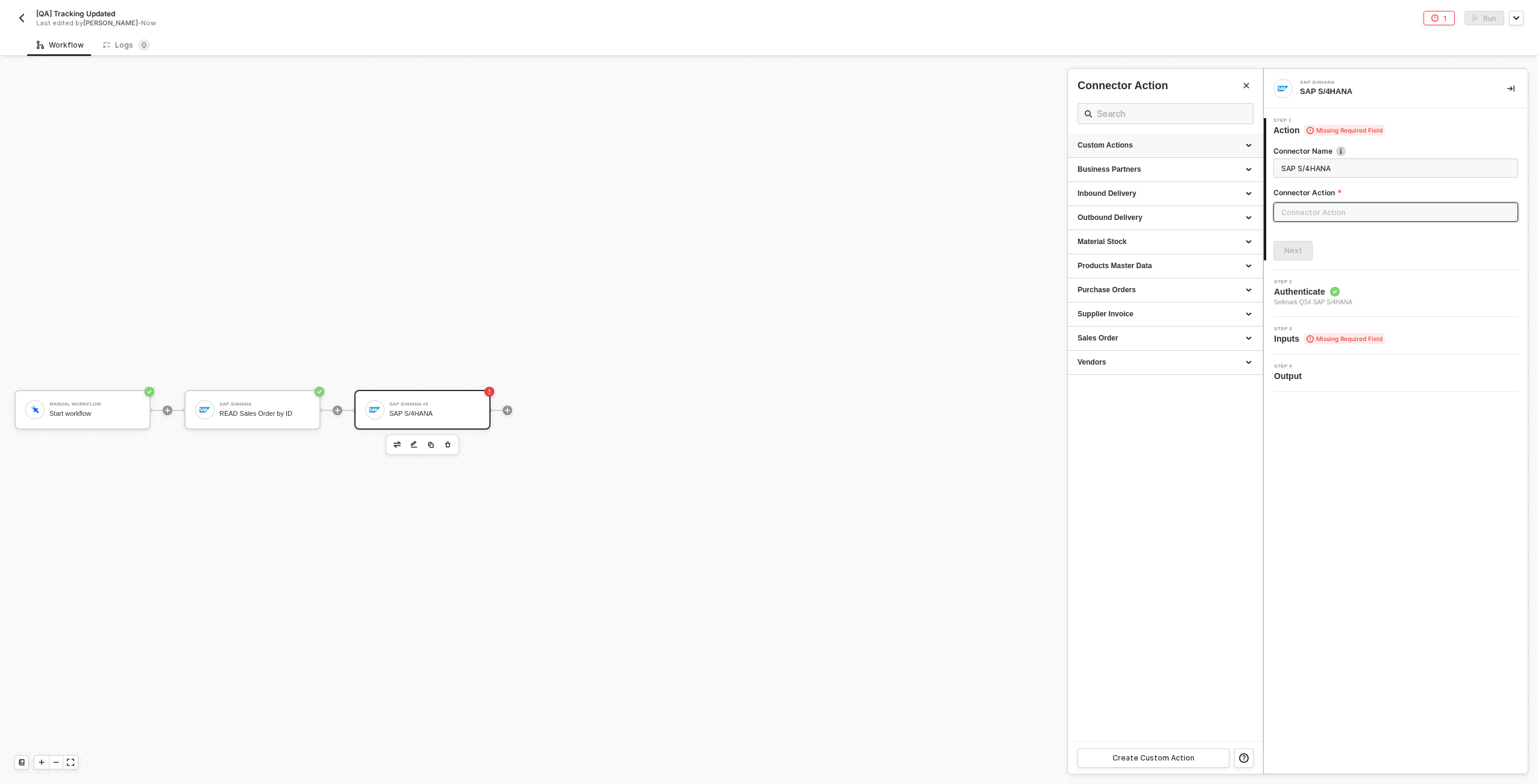
click at [1191, 147] on div "Custom Actions" at bounding box center [1165, 146] width 175 height 10
click at [1219, 233] on button "button" at bounding box center [1215, 235] width 15 height 15
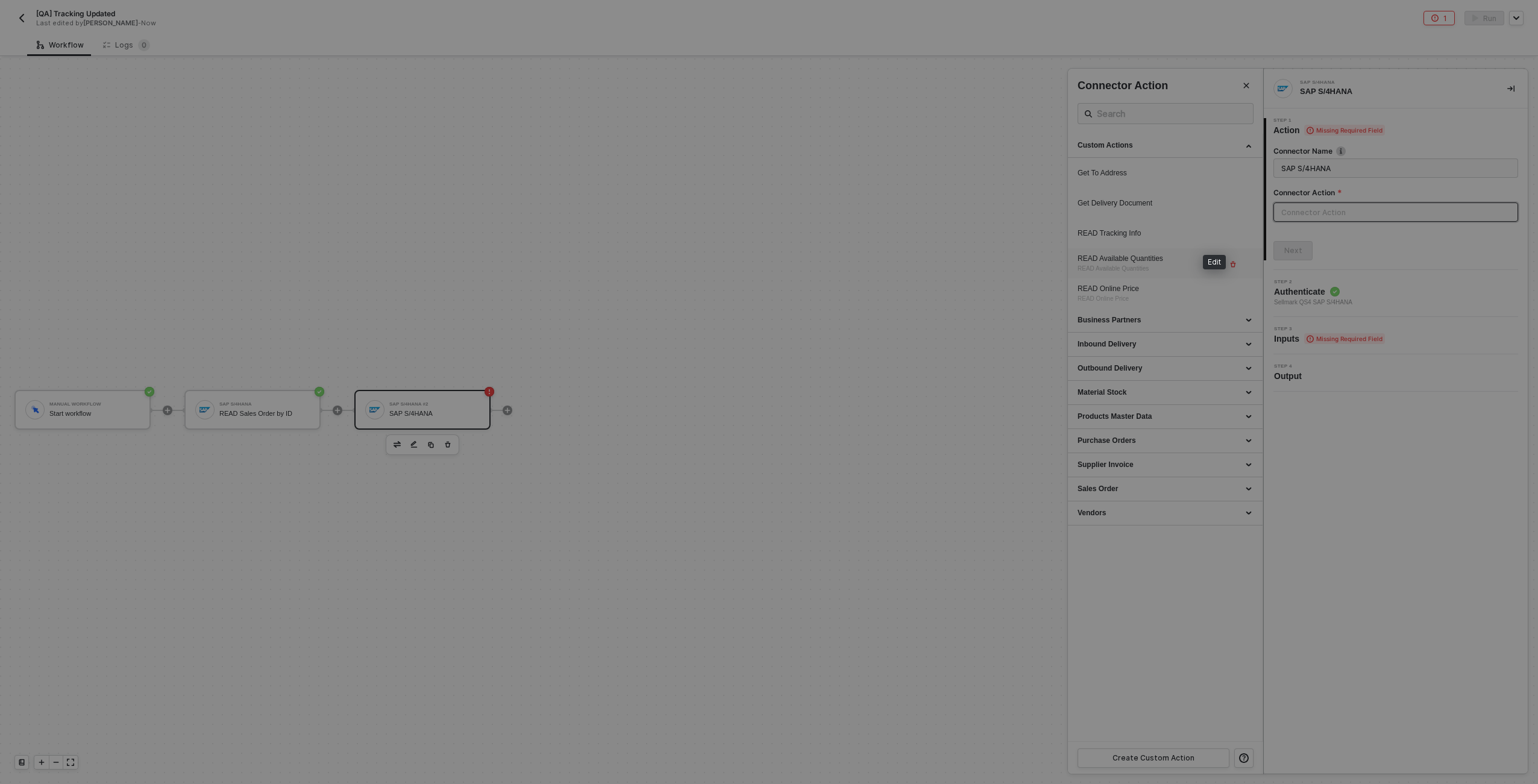
type textarea "HTTP/1.1 200 OK { "data": { "data": { "d": { "results": [ { "__metadata": { "id…"
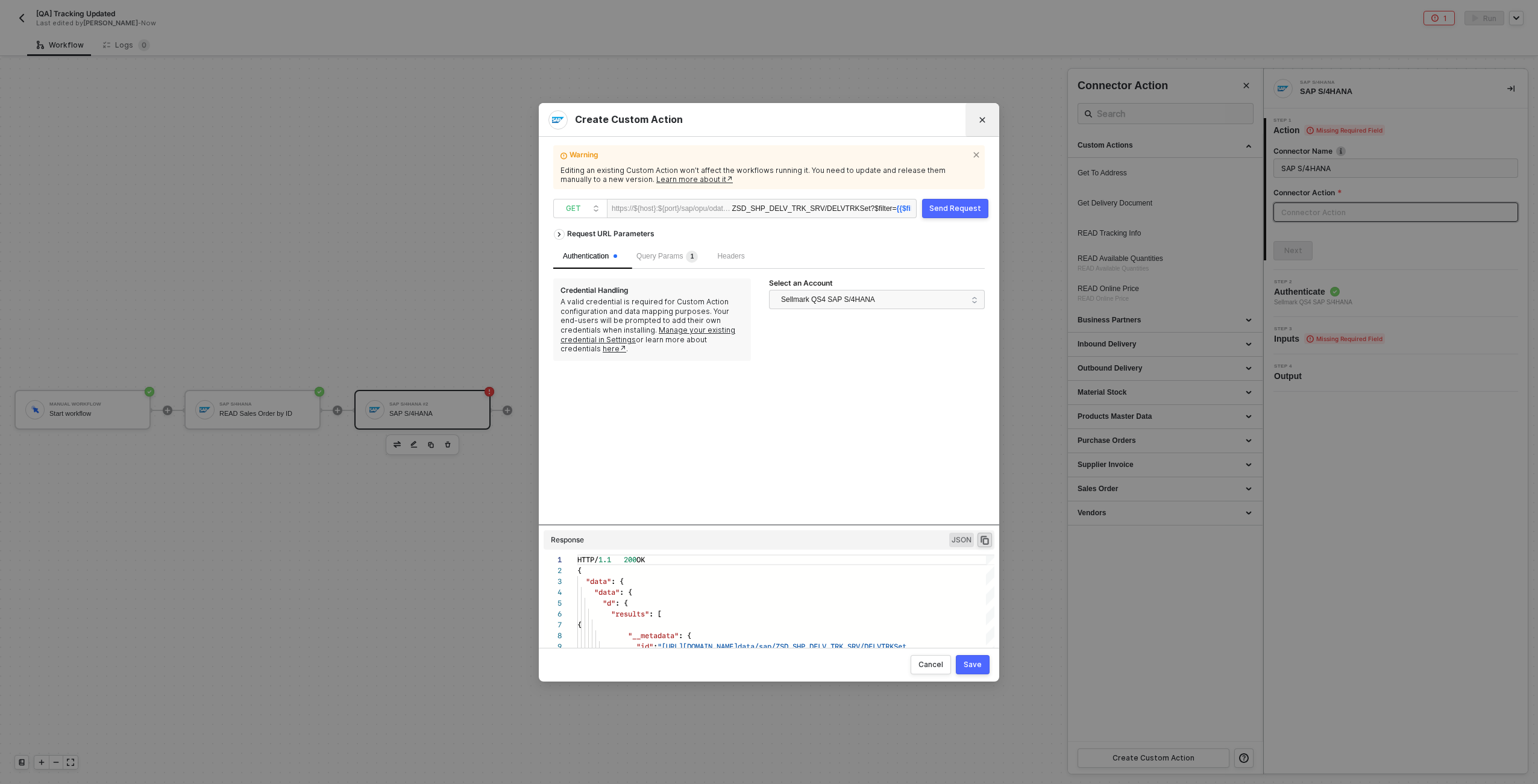
click at [979, 120] on icon "Close" at bounding box center [983, 120] width 7 height 7
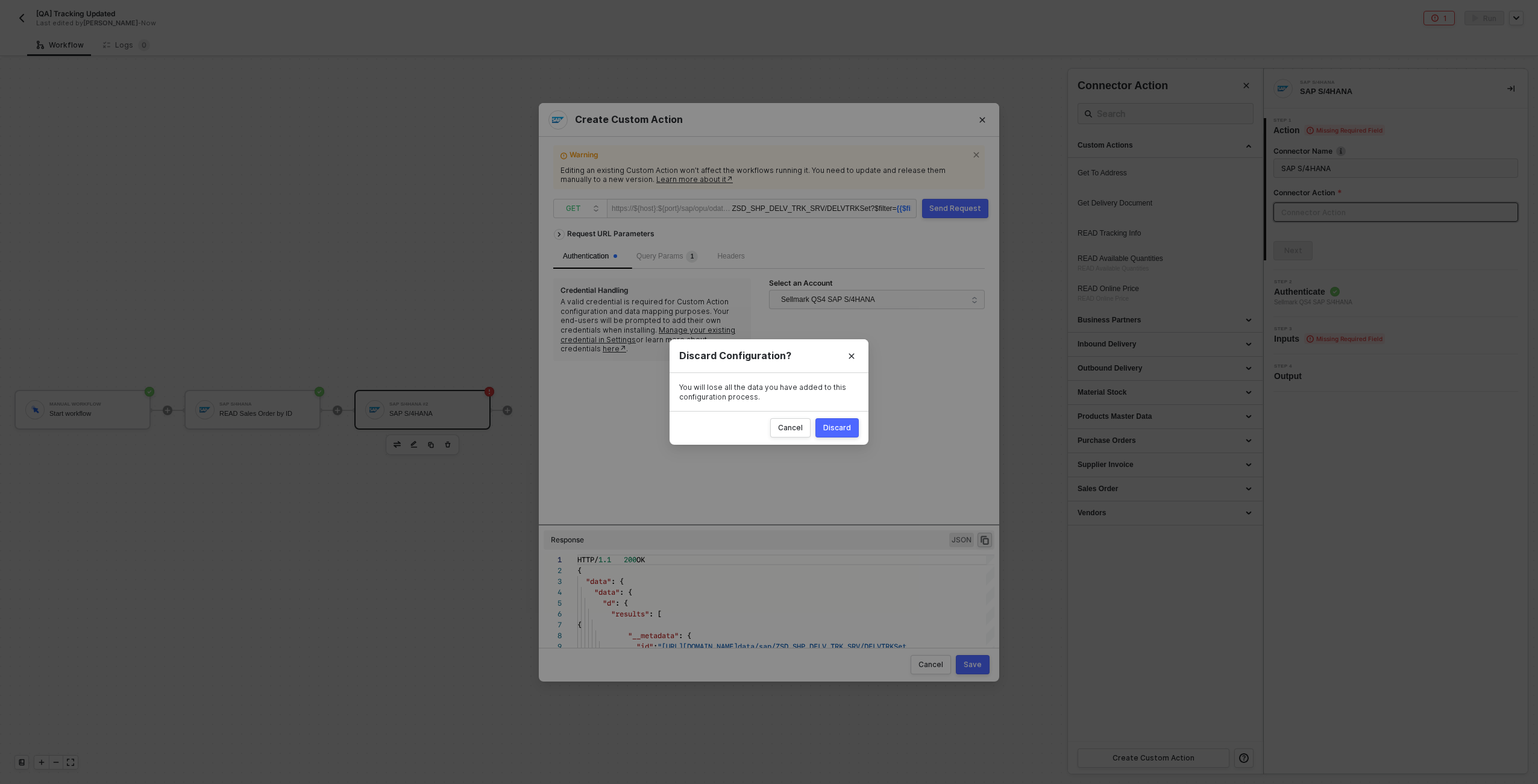
drag, startPoint x: 846, startPoint y: 425, endPoint x: 1071, endPoint y: 319, distance: 248.7
click at [846, 425] on div "Discard" at bounding box center [837, 428] width 28 height 10
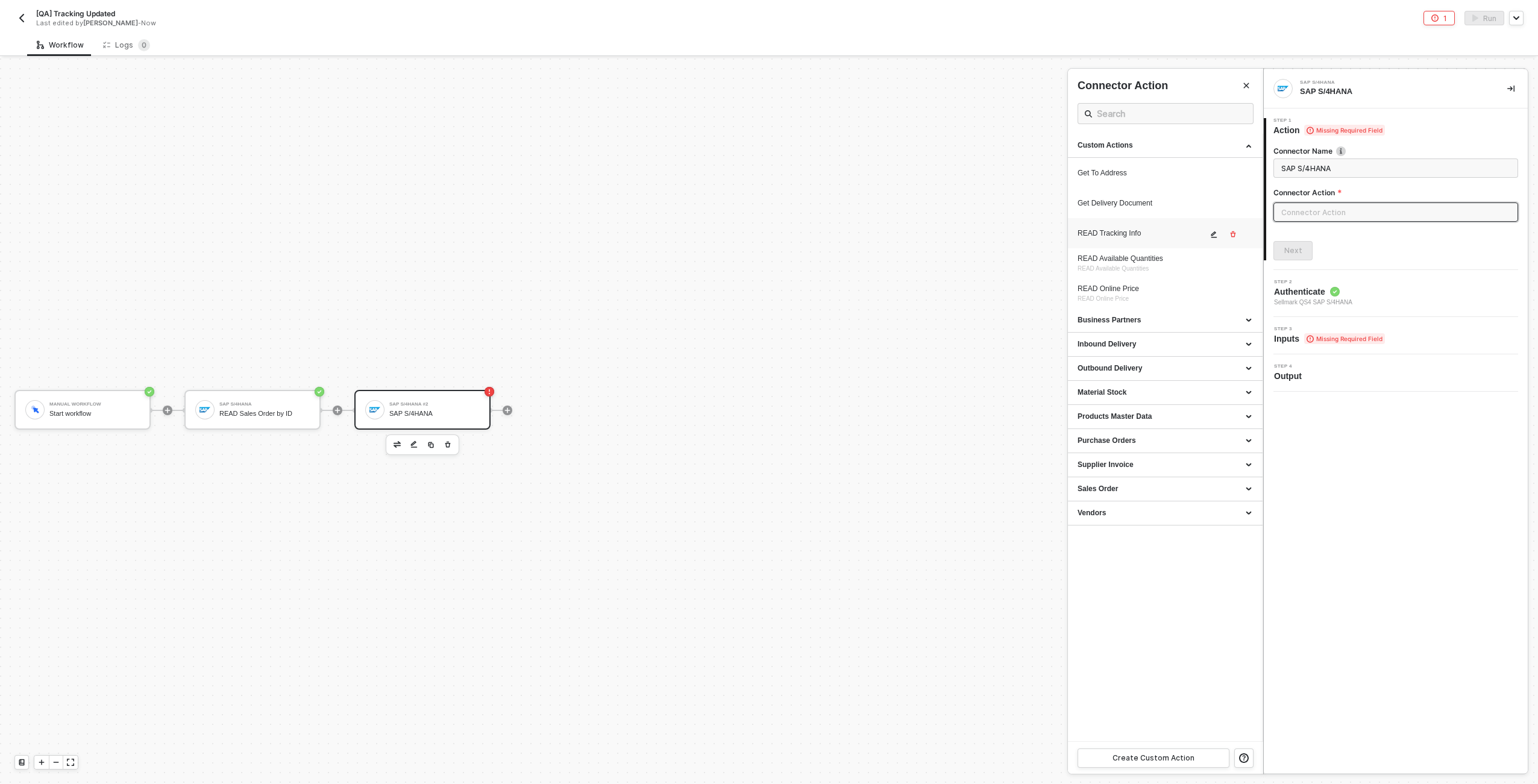
click at [1153, 236] on div "READ Tracking Info" at bounding box center [1143, 233] width 130 height 10
type input "Custom Action"
type input "Custom - READ Tracking Info"
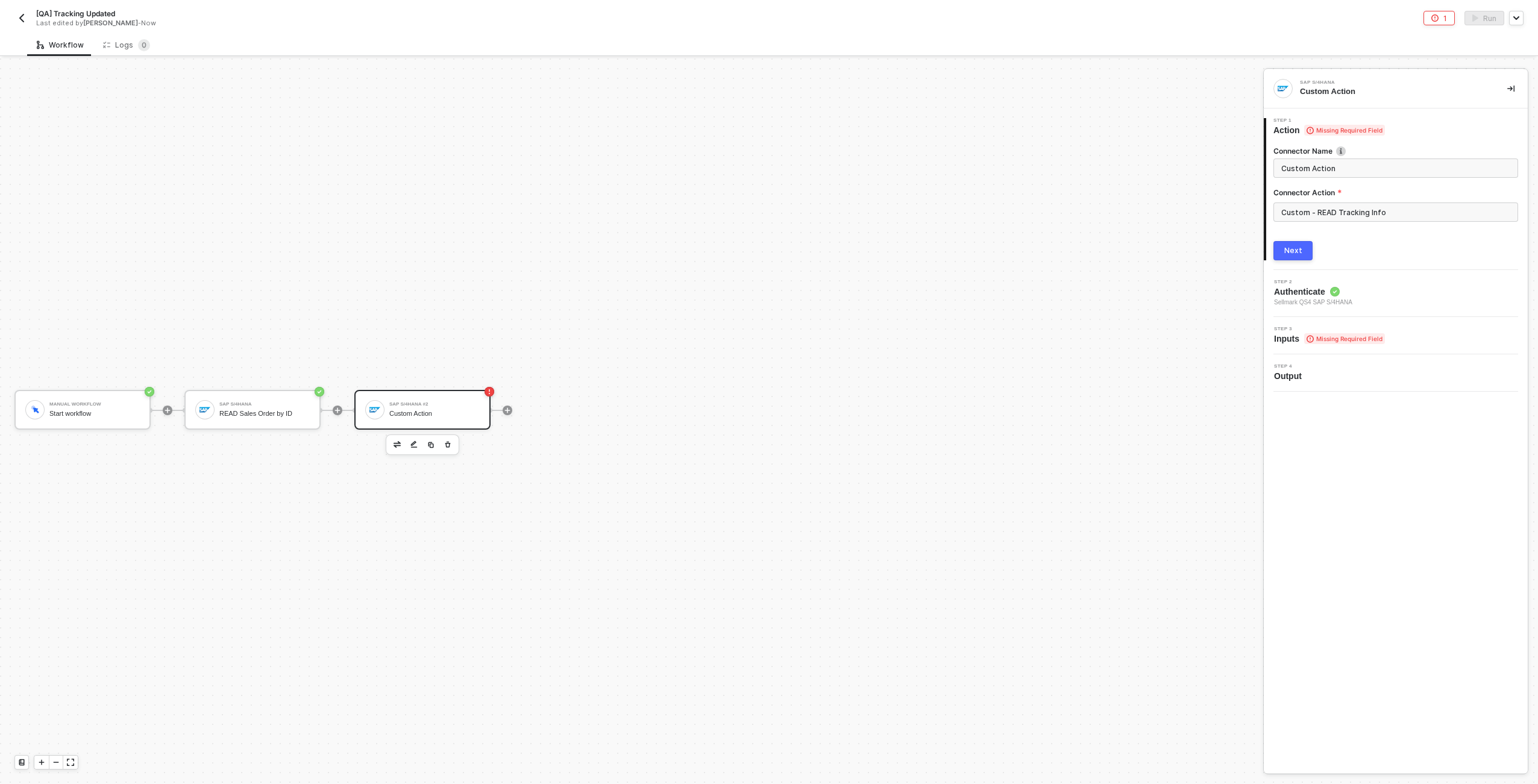
click at [1296, 251] on div "Next" at bounding box center [1294, 250] width 18 height 10
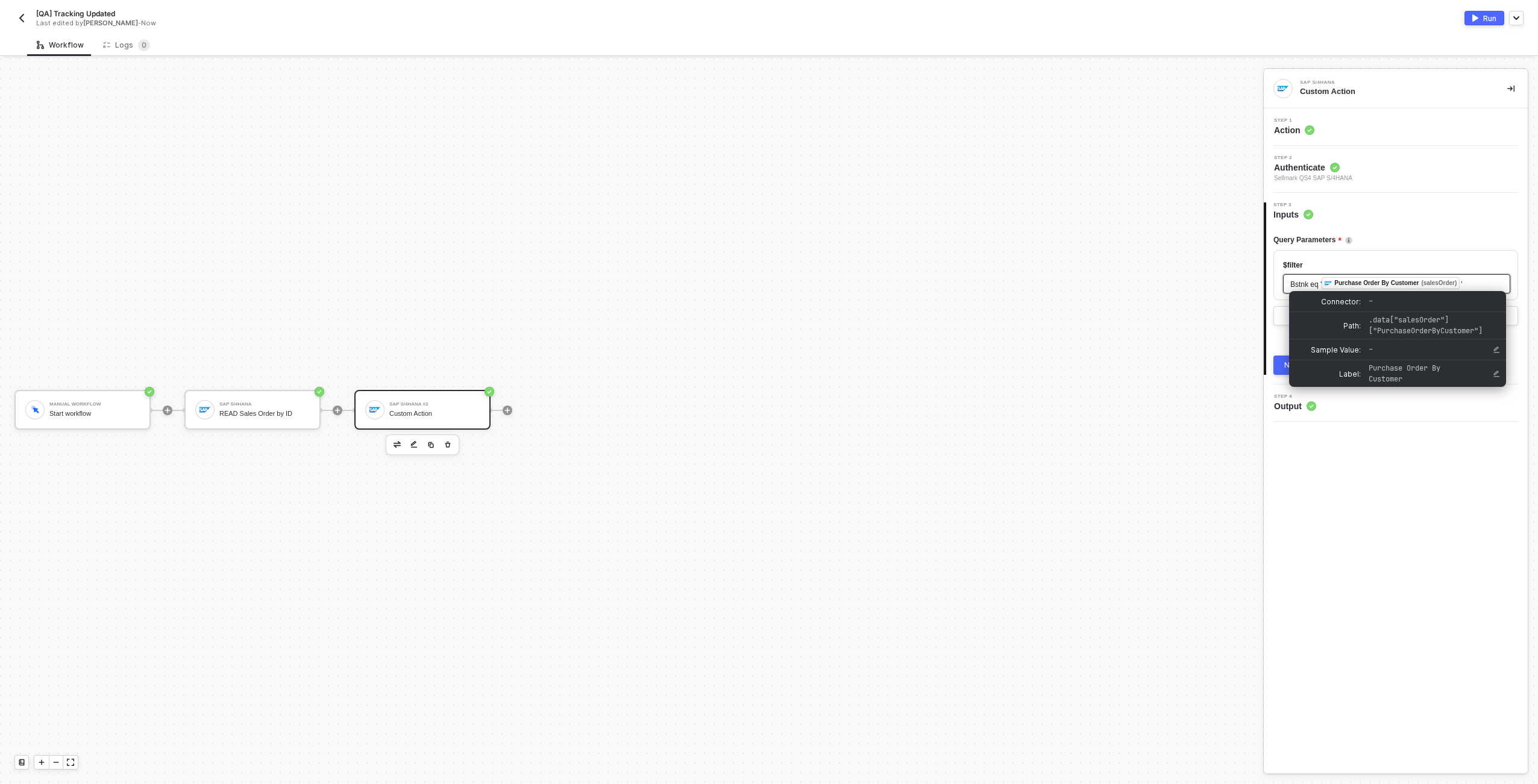
click at [1353, 282] on div "Purchase Order By Customer" at bounding box center [1377, 283] width 85 height 11
click at [1462, 281] on span "'" at bounding box center [1461, 284] width 1 height 8
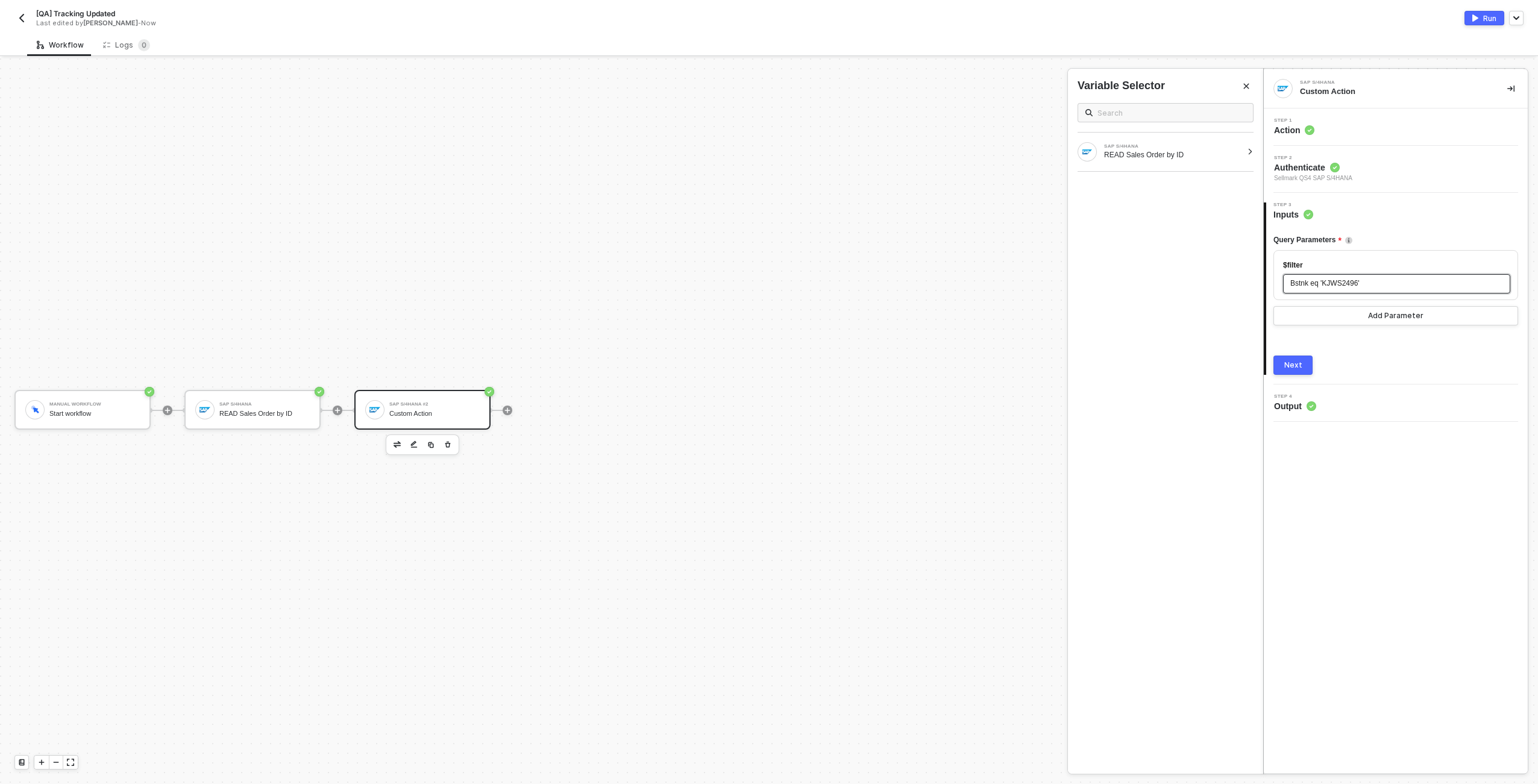
click at [1302, 364] on button "Next" at bounding box center [1293, 365] width 39 height 19
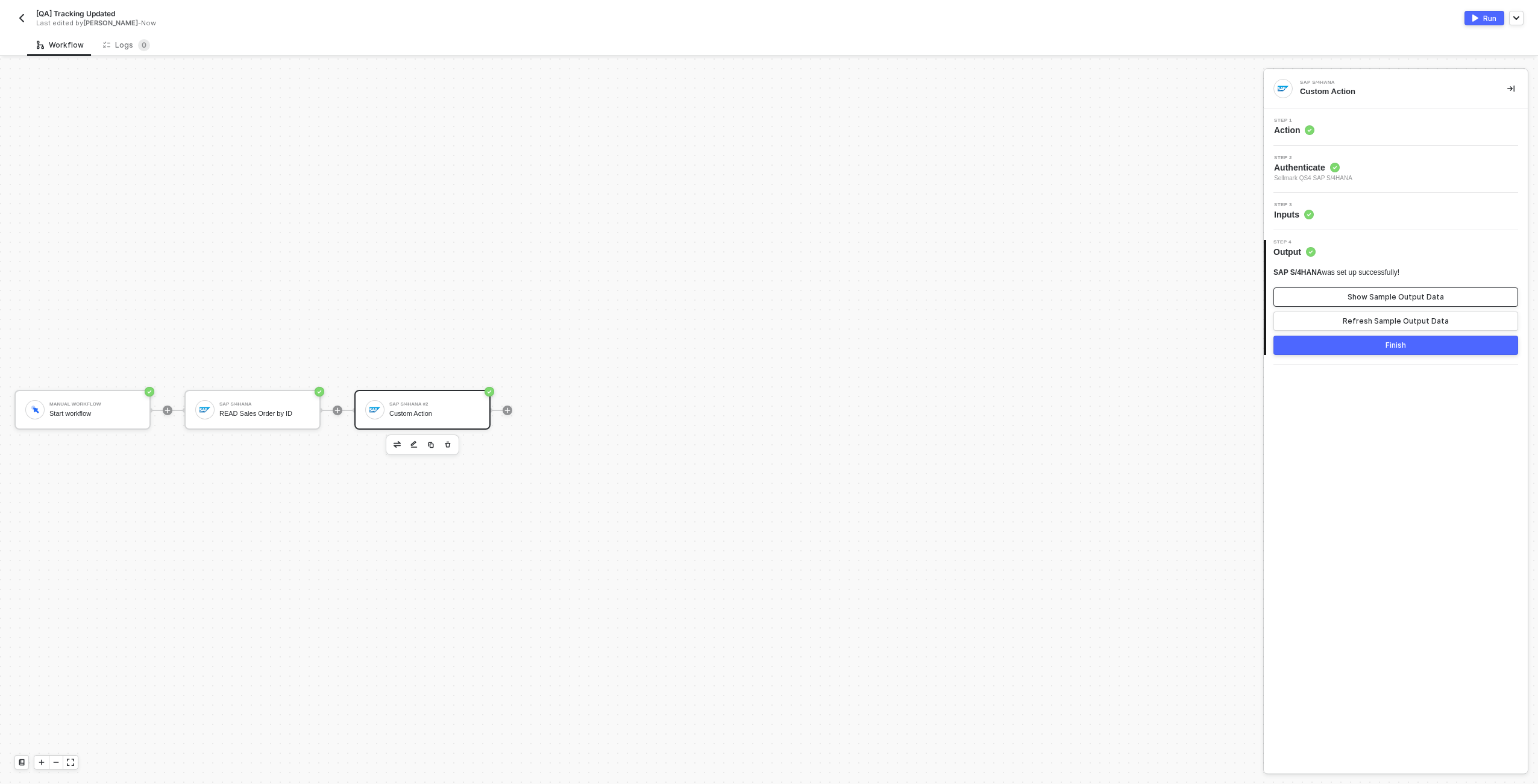
click at [1348, 296] on button "Show Sample Output Data" at bounding box center [1396, 297] width 244 height 19
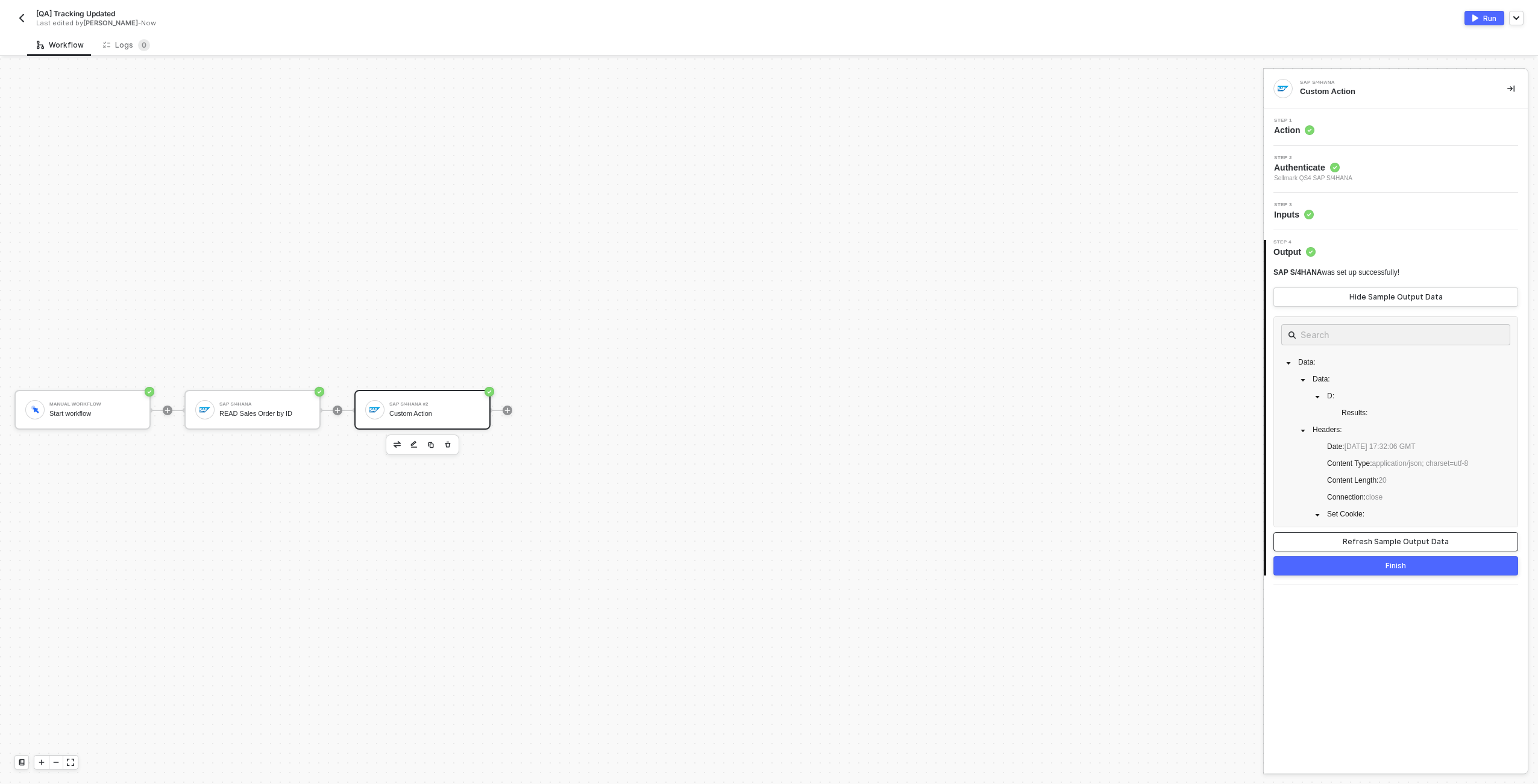
click at [1398, 537] on button "Refresh Sample Output Data" at bounding box center [1396, 542] width 244 height 19
click at [1338, 122] on div "Step 1 Action" at bounding box center [1397, 127] width 261 height 18
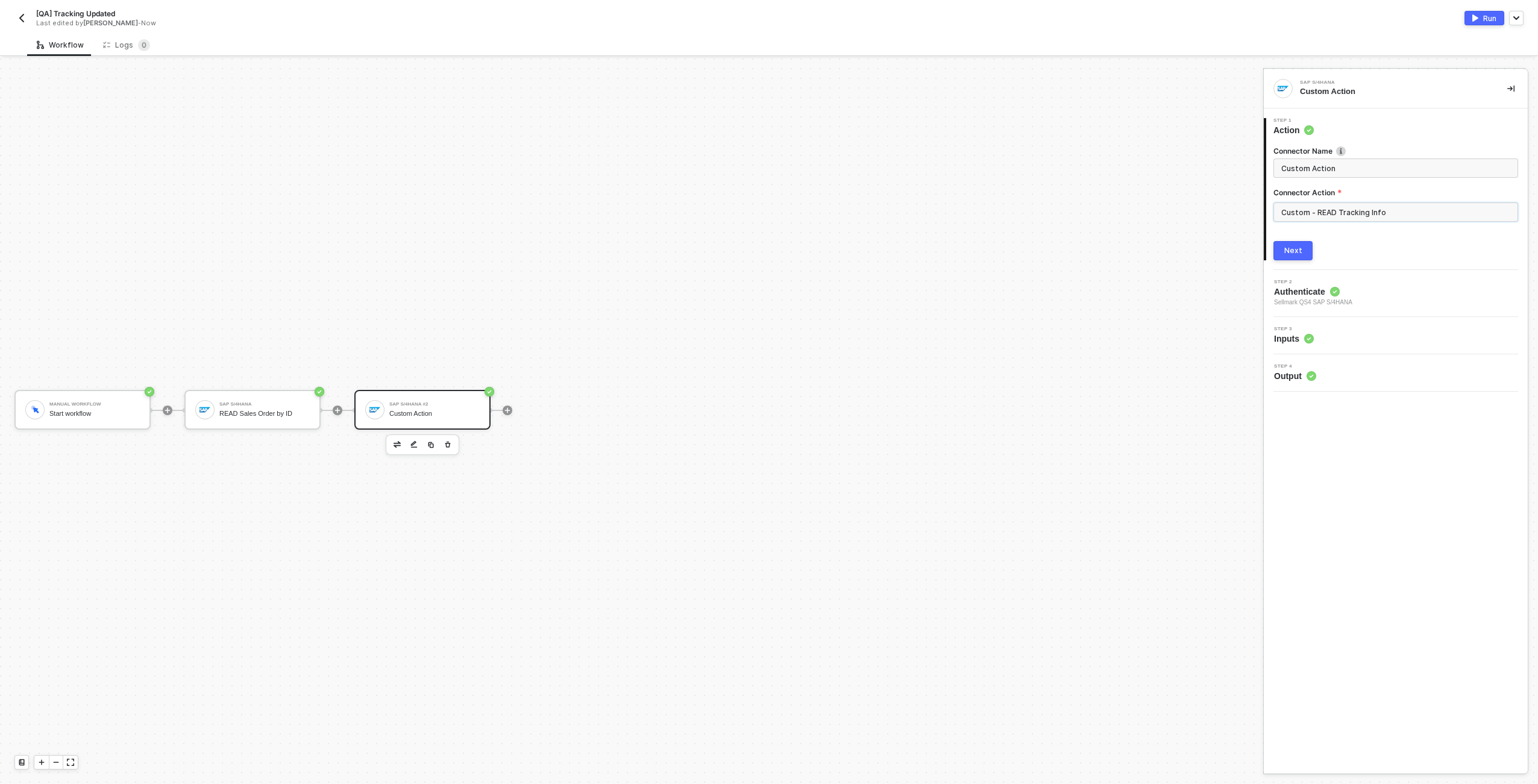
click at [1306, 219] on input "Custom - READ Tracking Info" at bounding box center [1396, 212] width 244 height 19
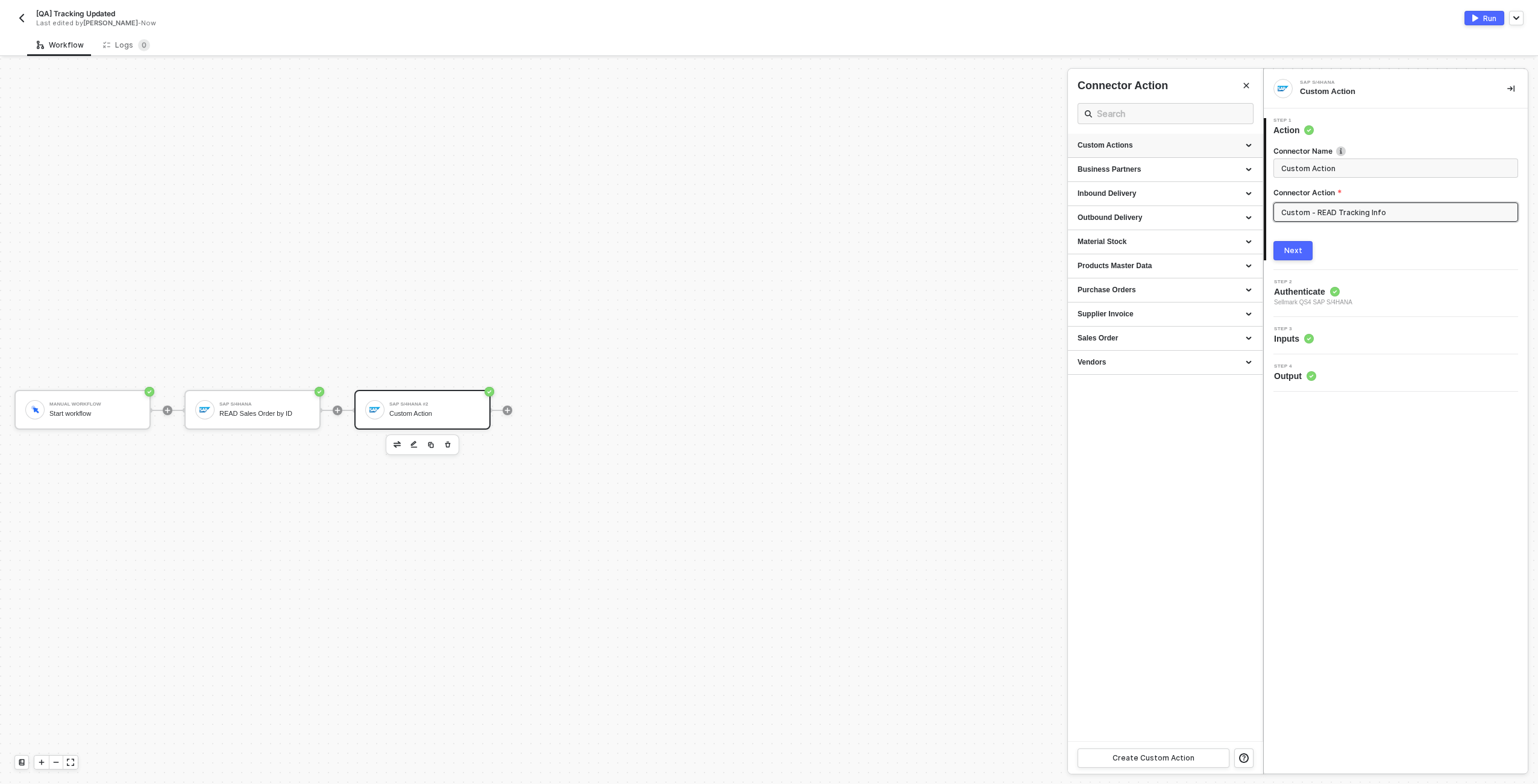
click at [1252, 143] on div "Custom Actions" at bounding box center [1165, 146] width 175 height 10
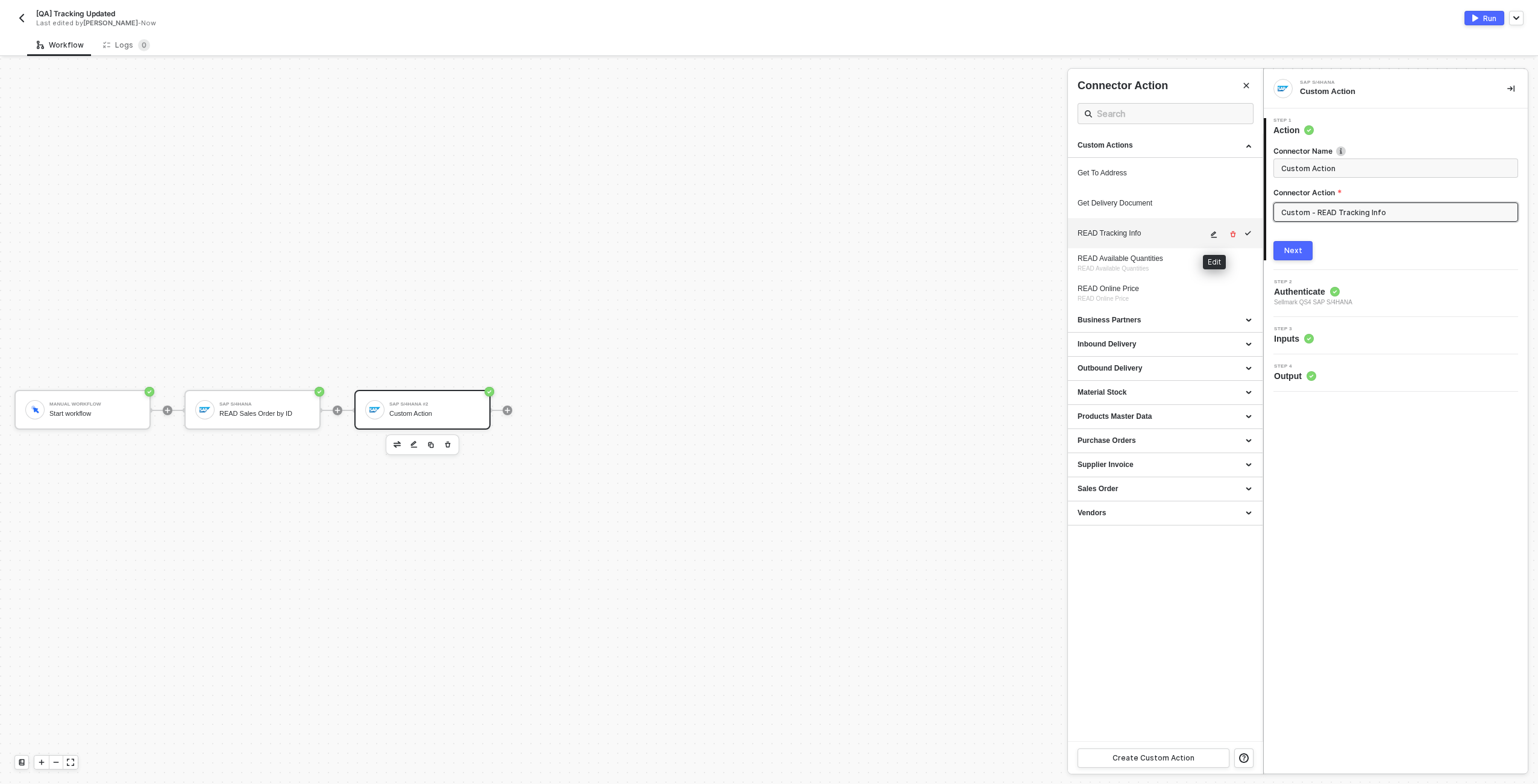
click at [1208, 235] on button "button" at bounding box center [1215, 235] width 15 height 15
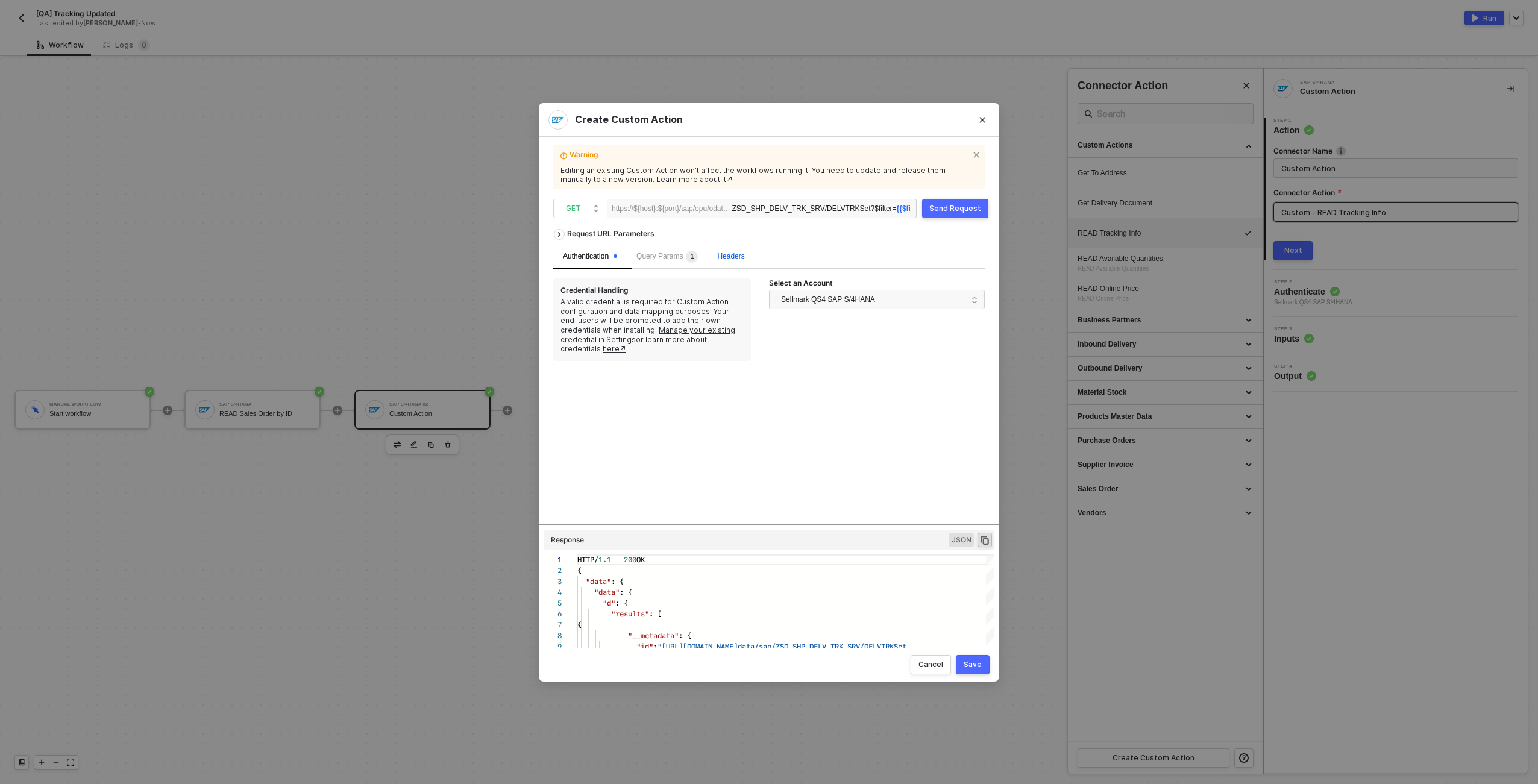
click at [741, 257] on span "Headers" at bounding box center [730, 255] width 27 height 8
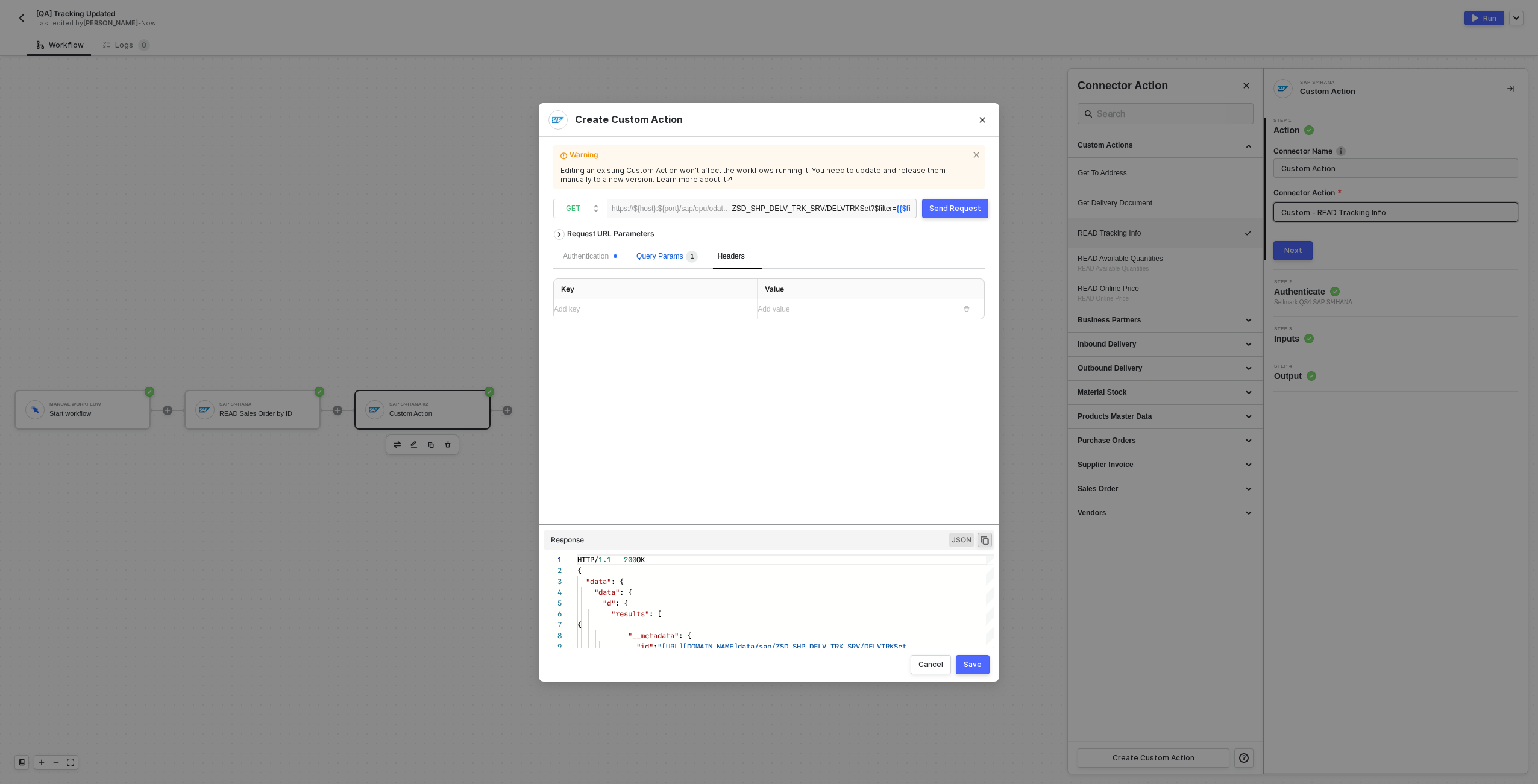
click at [680, 258] on span "Query Params 1" at bounding box center [668, 255] width 62 height 8
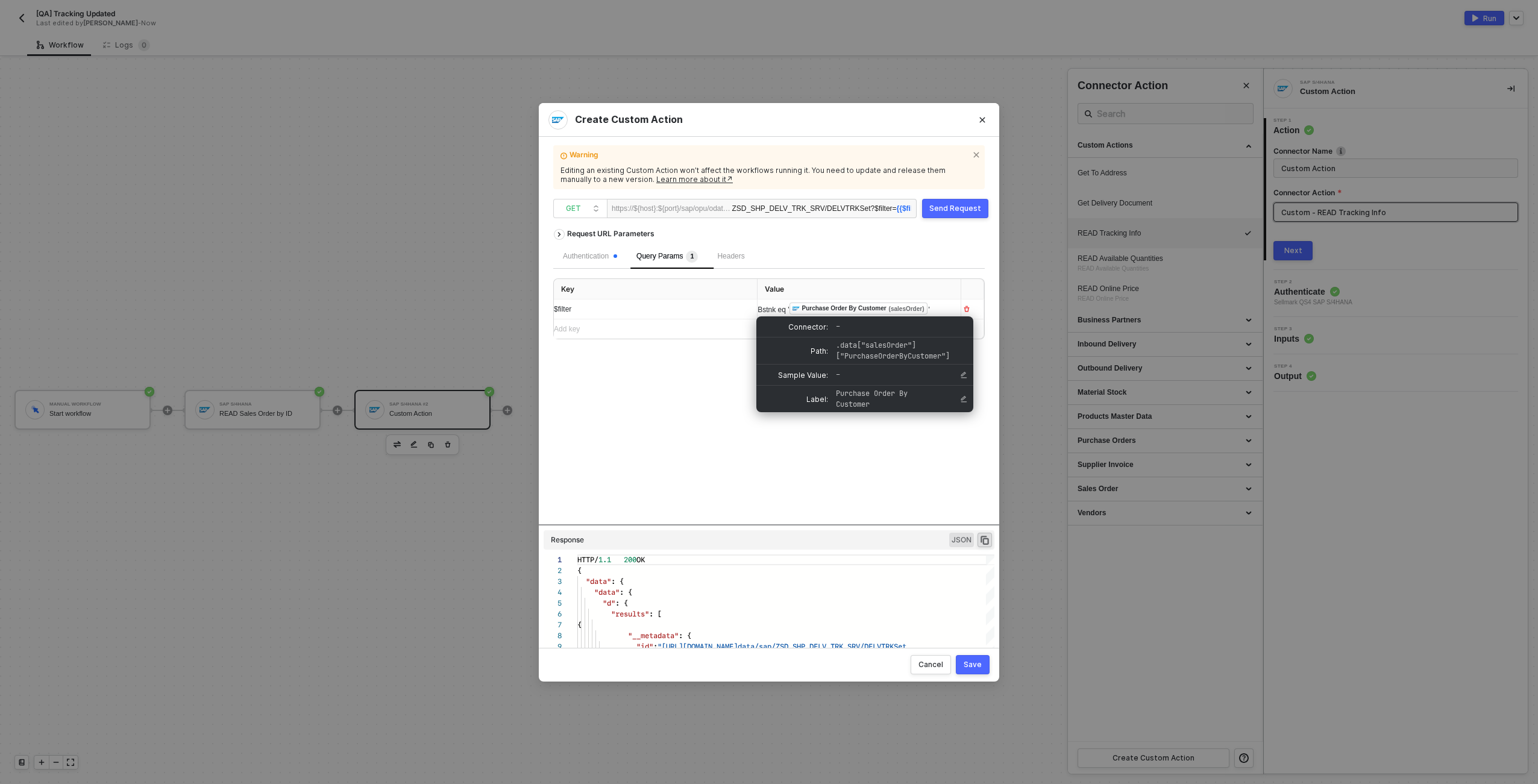
click at [937, 311] on div "Bstnk eq ' ﻿ Purchase Order By Customer (salesOrder) '" at bounding box center [854, 309] width 194 height 13
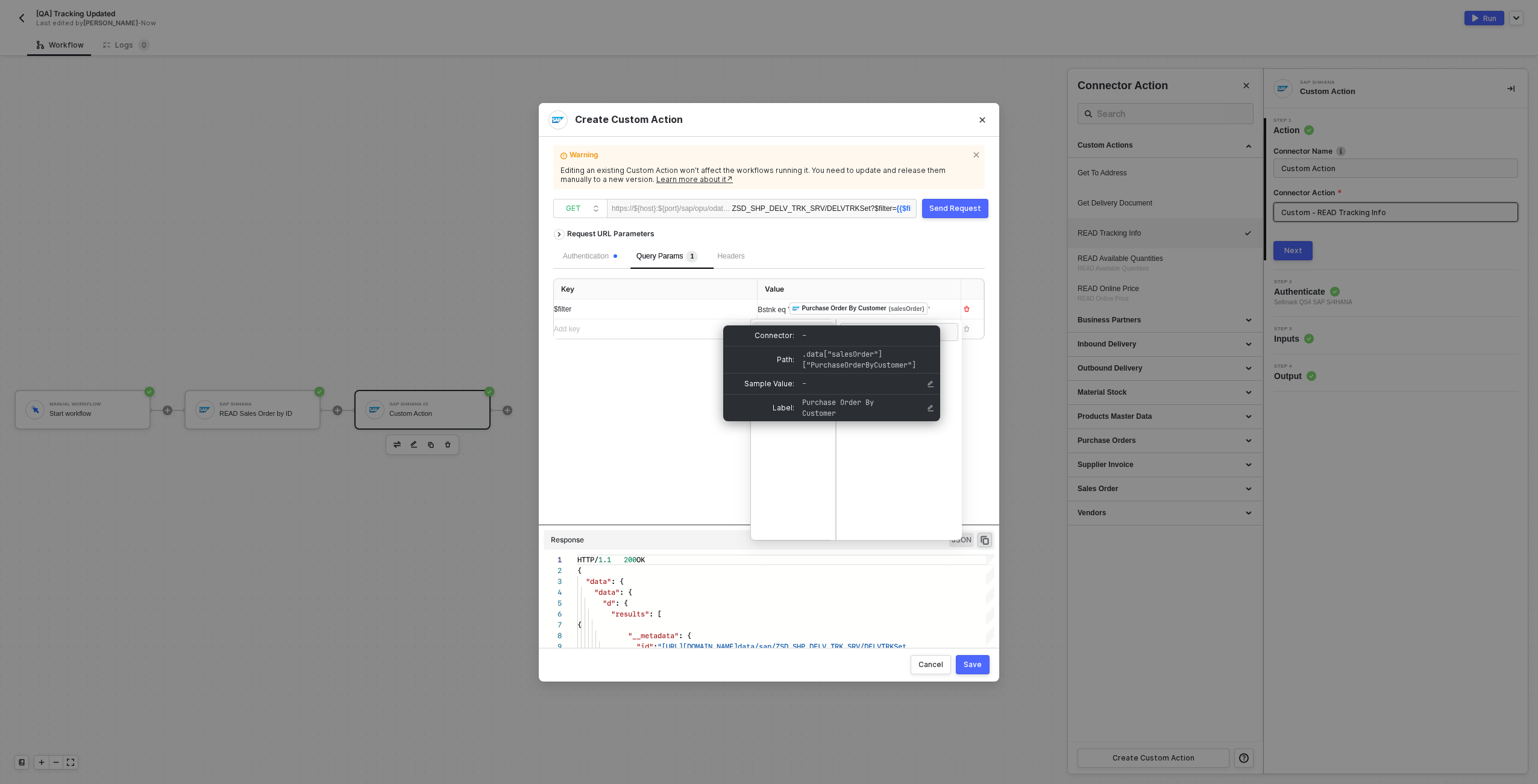
click at [909, 316] on div "Bstnk eq ' ﻿ Purchase Order By Customer (salesOrder) '" at bounding box center [848, 309] width 181 height 13
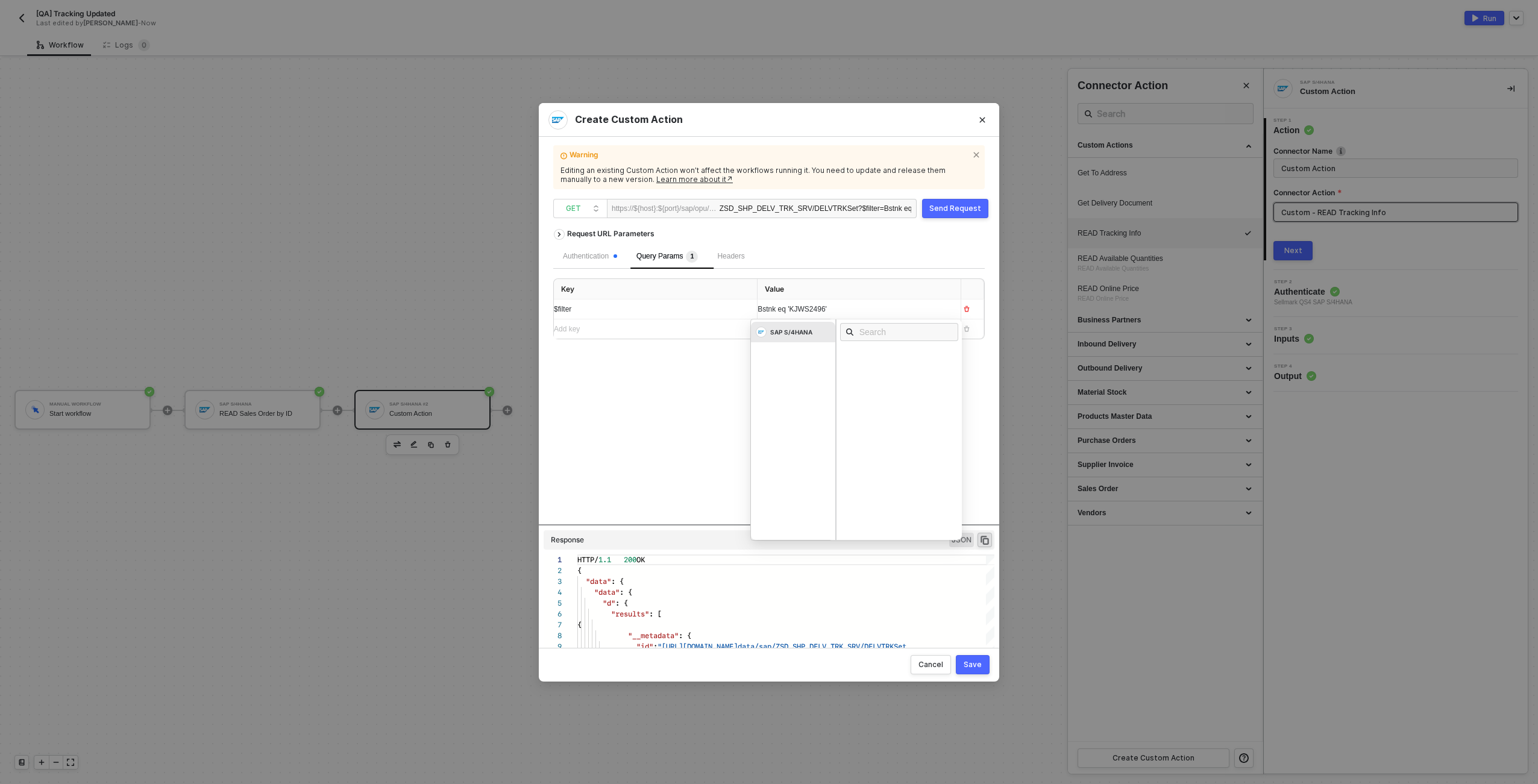
click at [652, 453] on div "Request URL Parameters Authentication Query Params 1 Headers Key Value $filter …" at bounding box center [769, 373] width 431 height 301
click at [962, 202] on button "Send Request" at bounding box center [956, 208] width 66 height 19
type textarea "HTTP/1.1 200 OK { "data": { "data": { "d": { "results": [] } }, "headers": { "d…"
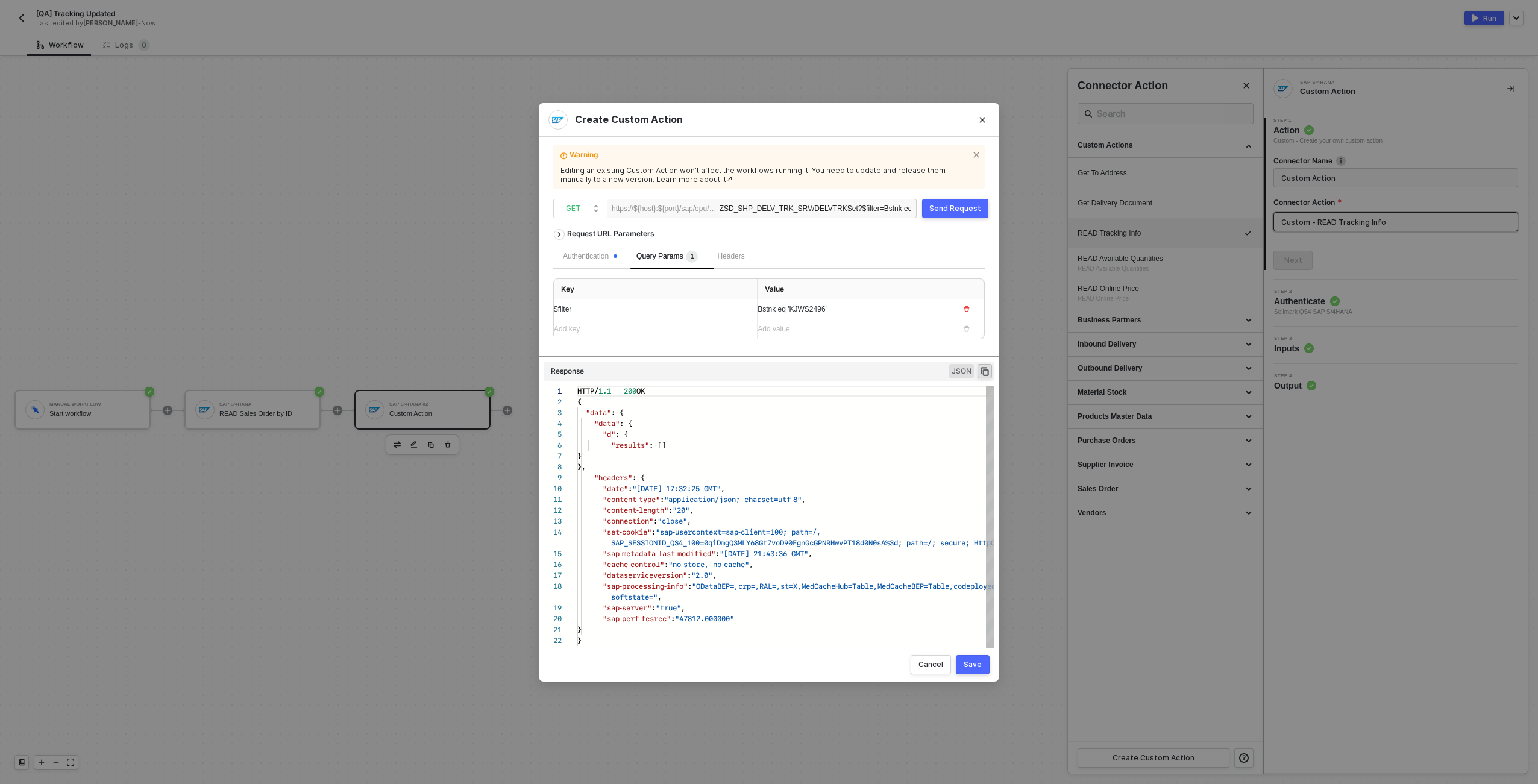
drag, startPoint x: 831, startPoint y: 525, endPoint x: 817, endPoint y: 389, distance: 136.7
click at [817, 389] on div "Request URL Parameters Authentication Query Params 1 Headers Key Value $filter …" at bounding box center [769, 430] width 431 height 414
click at [605, 261] on div "Authentication" at bounding box center [590, 257] width 54 height 12
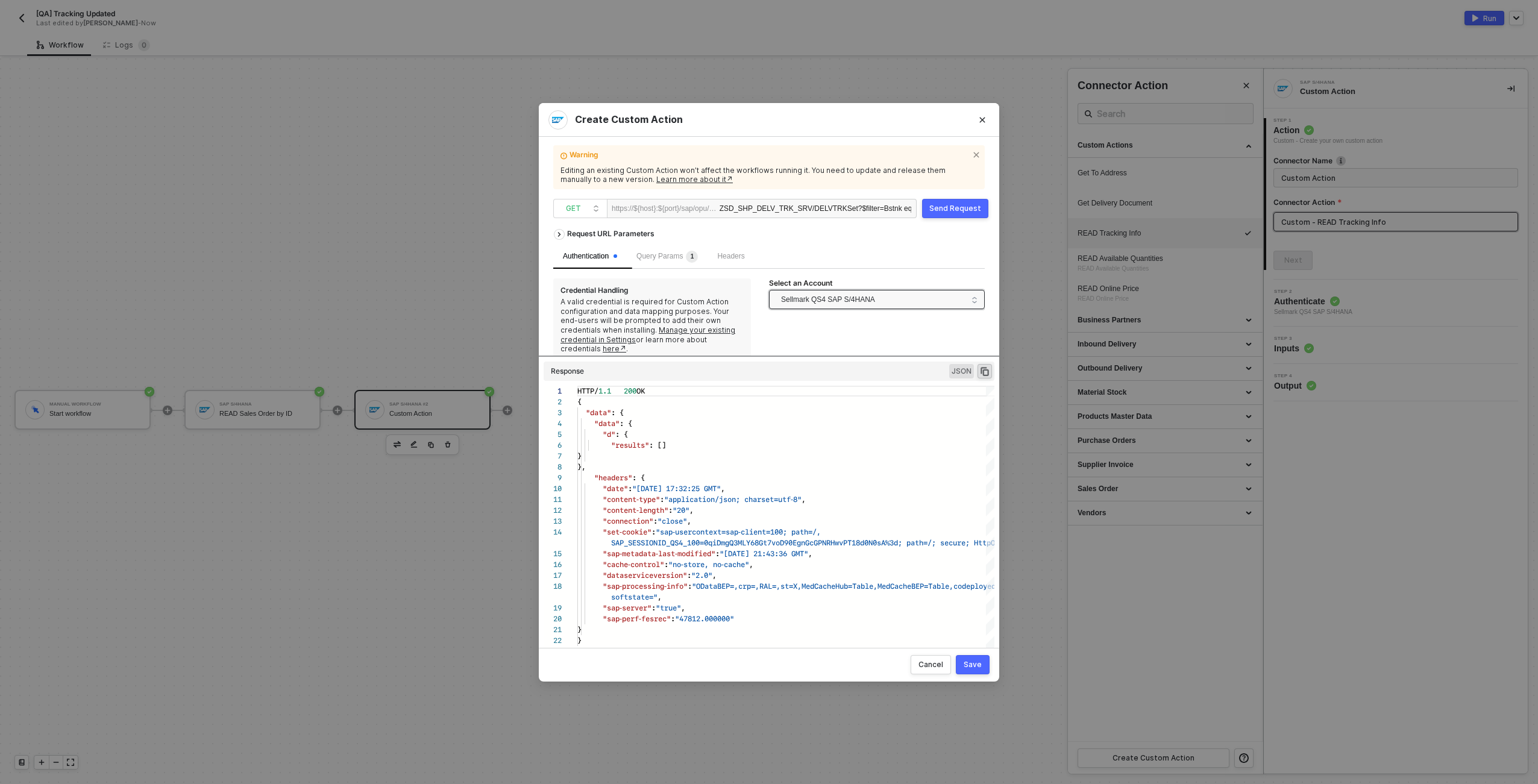
click at [870, 294] on span "Sellmark QS4 SAP S/4HANA" at bounding box center [828, 300] width 94 height 18
click at [859, 344] on span "Sellmark PS4 SAP S/4HANA" at bounding box center [877, 353] width 197 height 19
click at [953, 208] on div "Send Request" at bounding box center [955, 208] width 52 height 10
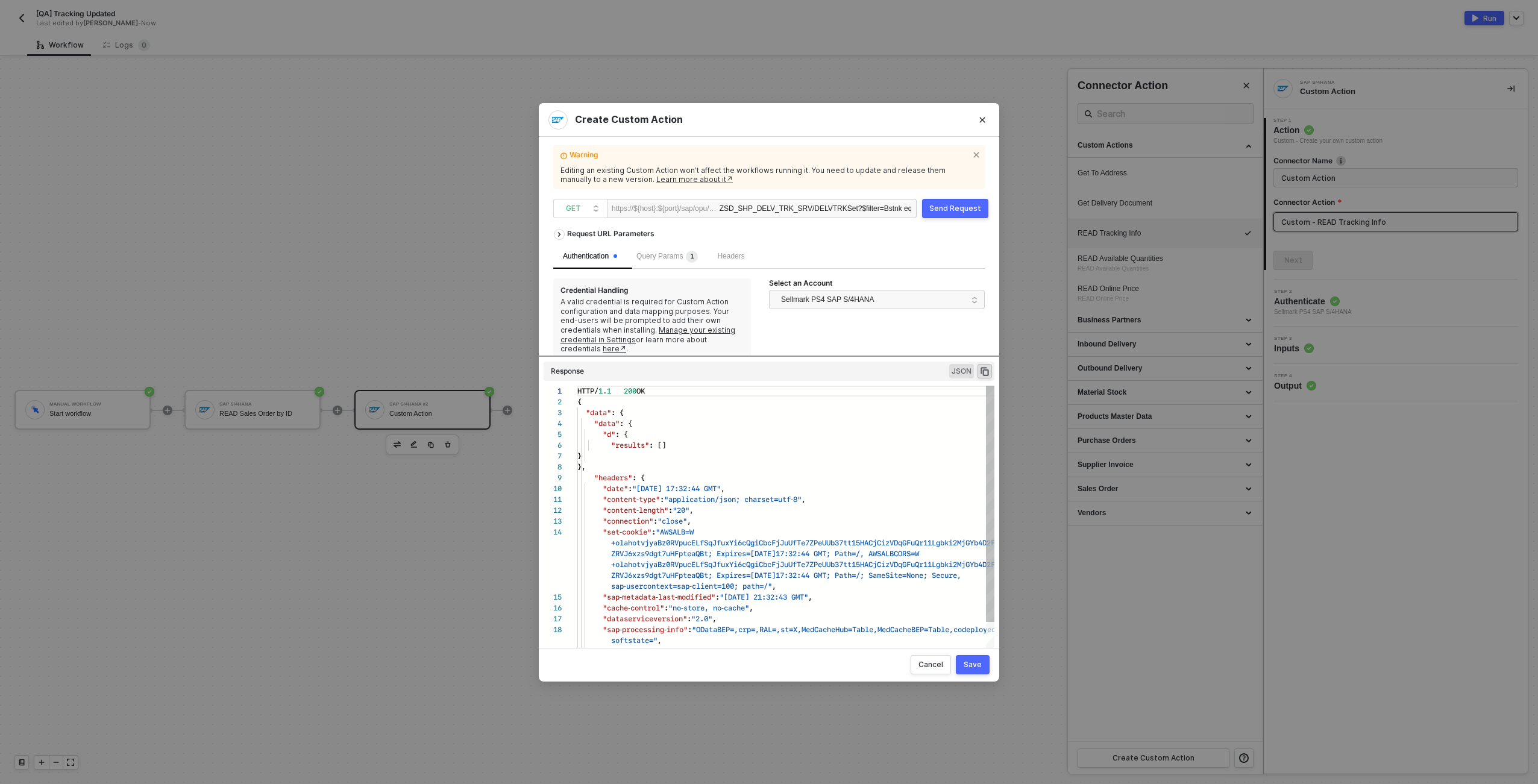
click at [840, 285] on div "Select an Account" at bounding box center [877, 284] width 216 height 12
click at [840, 295] on span "Sellmark PS4 SAP S/4HANA" at bounding box center [828, 300] width 94 height 18
click at [836, 322] on span "Sellmark QS4 SAP S/4HANA" at bounding box center [843, 328] width 129 height 13
click at [950, 205] on div "Send Request" at bounding box center [955, 208] width 52 height 10
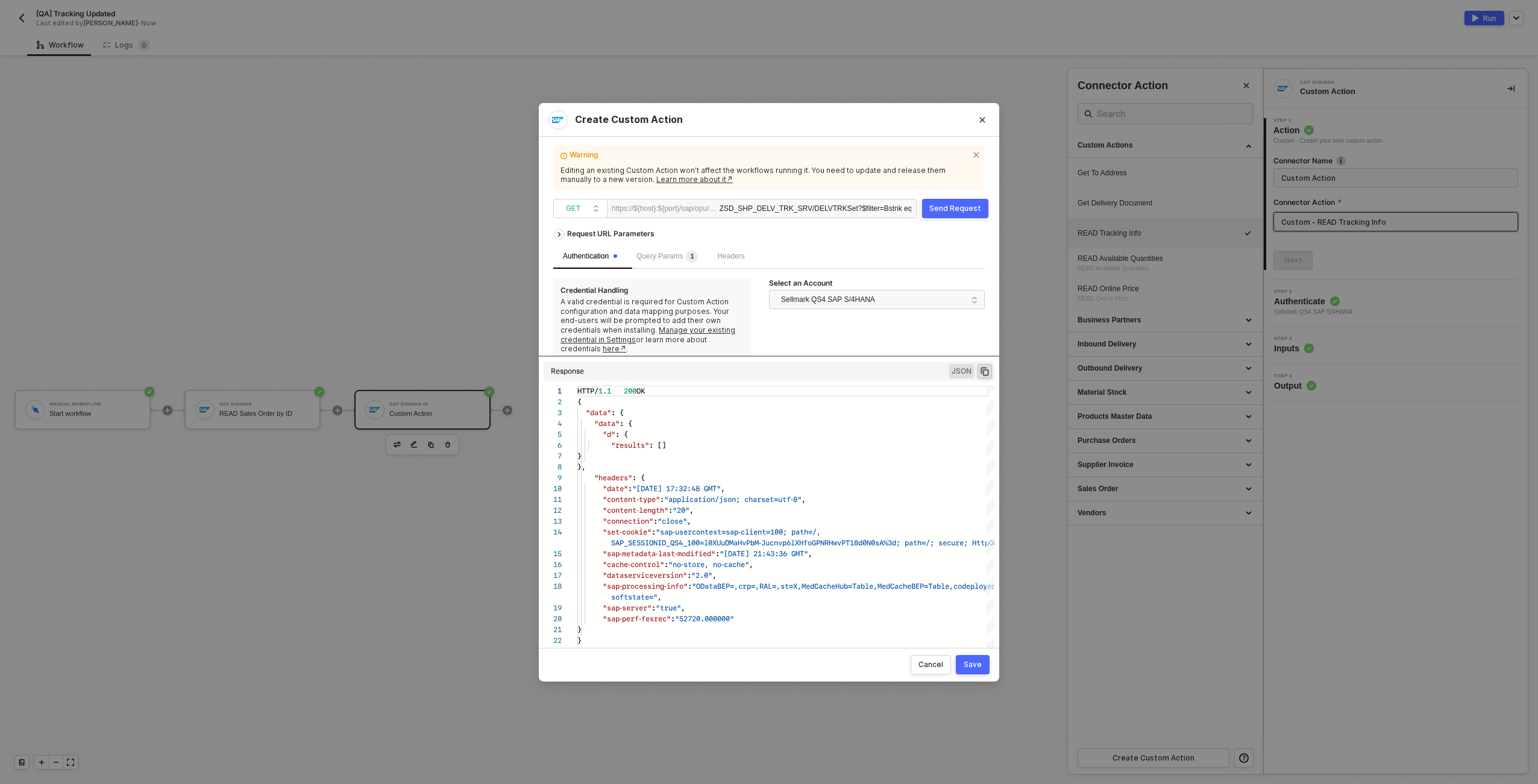
click at [869, 211] on span "?$filter=Bstnk eq 'KJWS2496'" at bounding box center [906, 208] width 95 height 8
click at [694, 261] on span "1" at bounding box center [692, 257] width 4 height 12
